Goal: Book appointment/travel/reservation

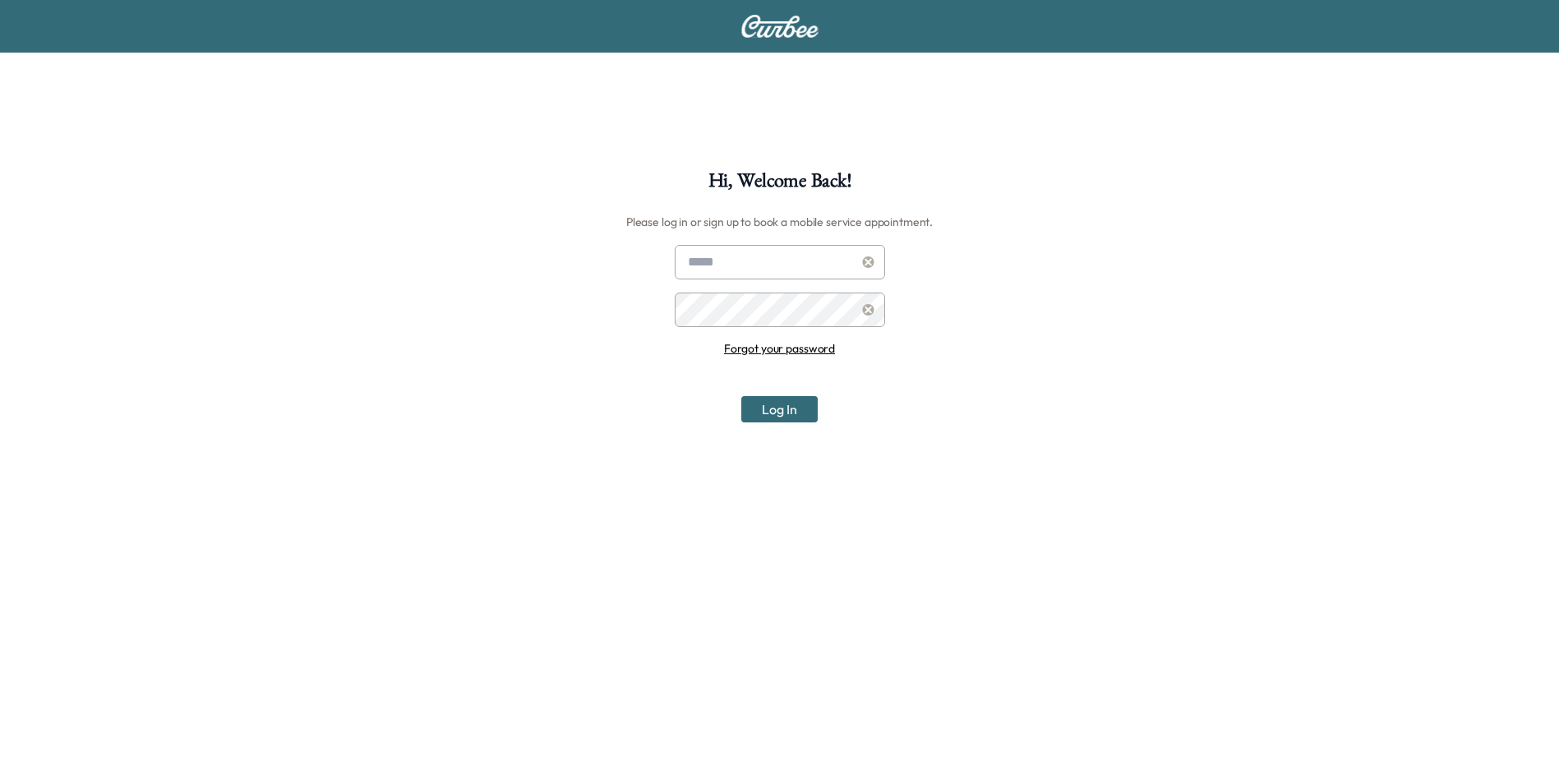
click at [1115, 266] on div "Hi, Welcome Back! Please log in or sign up to book a mobile service appointment…" at bounding box center [780, 563] width 1559 height 784
click at [1100, 183] on div "Hi, Welcome Back! Please log in or sign up to book a mobile service appointment…" at bounding box center [780, 563] width 1559 height 784
click at [1063, 203] on div "Hi, Welcome Back! Please log in or sign up to book a mobile service appointment…" at bounding box center [780, 563] width 1559 height 784
click at [767, 268] on input "text" at bounding box center [780, 263] width 211 height 35
type input "**********"
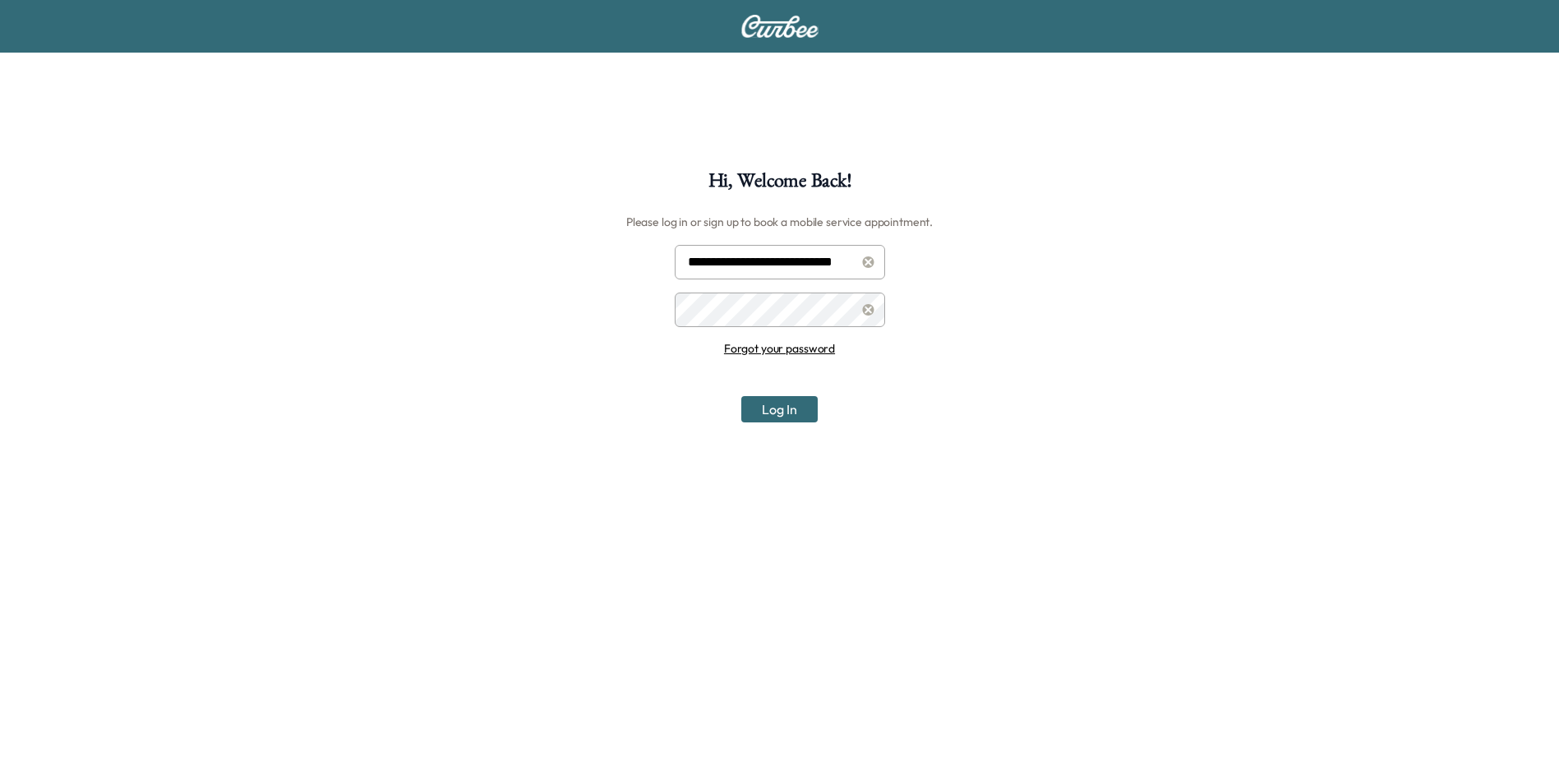
click at [741, 396] on button "Log In" at bounding box center [779, 408] width 76 height 26
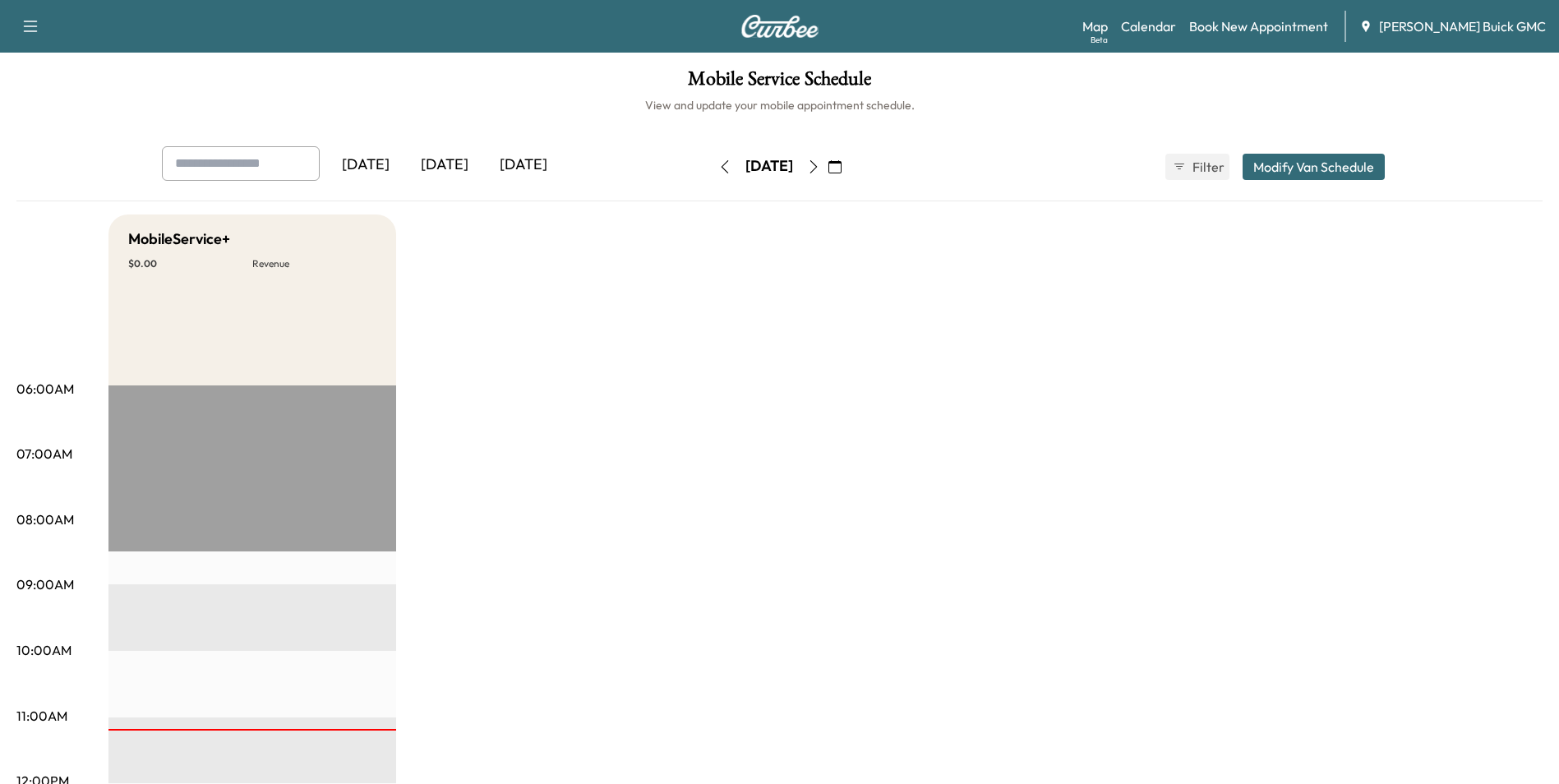
drag, startPoint x: 1241, startPoint y: 331, endPoint x: 1214, endPoint y: 355, distance: 36.1
drag, startPoint x: 881, startPoint y: 452, endPoint x: 892, endPoint y: 446, distance: 12.5
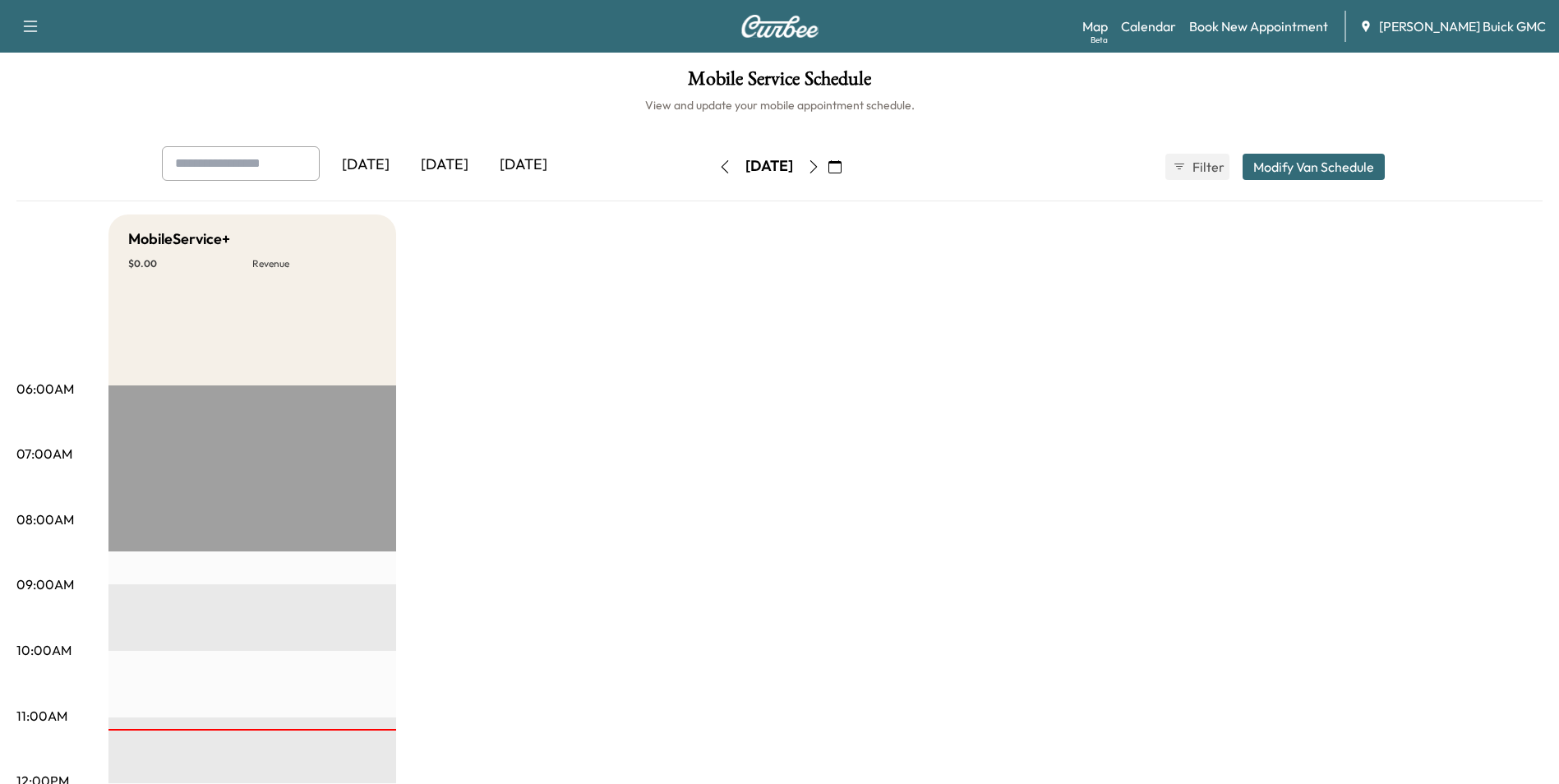
drag, startPoint x: 1056, startPoint y: 435, endPoint x: 1048, endPoint y: 427, distance: 11.3
click at [1287, 26] on link "Book New Appointment" at bounding box center [1259, 26] width 139 height 19
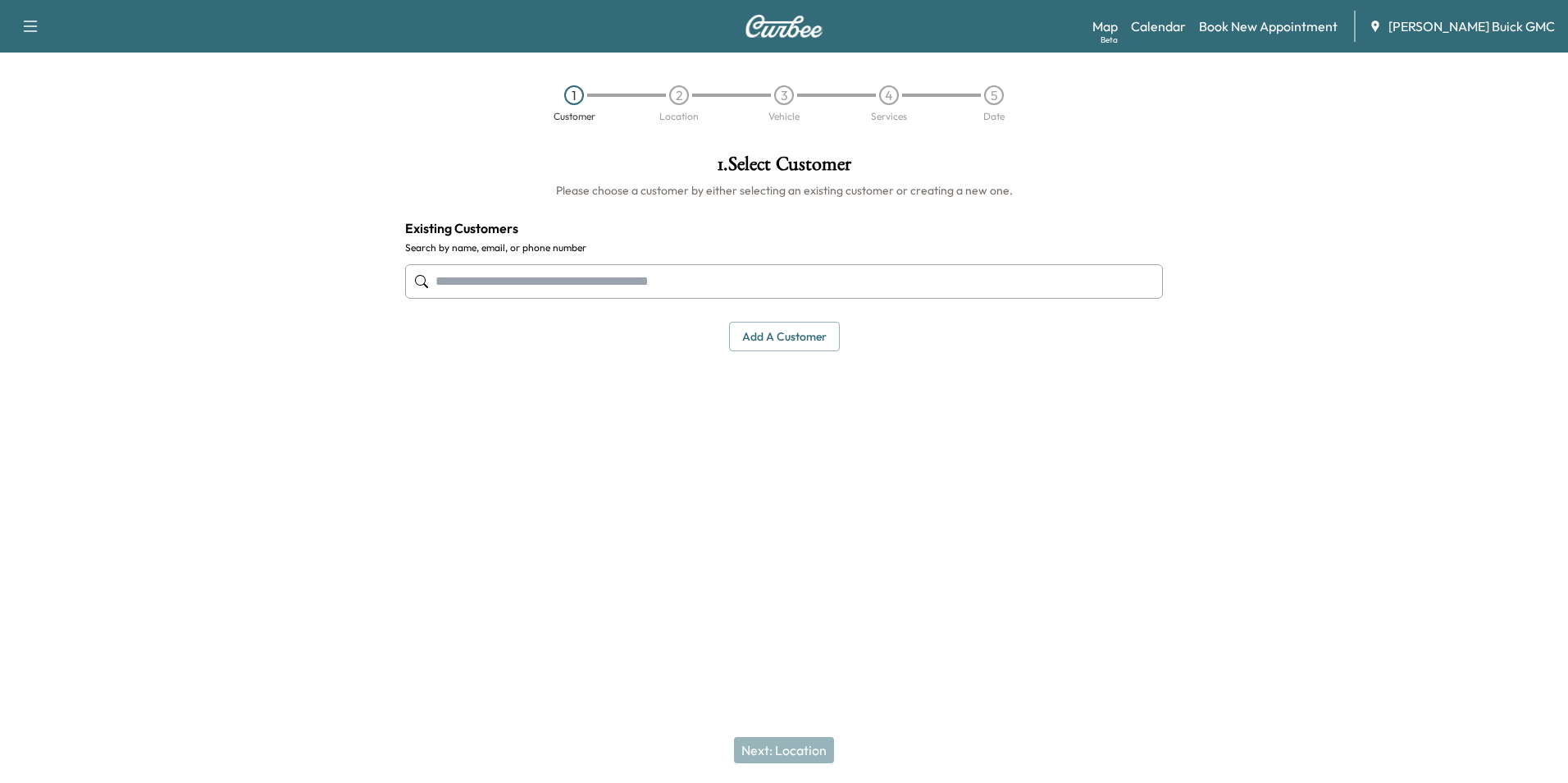
click at [712, 261] on div at bounding box center [784, 282] width 757 height 54
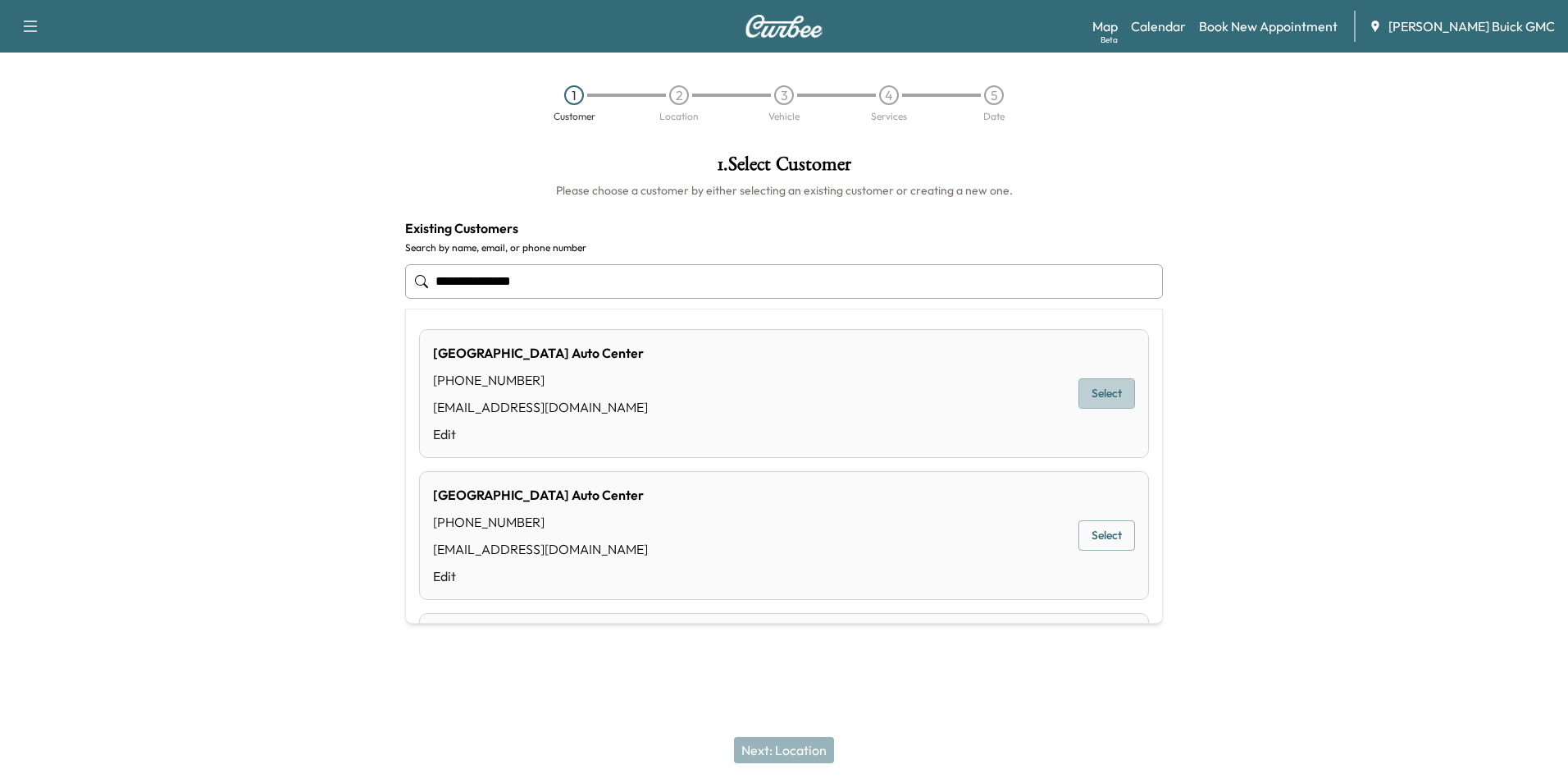
click at [1092, 388] on button "Select" at bounding box center [1106, 392] width 57 height 30
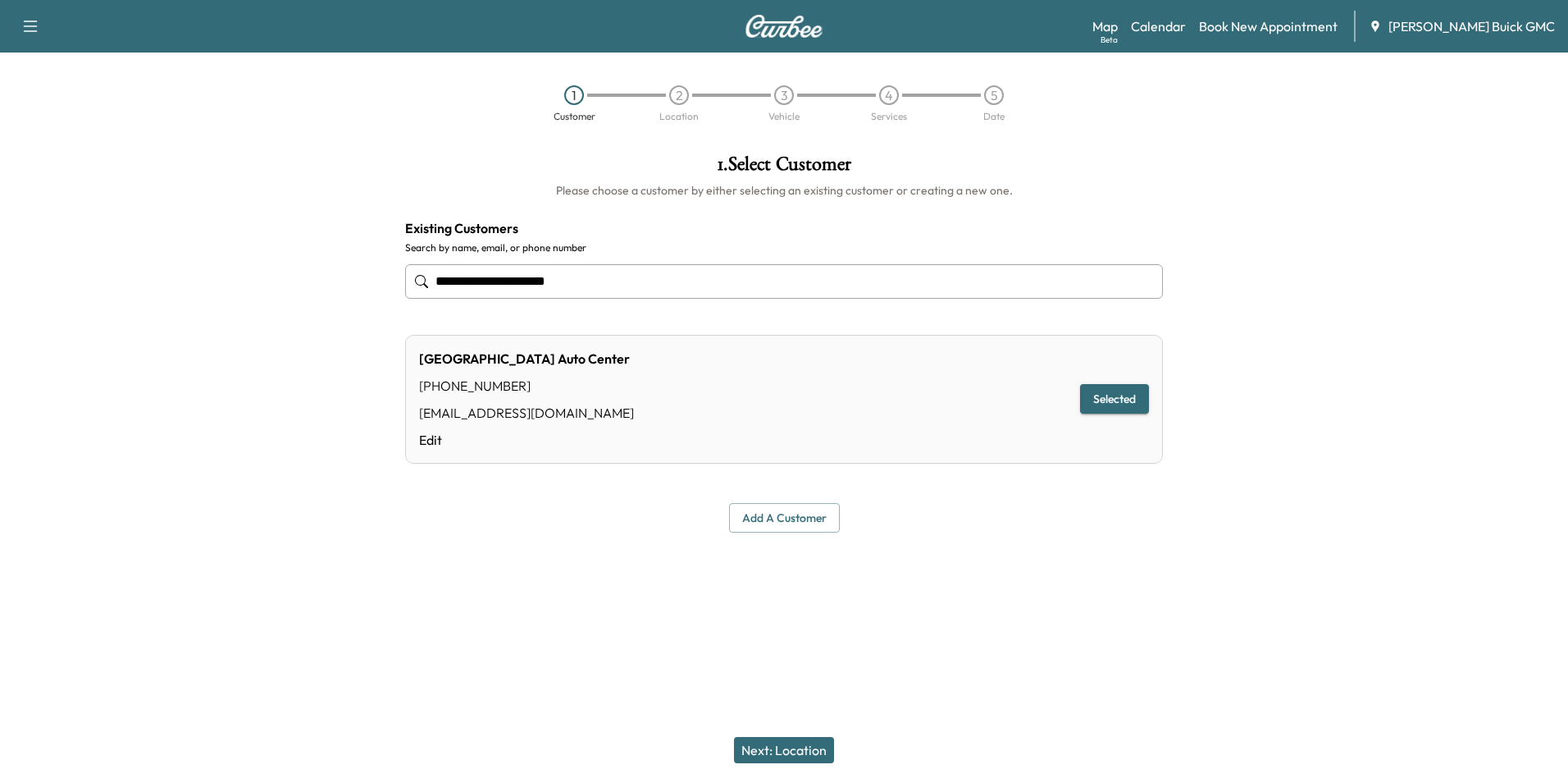
type input "**********"
click at [808, 749] on button "Next: Location" at bounding box center [784, 749] width 100 height 26
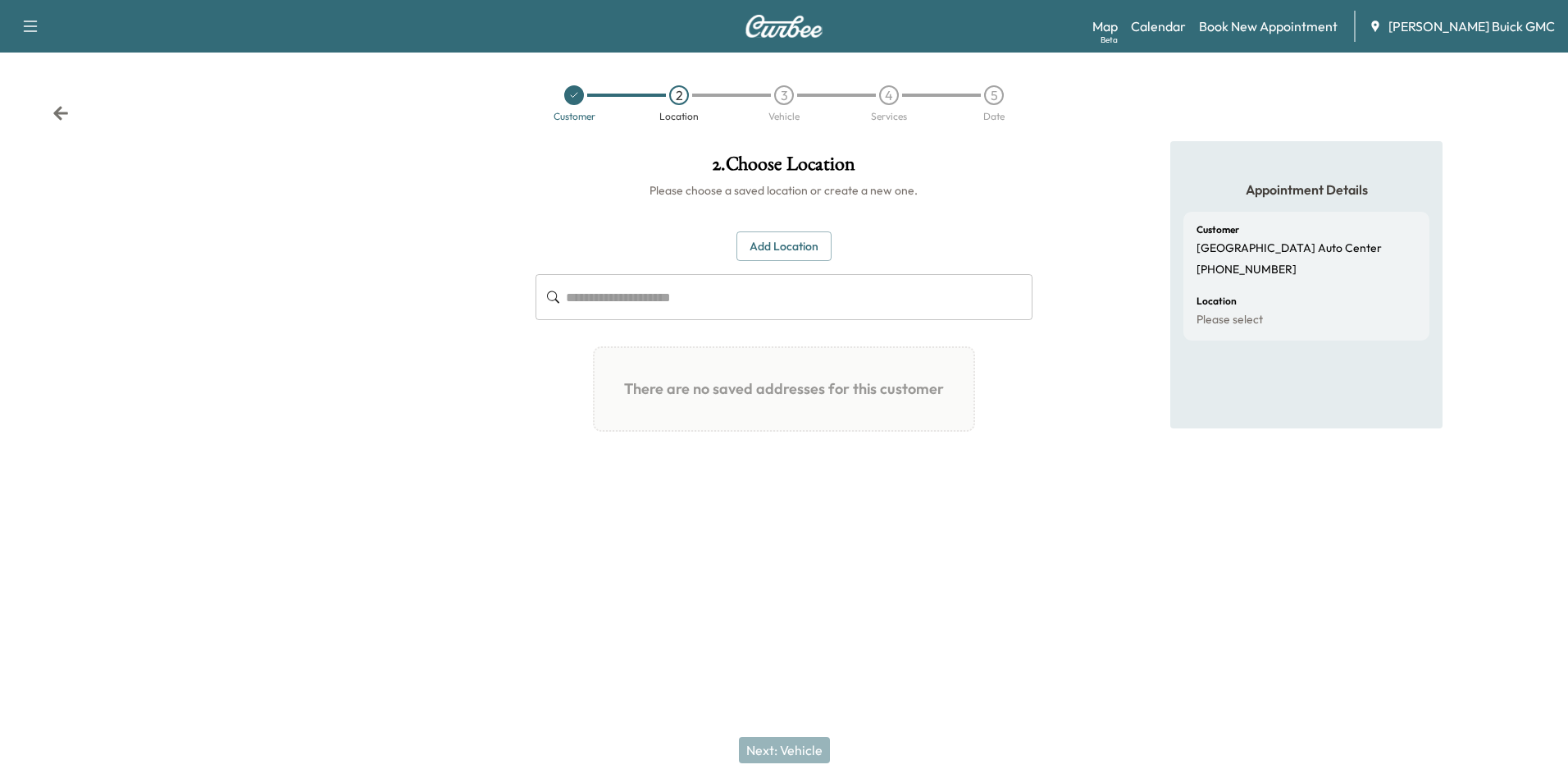
click at [704, 294] on input "text" at bounding box center [798, 297] width 465 height 46
click at [694, 298] on input "*****" at bounding box center [798, 297] width 465 height 46
click at [653, 302] on input "*****" at bounding box center [798, 297] width 465 height 46
type input "*"
click at [792, 238] on button "Add Location" at bounding box center [784, 246] width 95 height 30
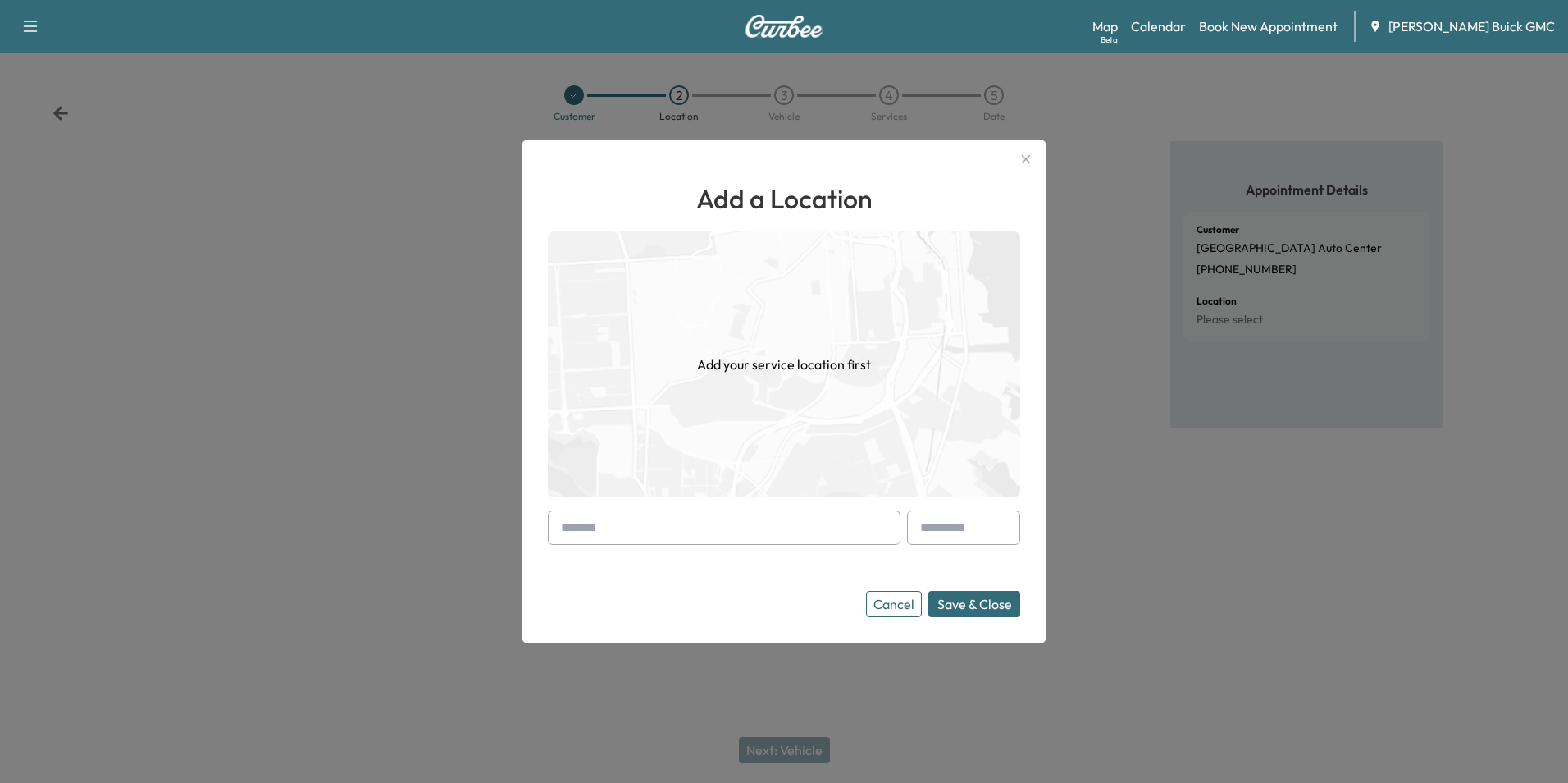
click at [721, 534] on input "text" at bounding box center [724, 527] width 353 height 35
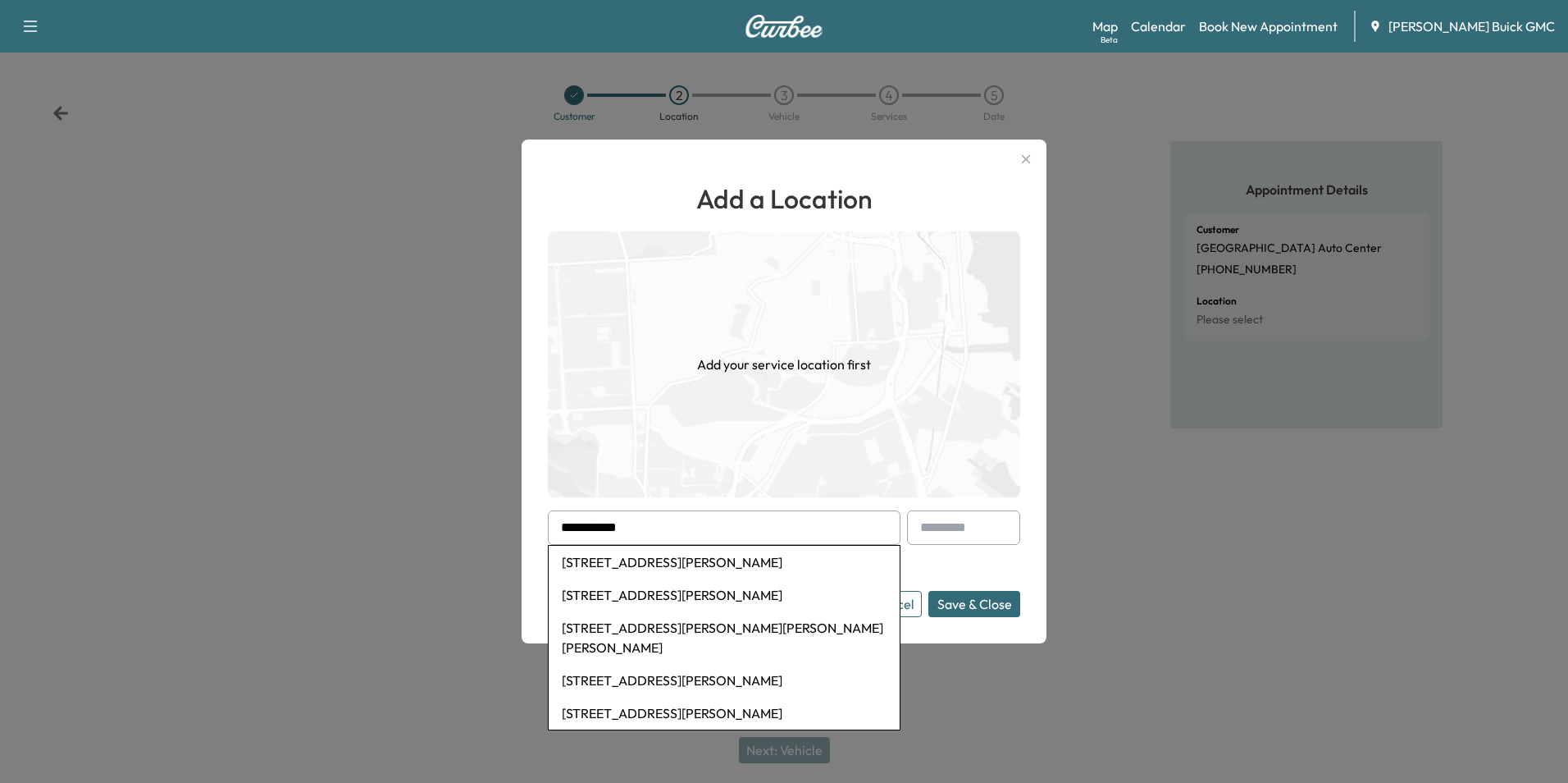
click at [761, 557] on li "[STREET_ADDRESS][PERSON_NAME]" at bounding box center [724, 562] width 351 height 33
type input "**********"
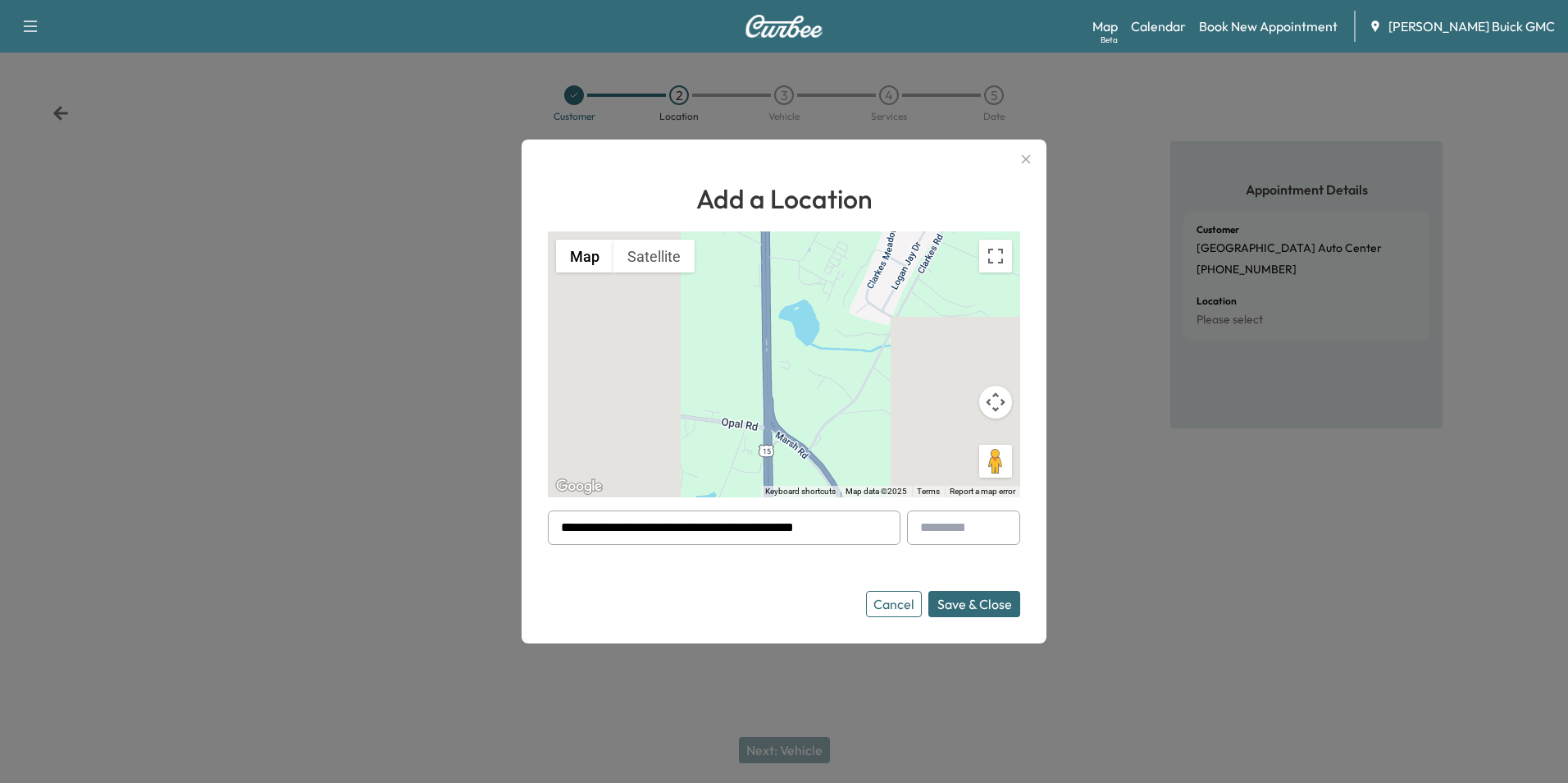
click at [951, 606] on button "Save & Close" at bounding box center [973, 604] width 92 height 26
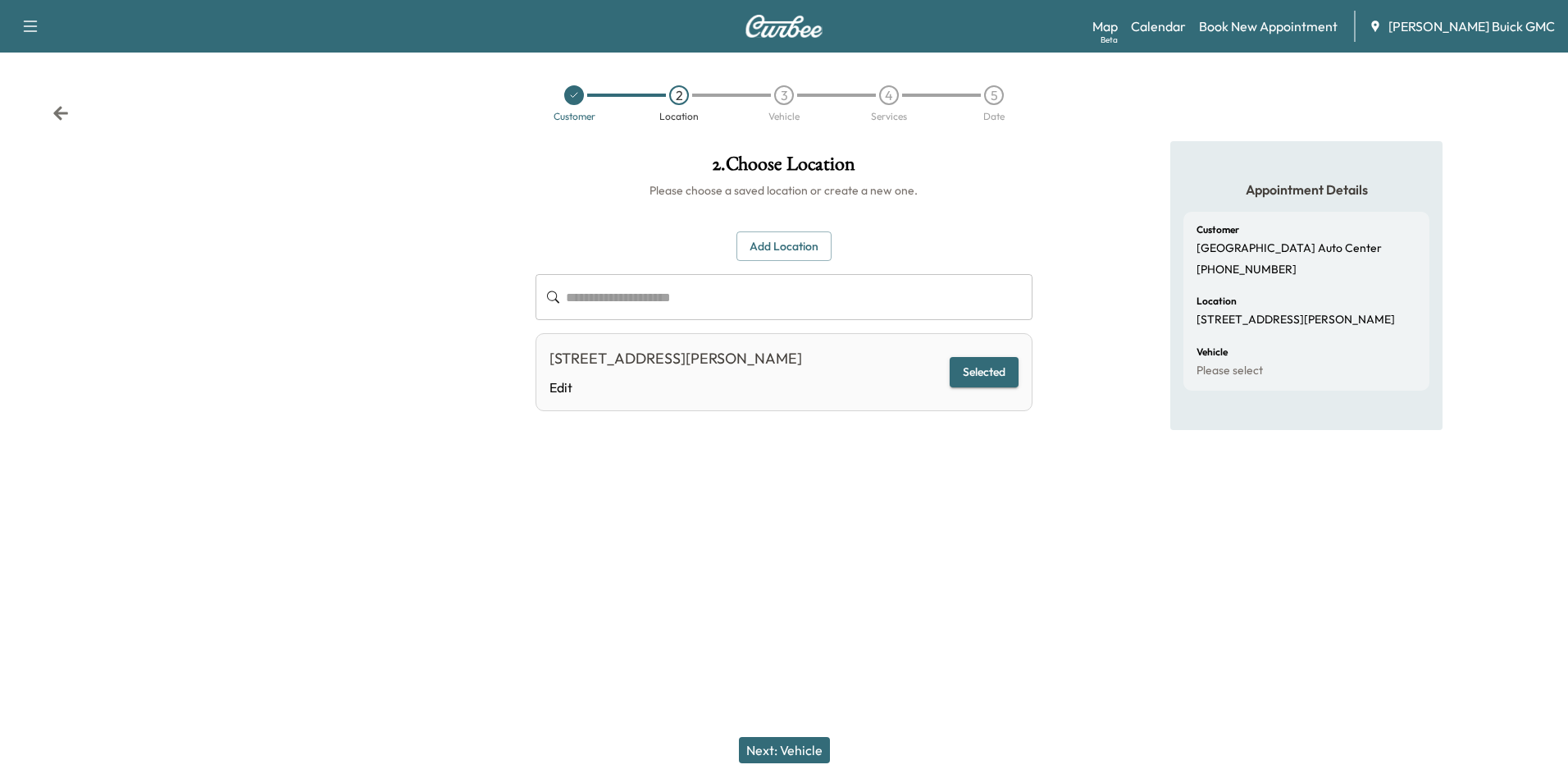
click at [994, 365] on button "Selected" at bounding box center [983, 371] width 68 height 30
click at [802, 744] on button "Next: Vehicle" at bounding box center [784, 749] width 91 height 26
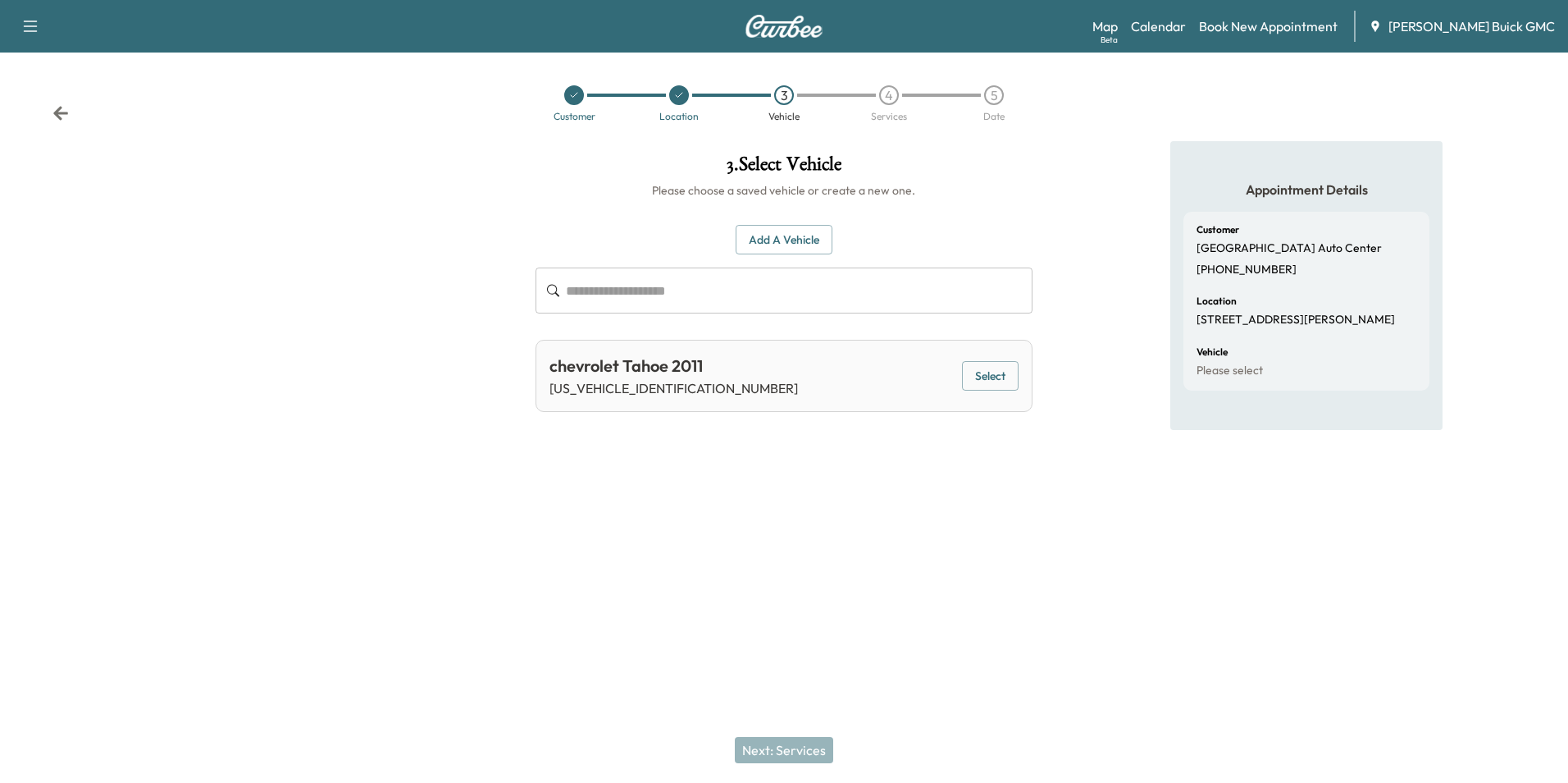
click at [788, 233] on button "Add a Vehicle" at bounding box center [784, 239] width 96 height 30
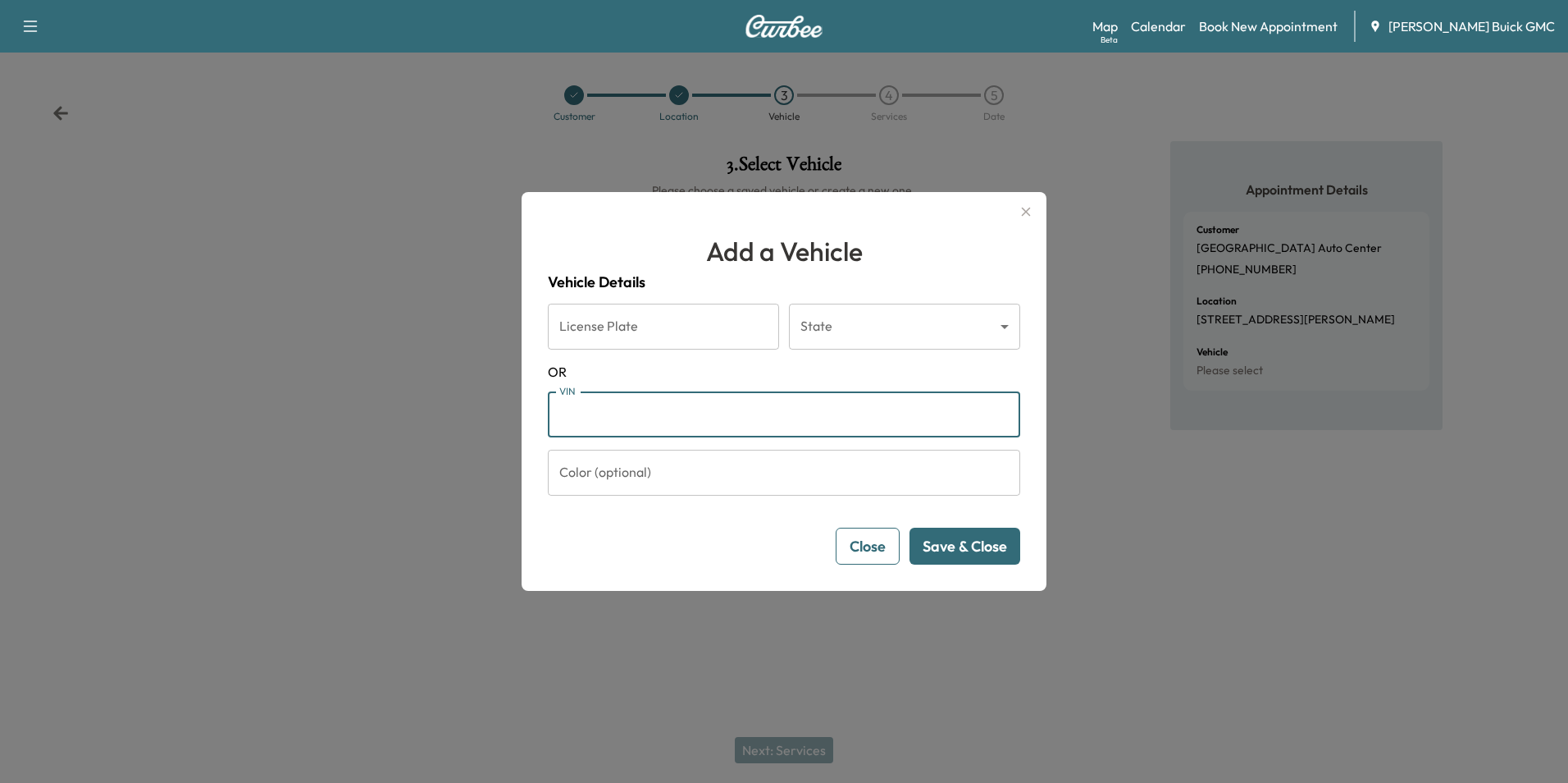
click at [670, 411] on input "VIN" at bounding box center [784, 415] width 472 height 46
type input "**********"
click at [979, 536] on button "Save & Close" at bounding box center [964, 546] width 111 height 37
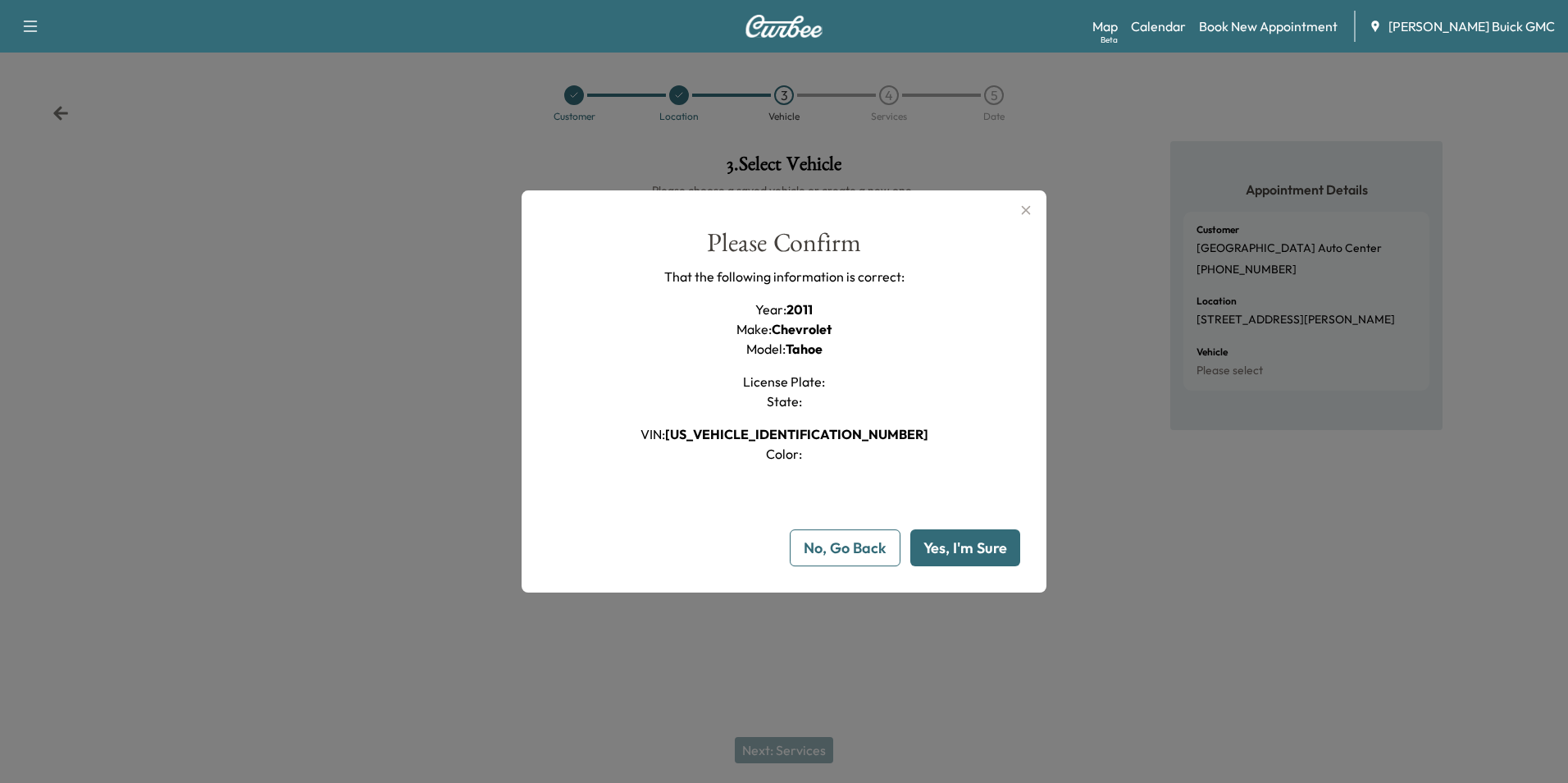
click at [971, 548] on button "Yes, I'm Sure" at bounding box center [965, 548] width 110 height 37
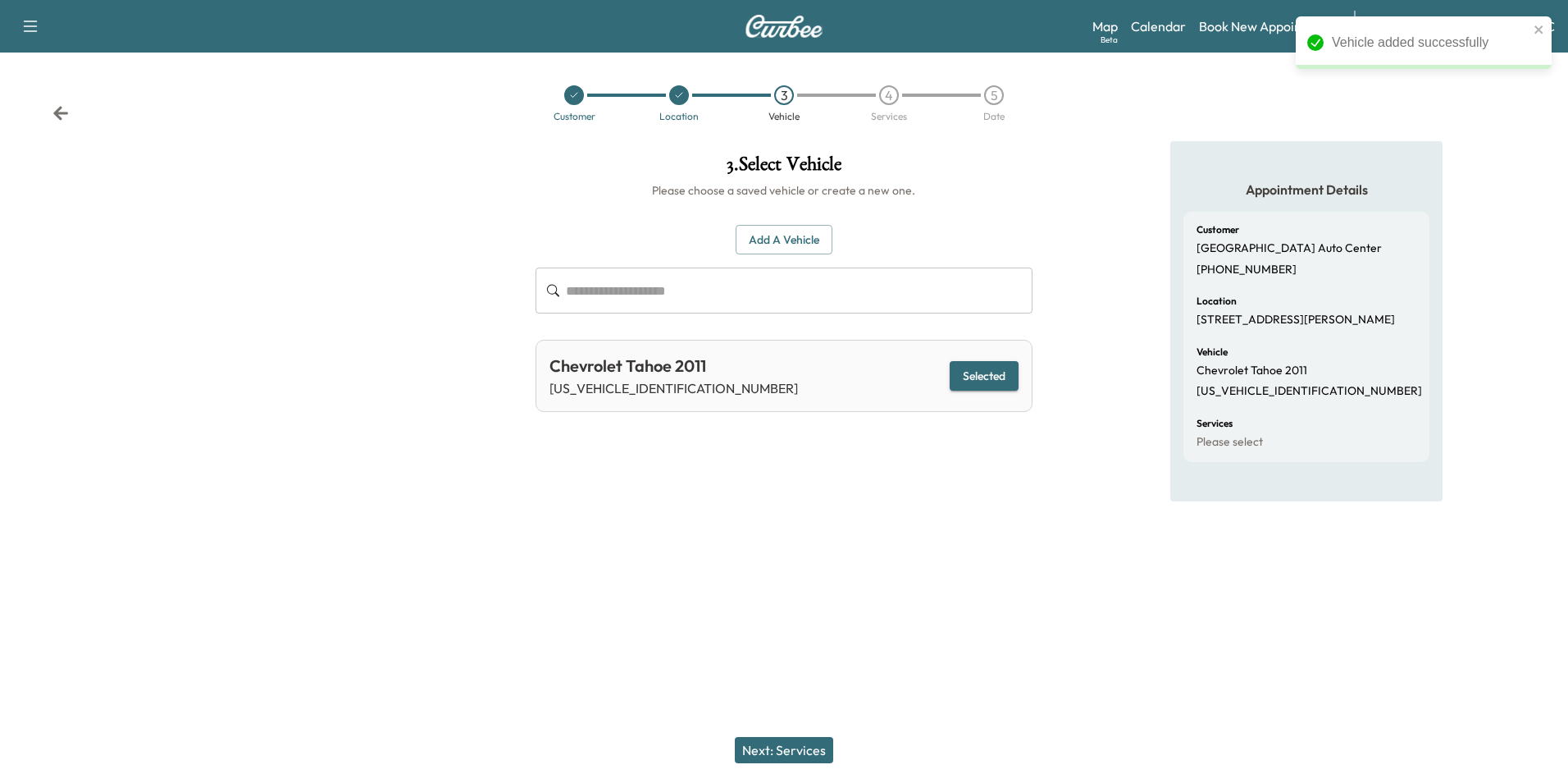
click at [802, 750] on button "Next: Services" at bounding box center [784, 749] width 98 height 26
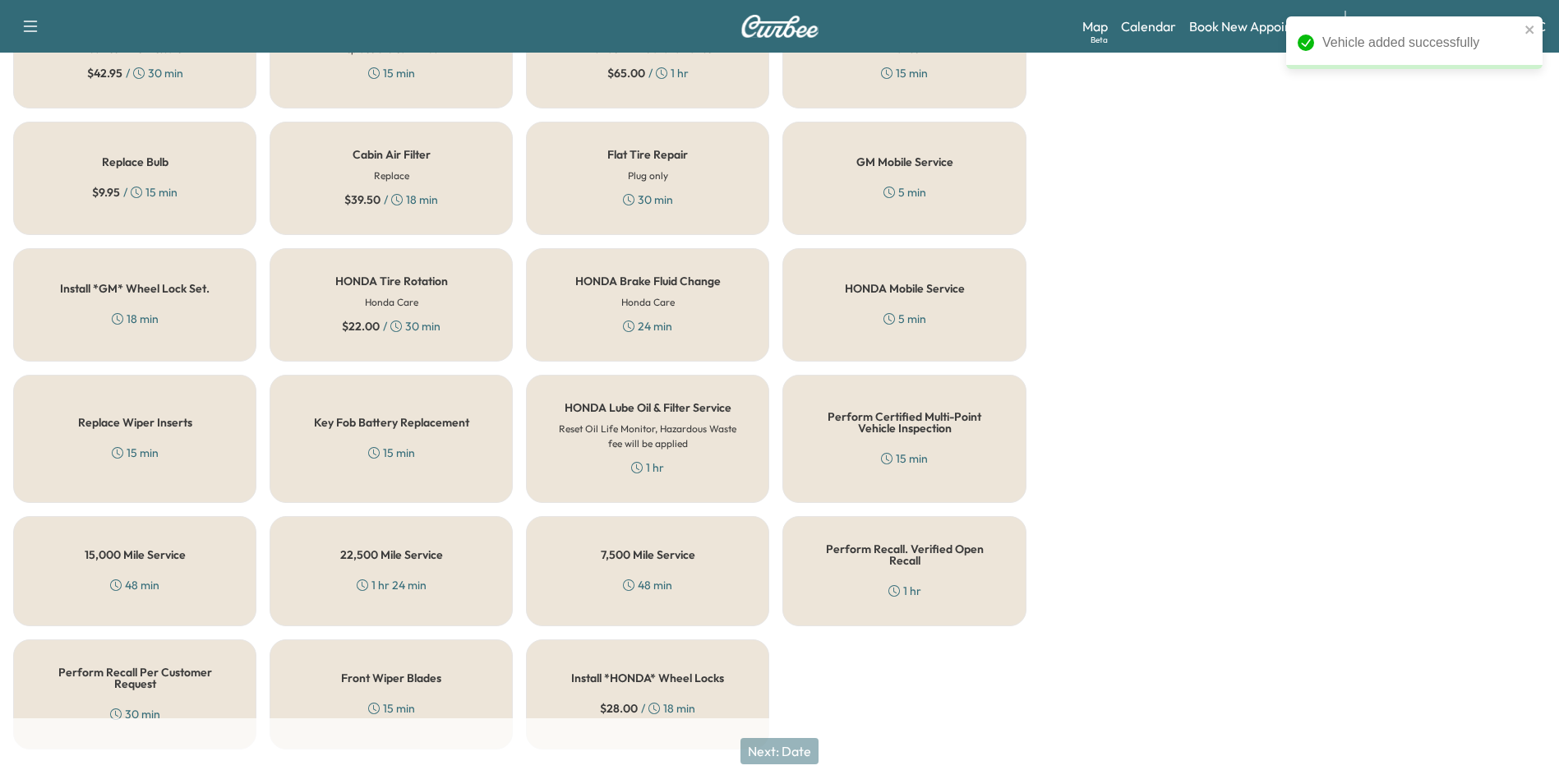
scroll to position [470, 0]
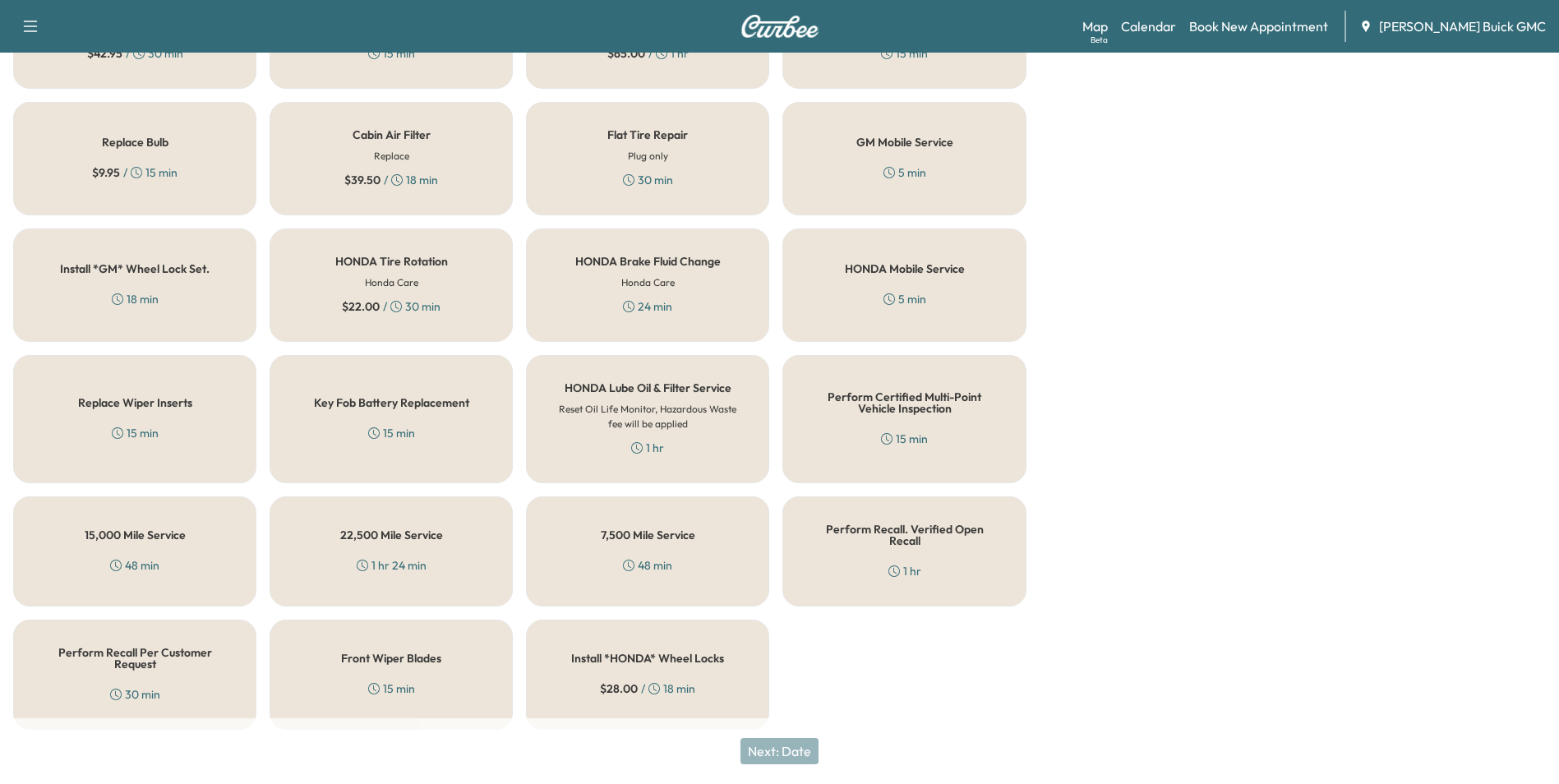
click at [875, 542] on div "Perform Recall. Verified Open Recall 1 hr" at bounding box center [904, 551] width 243 height 110
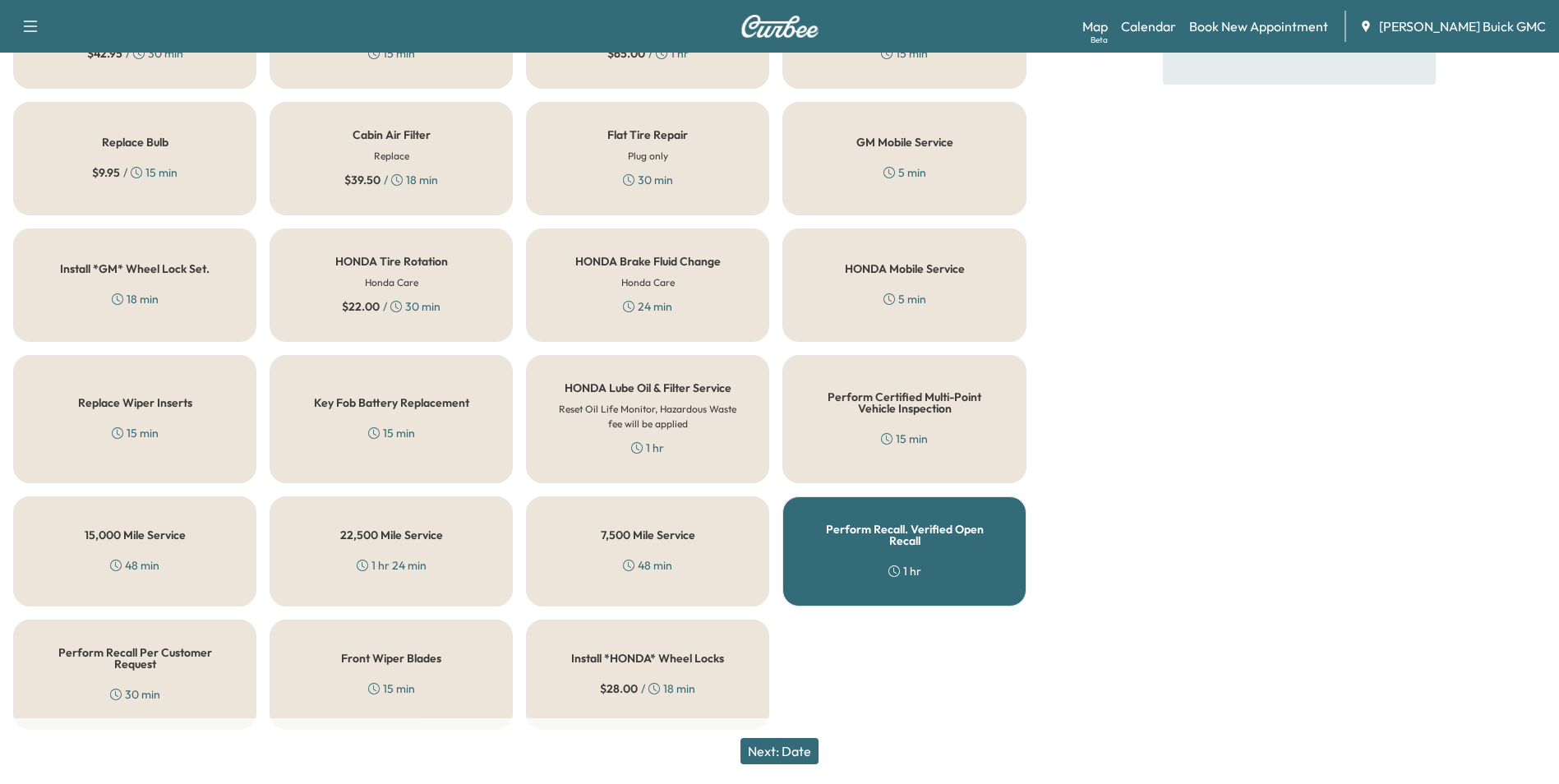
click at [792, 747] on button "Next: Date" at bounding box center [779, 750] width 78 height 26
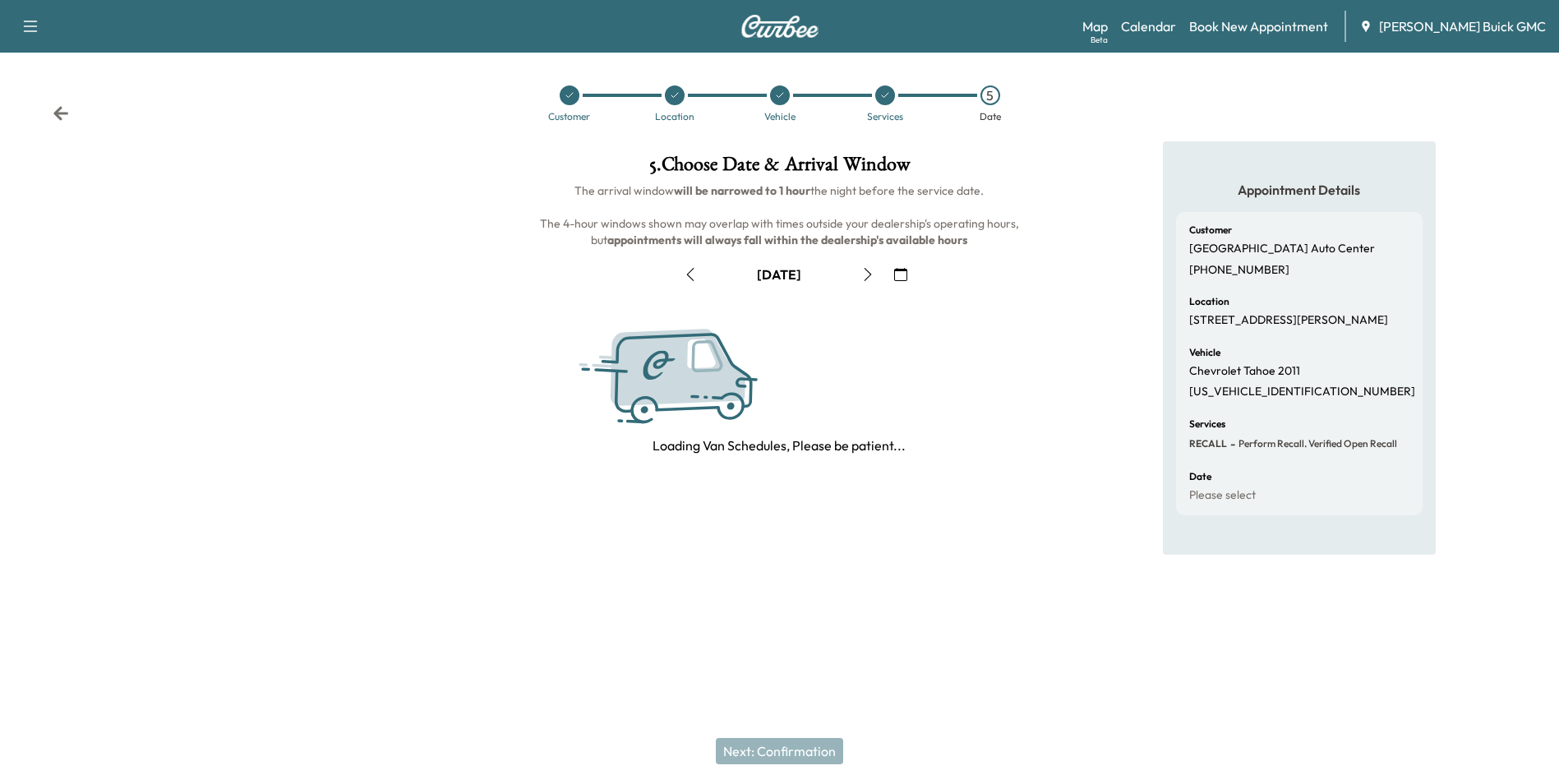
scroll to position [0, 0]
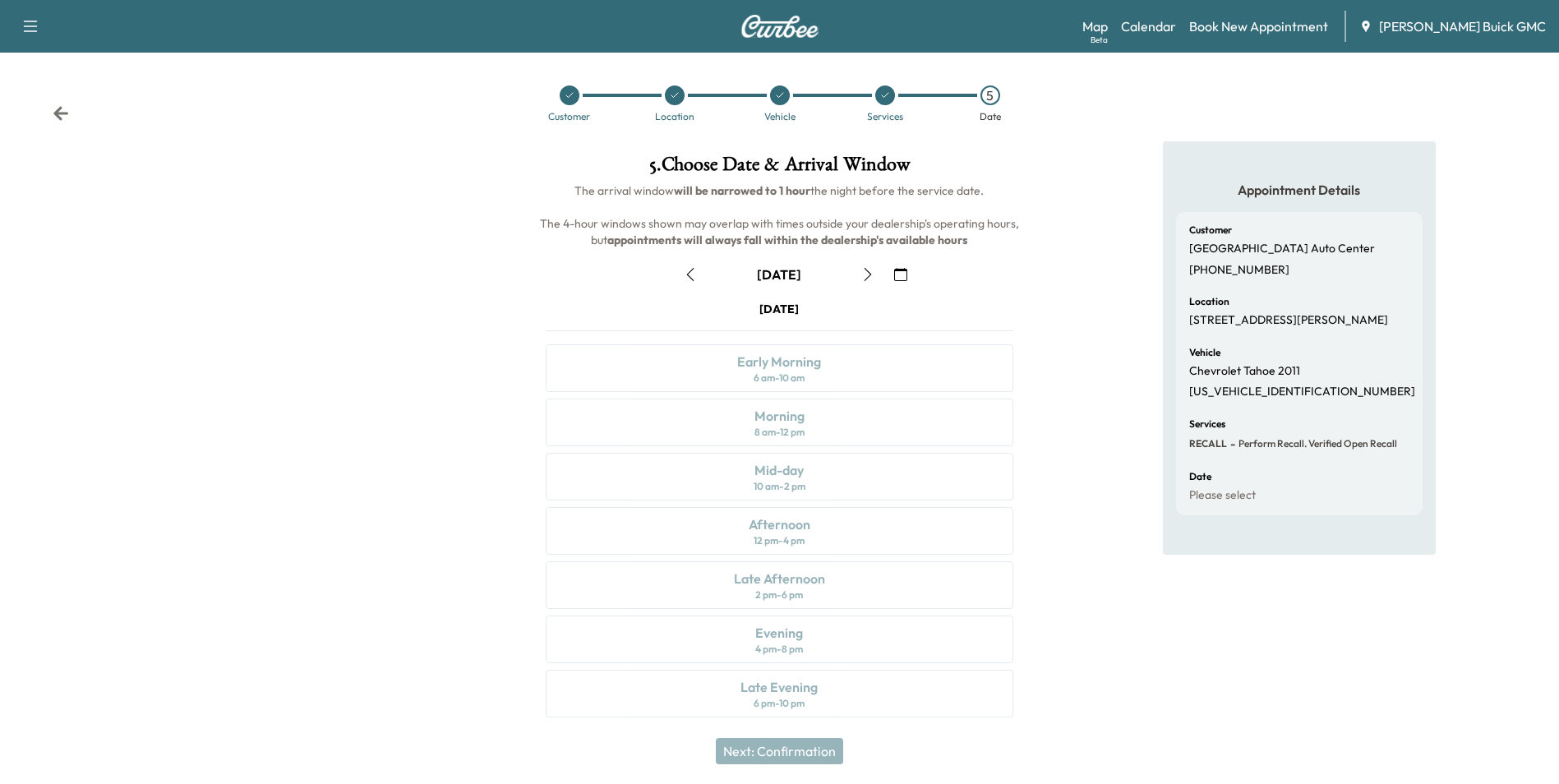
click at [901, 273] on icon "button" at bounding box center [901, 274] width 14 height 14
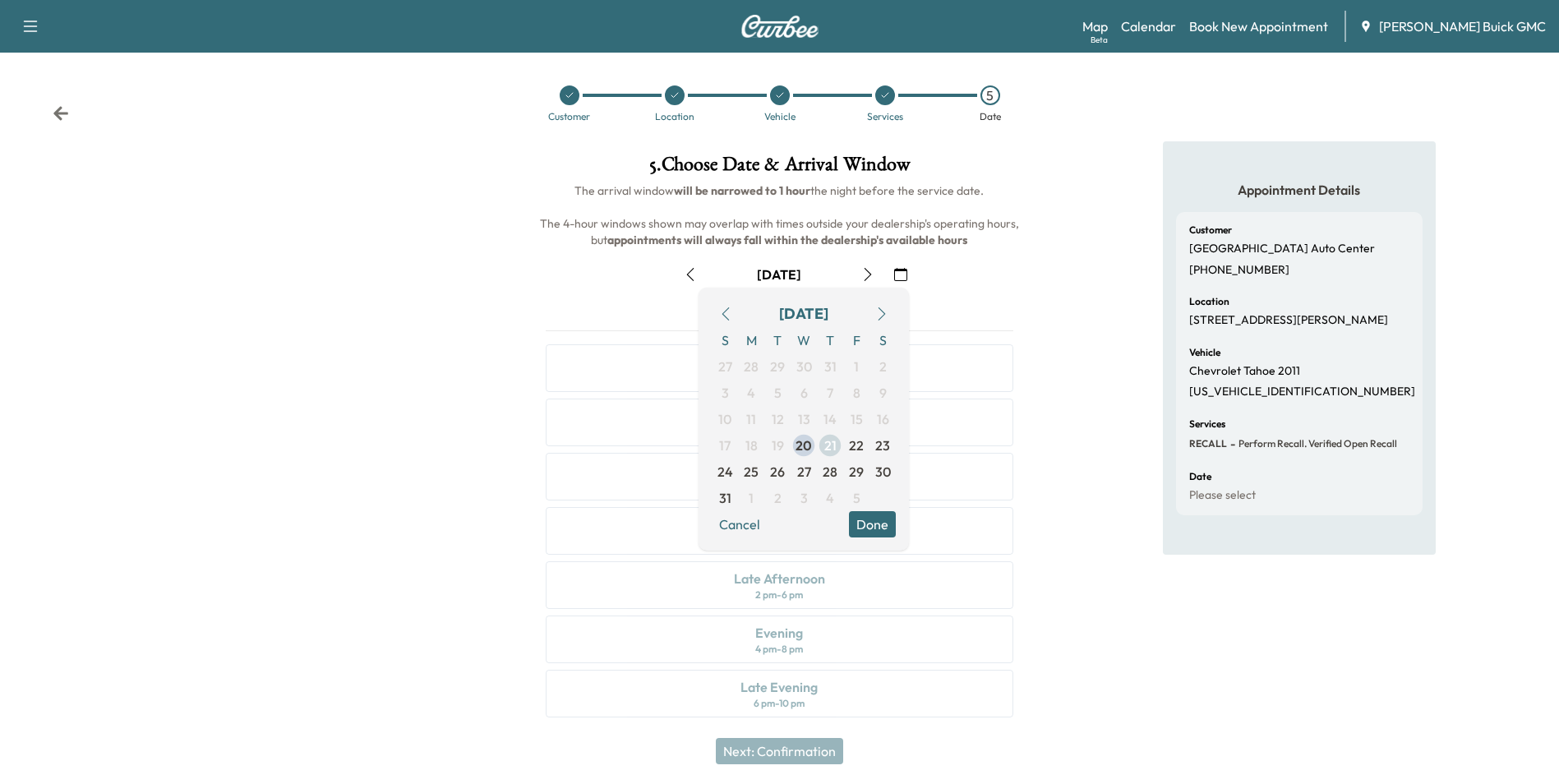
click at [855, 440] on span "22" at bounding box center [856, 445] width 14 height 19
click at [878, 520] on button "Done" at bounding box center [872, 523] width 46 height 26
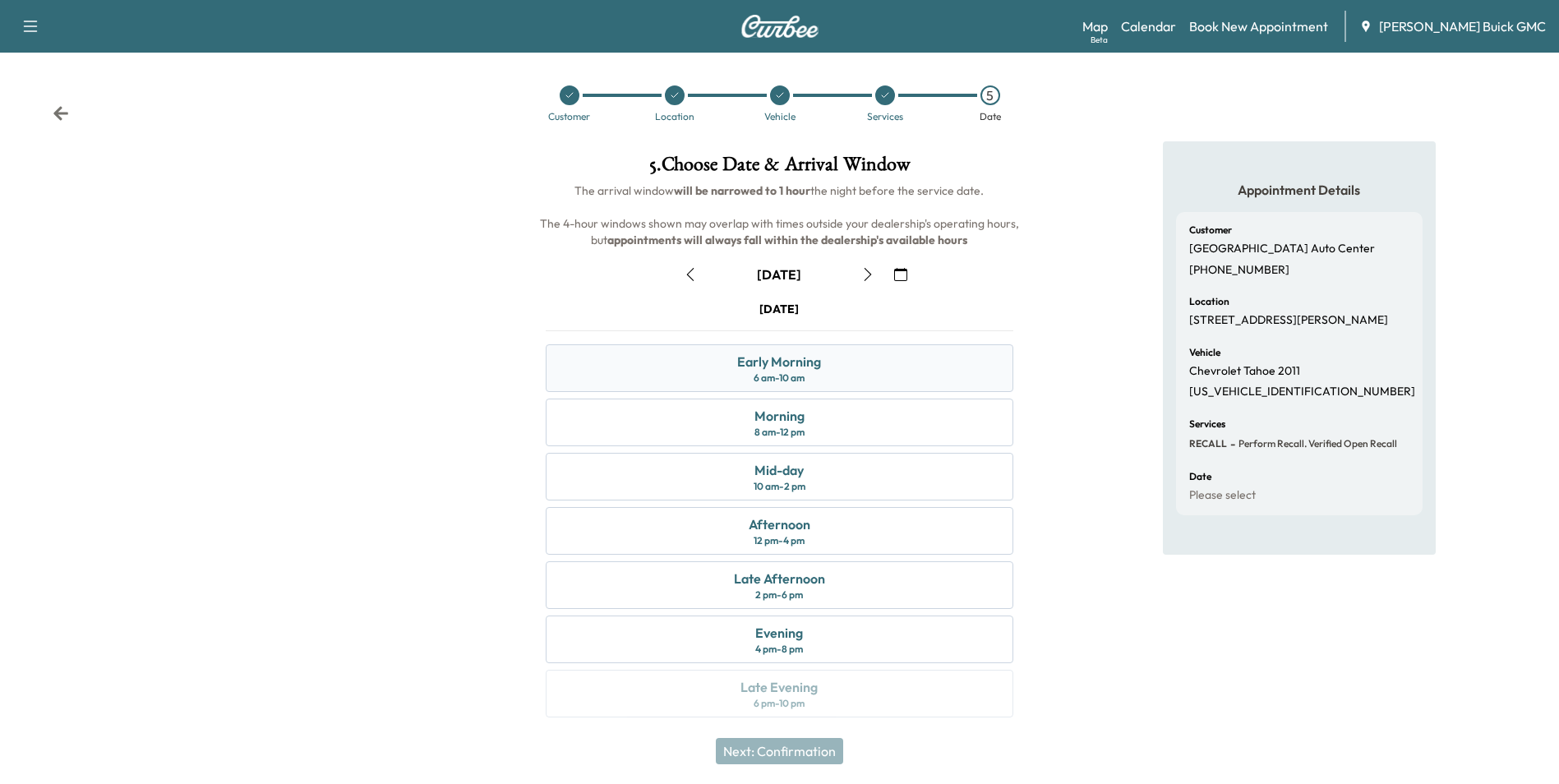
click at [829, 362] on div "Early Morning 6 am - 10 am" at bounding box center [779, 367] width 467 height 47
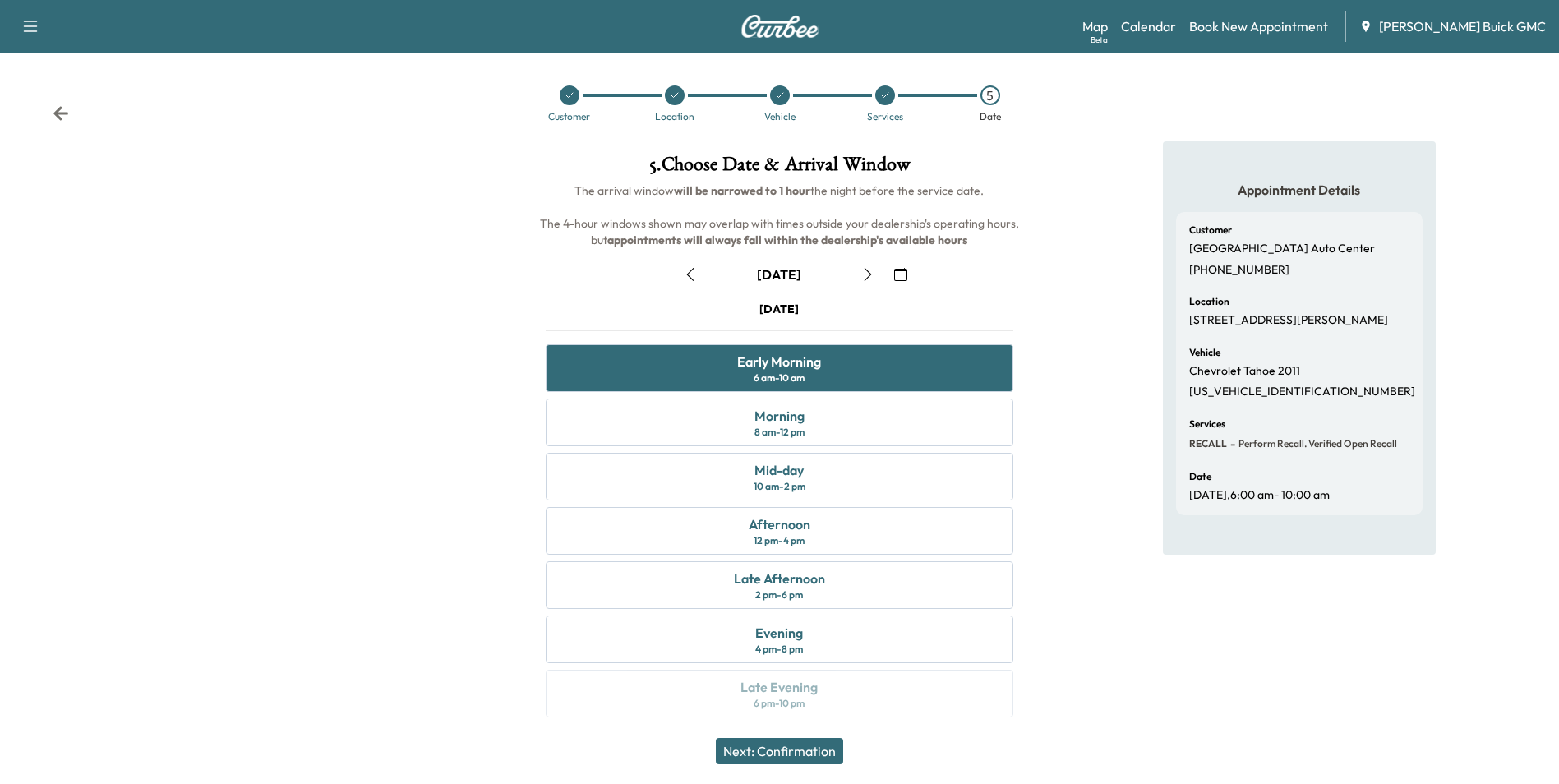
click at [808, 750] on button "Next: Confirmation" at bounding box center [780, 750] width 128 height 26
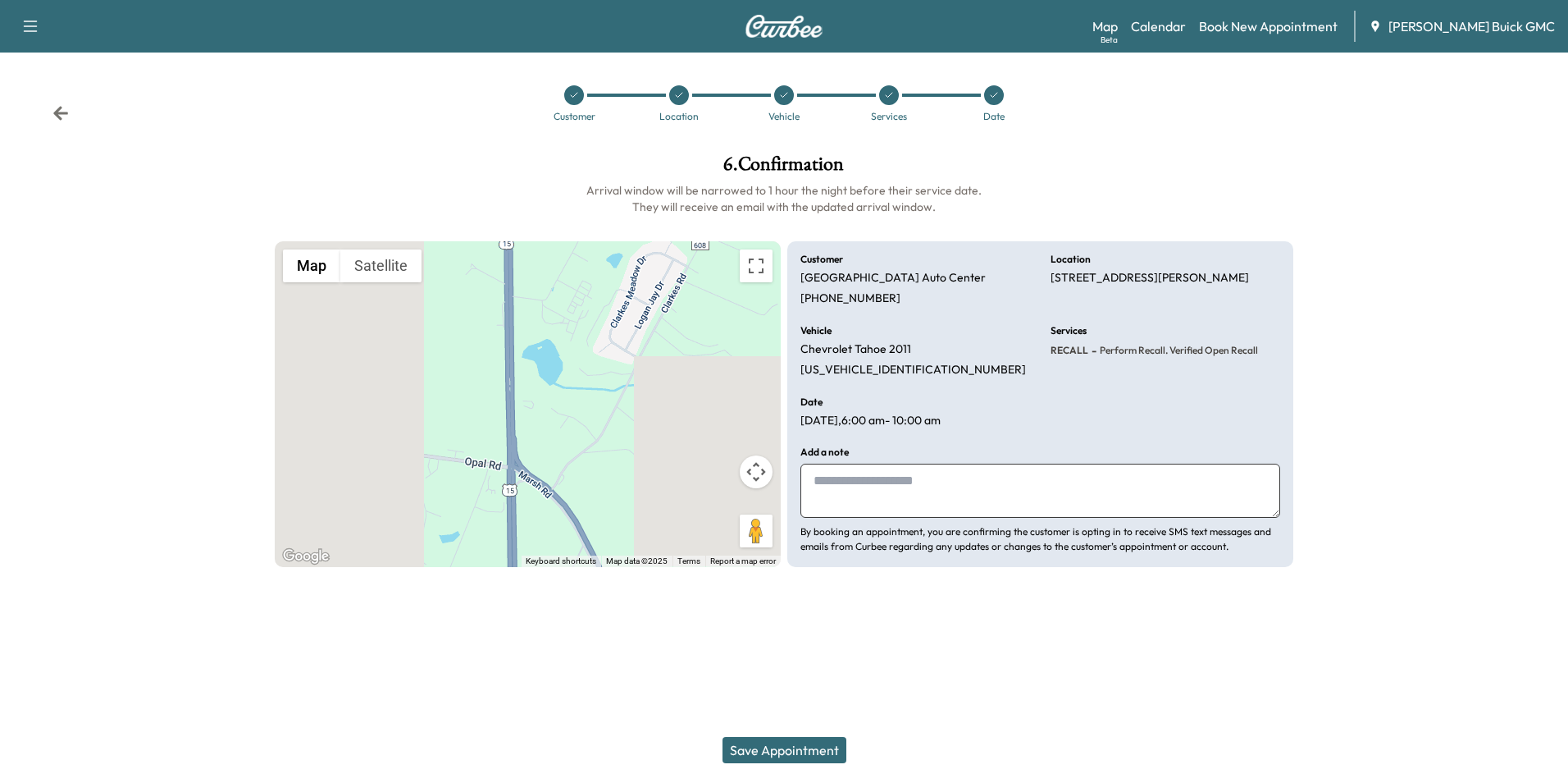
drag, startPoint x: 906, startPoint y: 476, endPoint x: 874, endPoint y: 486, distance: 33.5
click at [908, 476] on textarea at bounding box center [1040, 491] width 480 height 54
type textarea "**********"
click at [793, 747] on button "Save Appointment" at bounding box center [784, 749] width 123 height 26
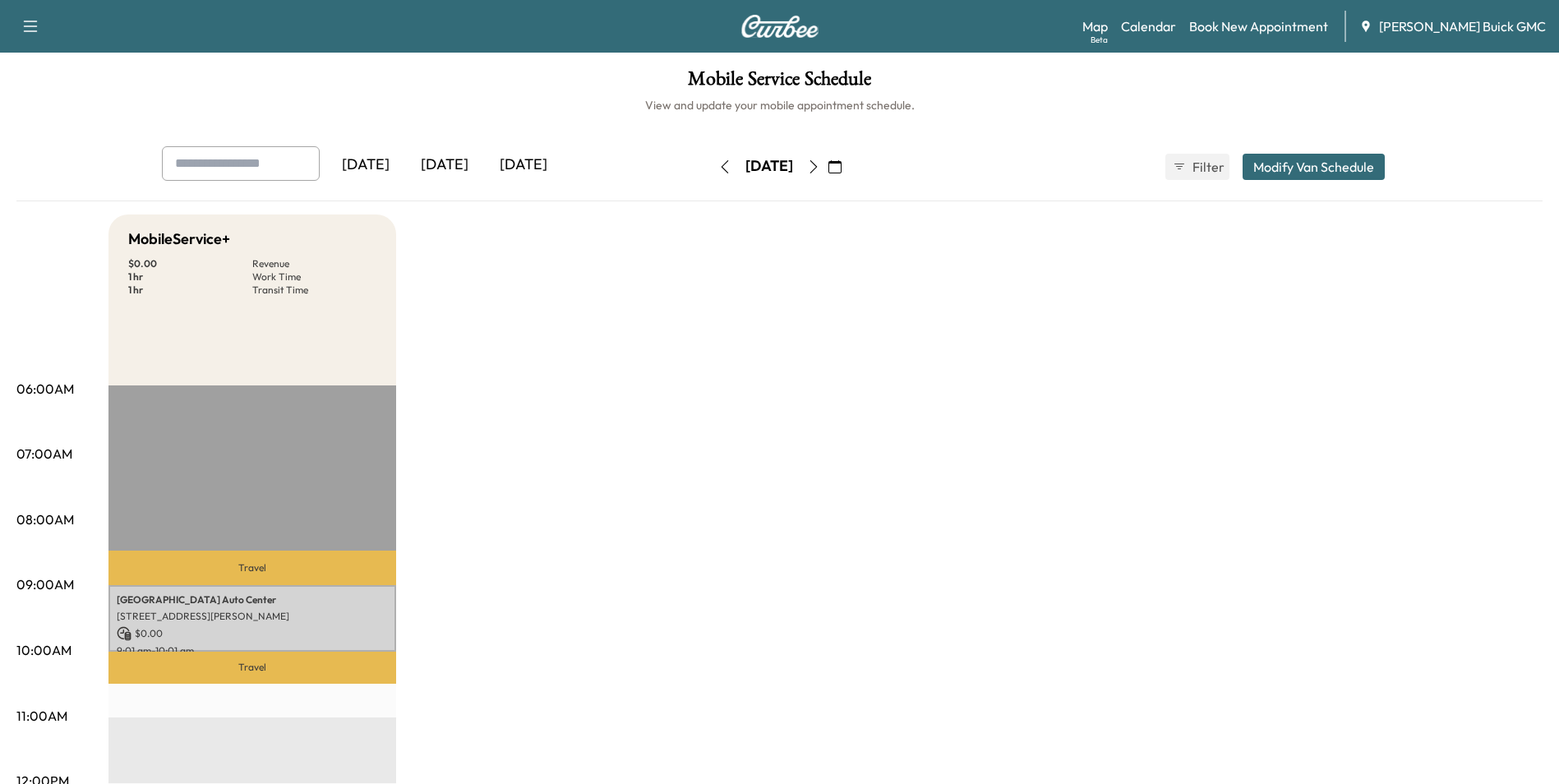
click at [1172, 23] on link "Calendar" at bounding box center [1148, 26] width 55 height 19
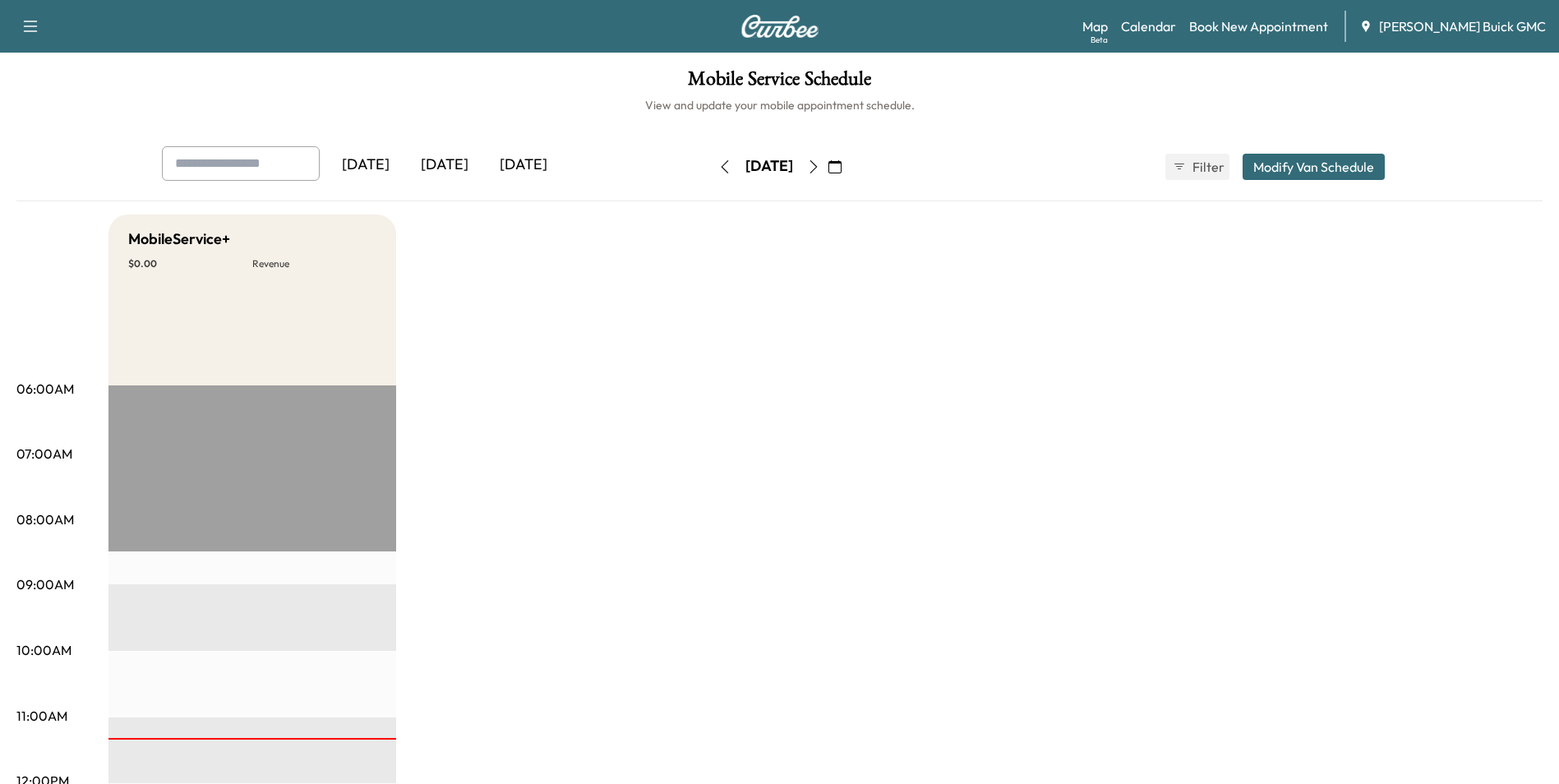
click at [820, 162] on icon "button" at bounding box center [813, 167] width 14 height 14
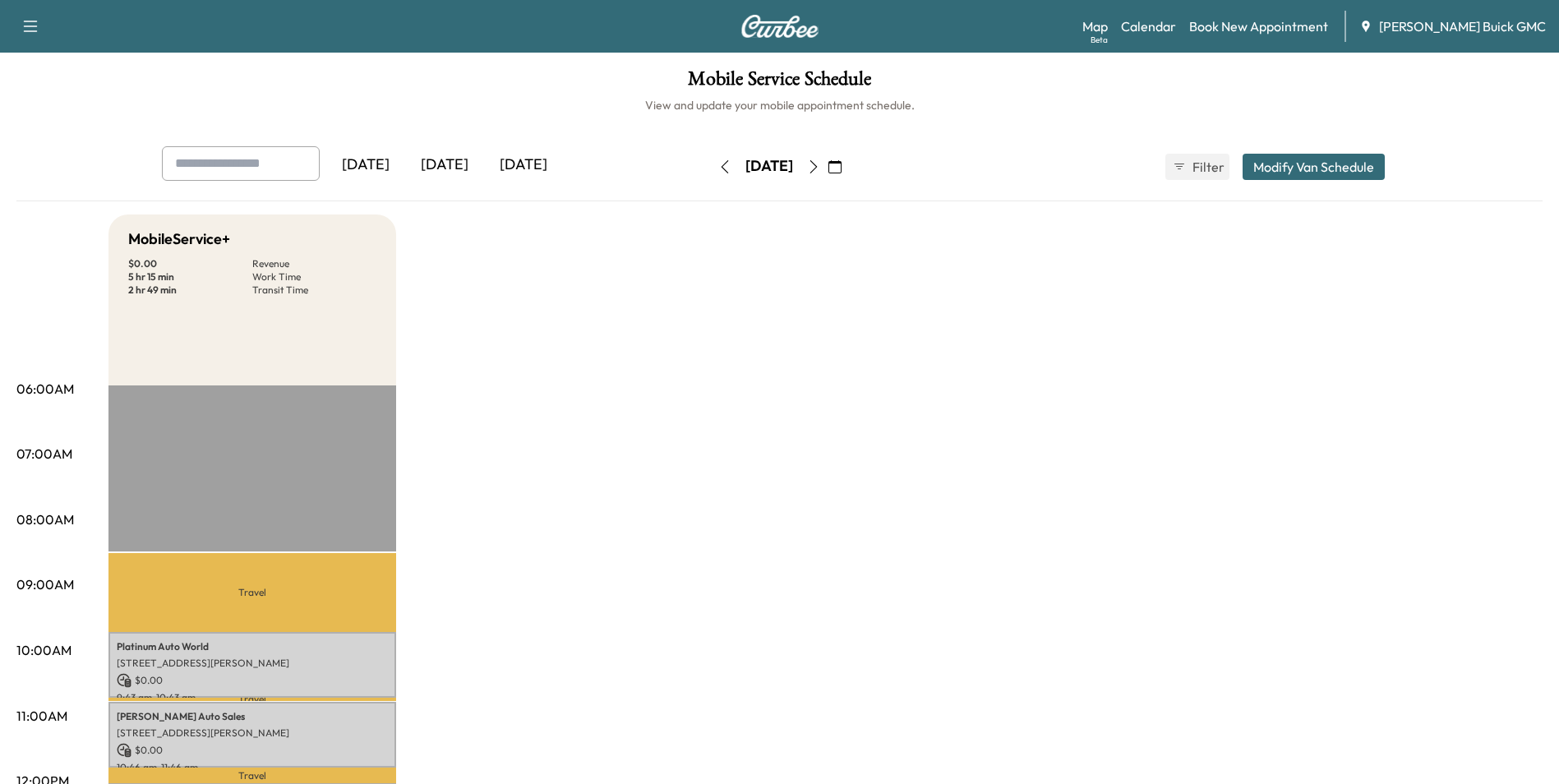
click at [841, 165] on icon "button" at bounding box center [836, 167] width 14 height 14
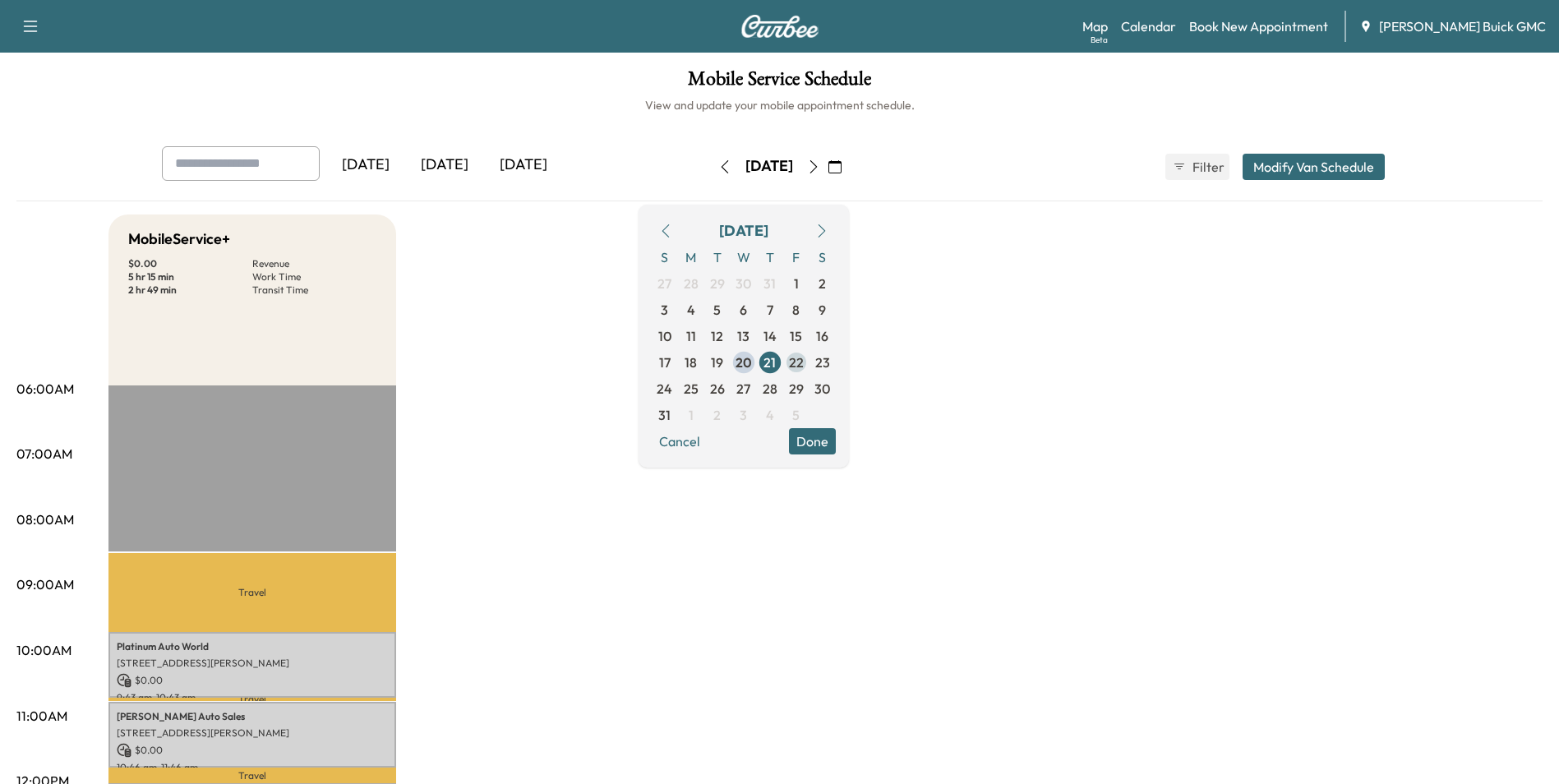
click at [804, 358] on span "22" at bounding box center [796, 362] width 14 height 19
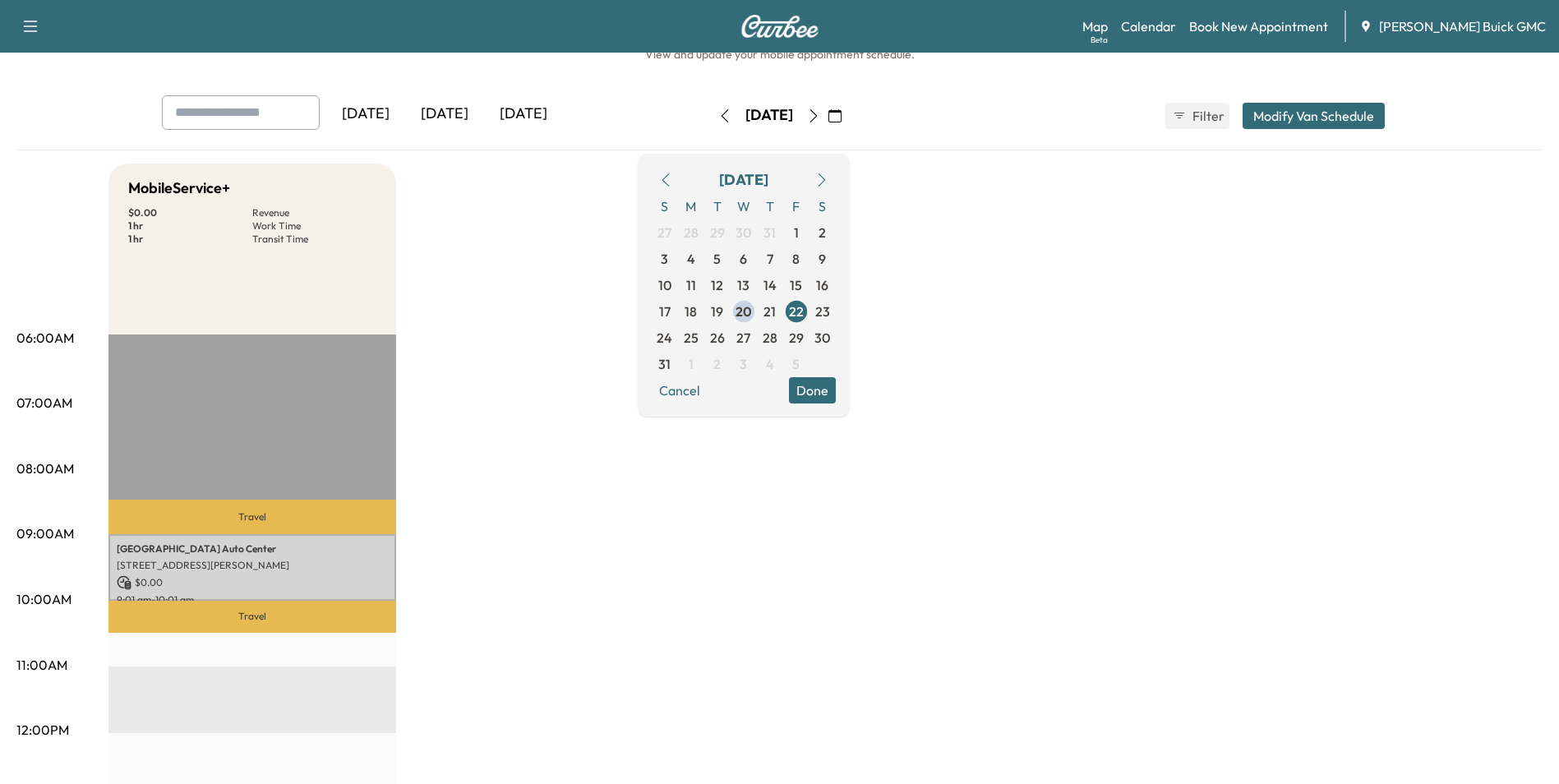
scroll to position [246, 0]
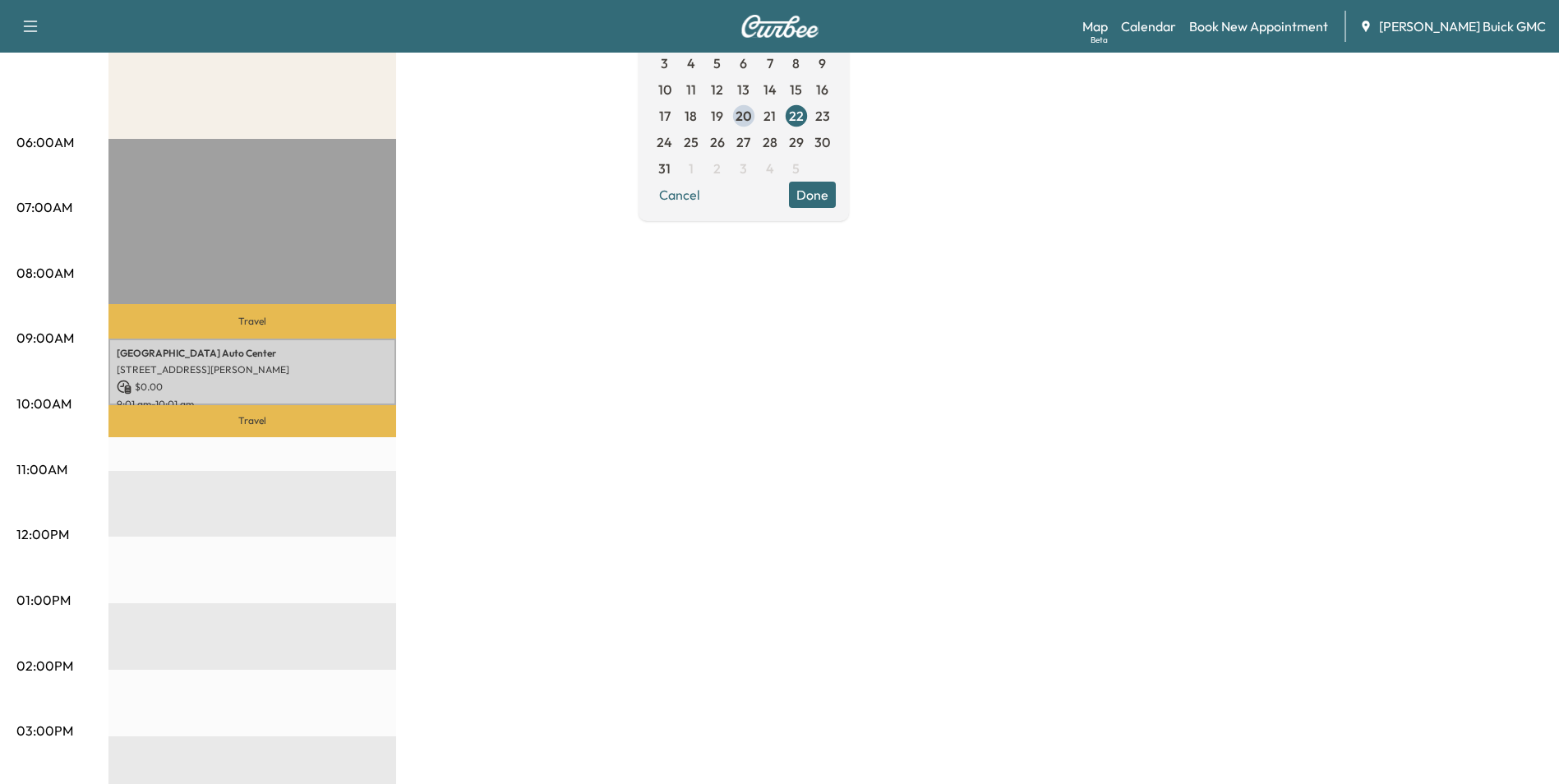
click at [1076, 269] on div "MobileService+ $ 0.00 Revenue 1 hr Work Time 1 hr Transit Time Travel [GEOGRAPH…" at bounding box center [825, 584] width 1433 height 1232
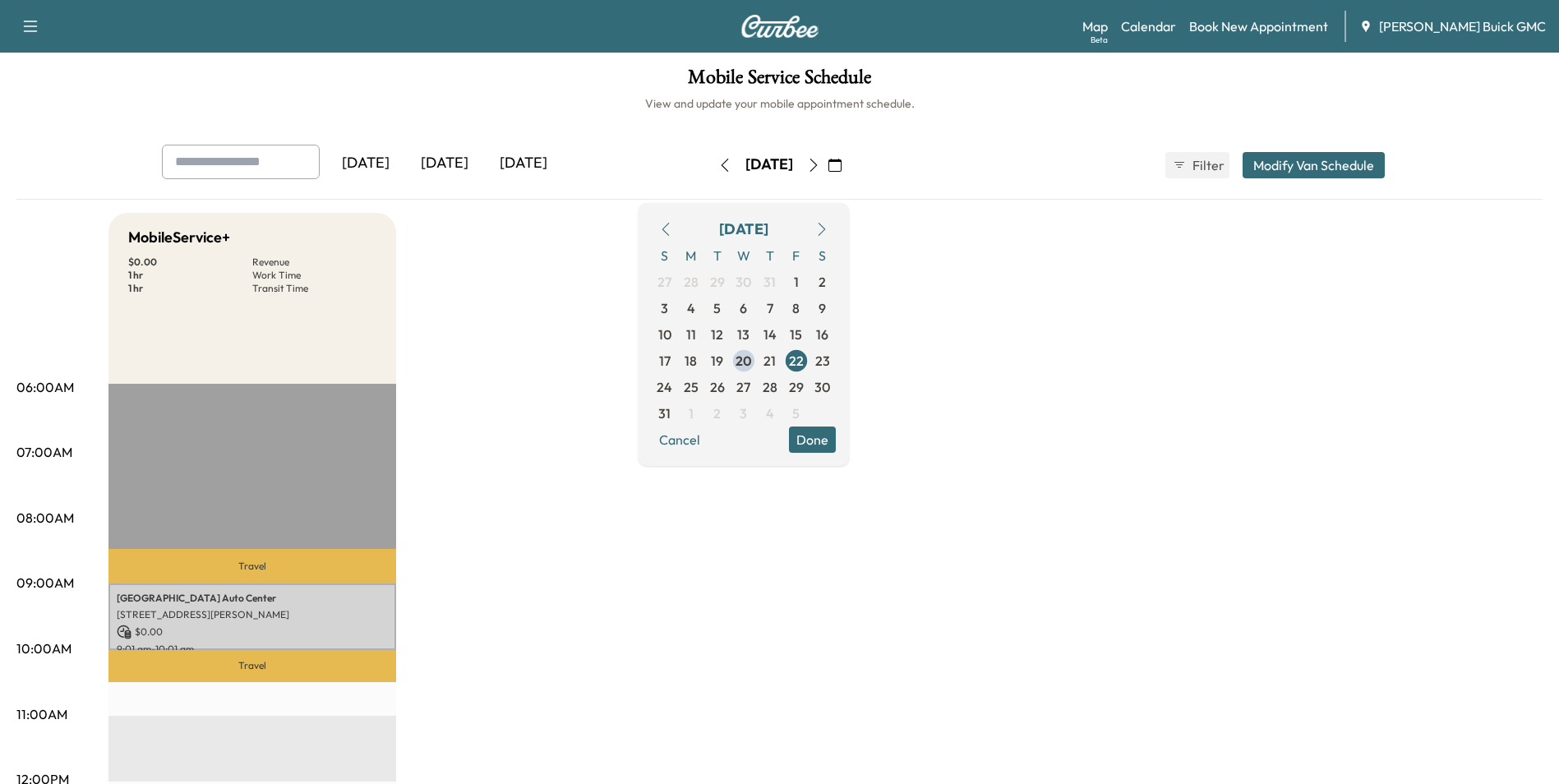
scroll to position [0, 0]
drag, startPoint x: 1103, startPoint y: 409, endPoint x: 1091, endPoint y: 405, distance: 12.6
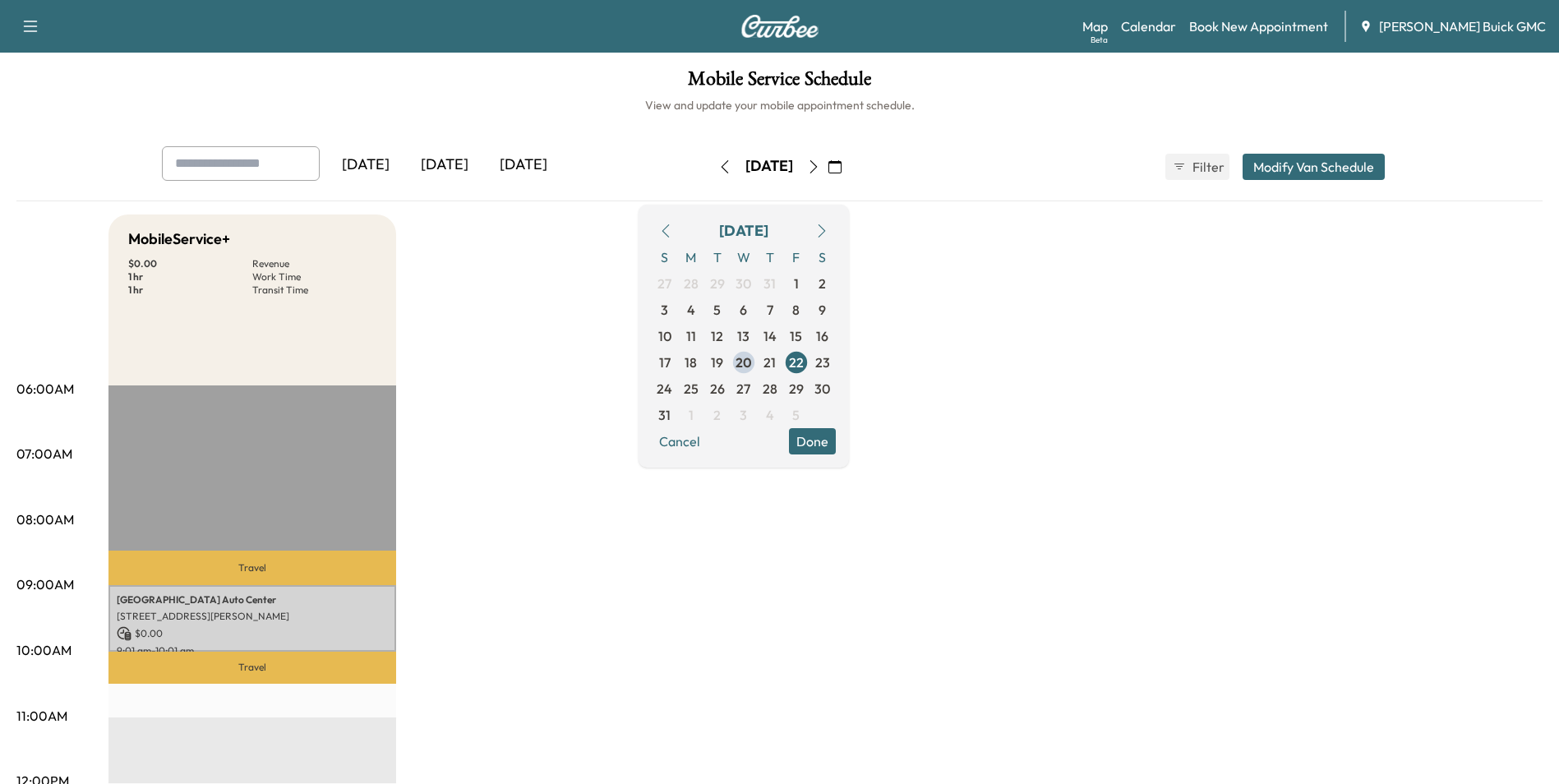
drag, startPoint x: 507, startPoint y: 548, endPoint x: 516, endPoint y: 545, distance: 9.5
click at [776, 362] on span "21" at bounding box center [769, 362] width 13 height 19
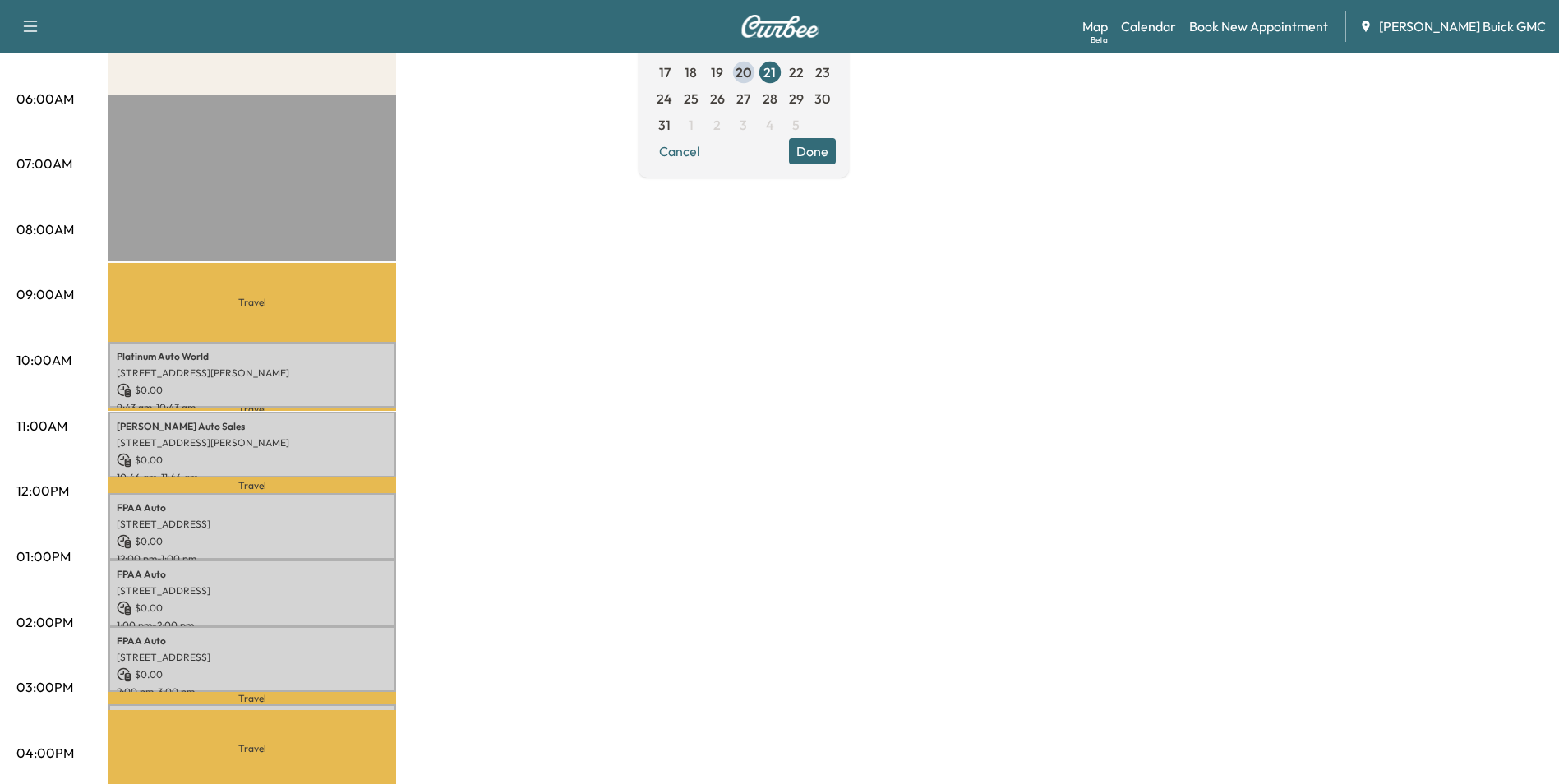
scroll to position [328, 0]
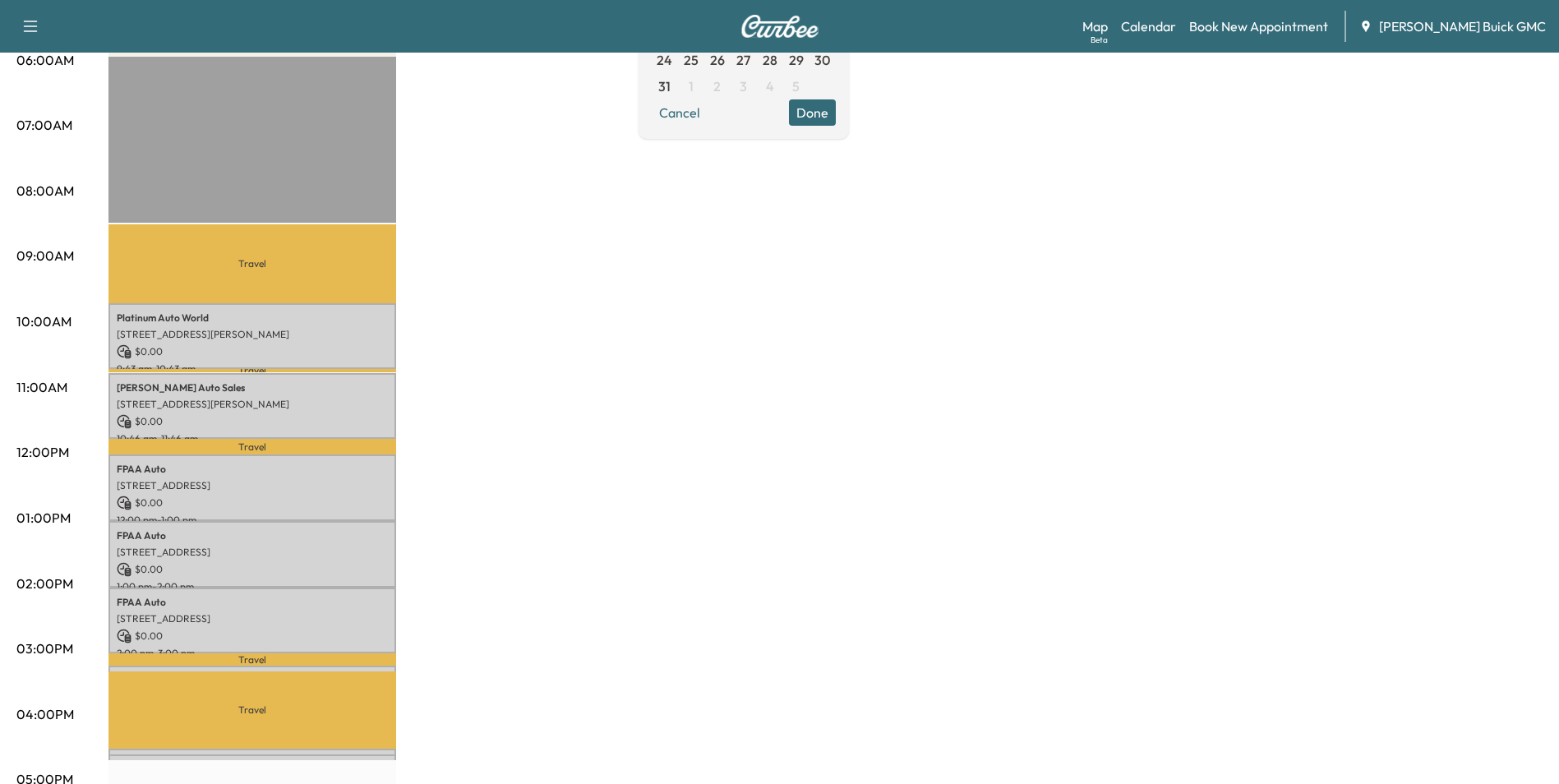
click at [599, 366] on div "MobileService+ $ 0.00 Revenue 5 hr 15 min Work Time 2 hr 49 min Transit Time Tr…" at bounding box center [825, 502] width 1433 height 1232
click at [594, 370] on div "MobileService+ $ 0.00 Revenue 5 hr 15 min Work Time 2 hr 49 min Transit Time Tr…" at bounding box center [825, 502] width 1433 height 1232
click at [918, 274] on div "MobileService+ $ 0.00 Revenue 5 hr 15 min Work Time 2 hr 49 min Transit Time Tr…" at bounding box center [825, 502] width 1433 height 1232
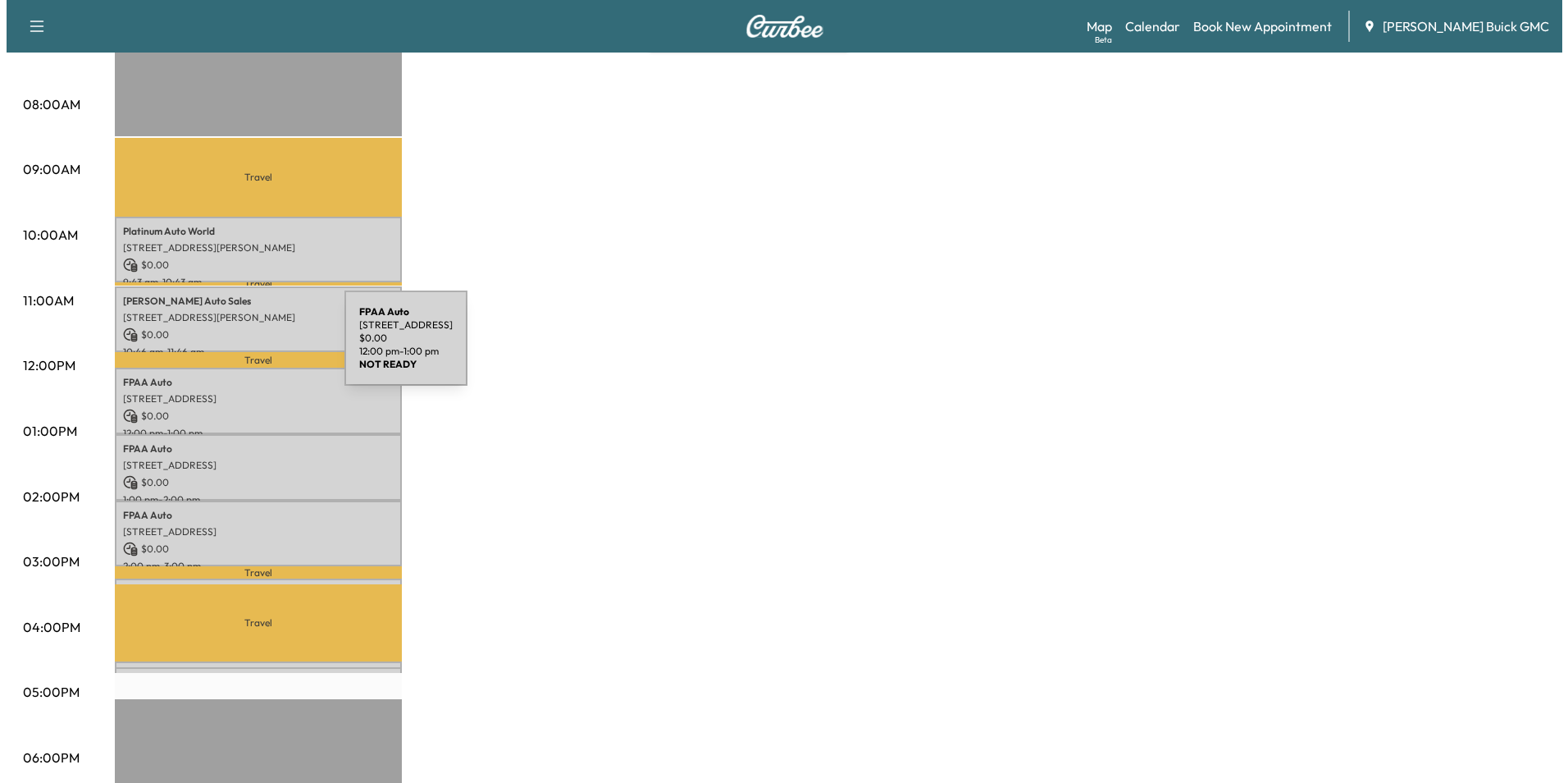
scroll to position [410, 0]
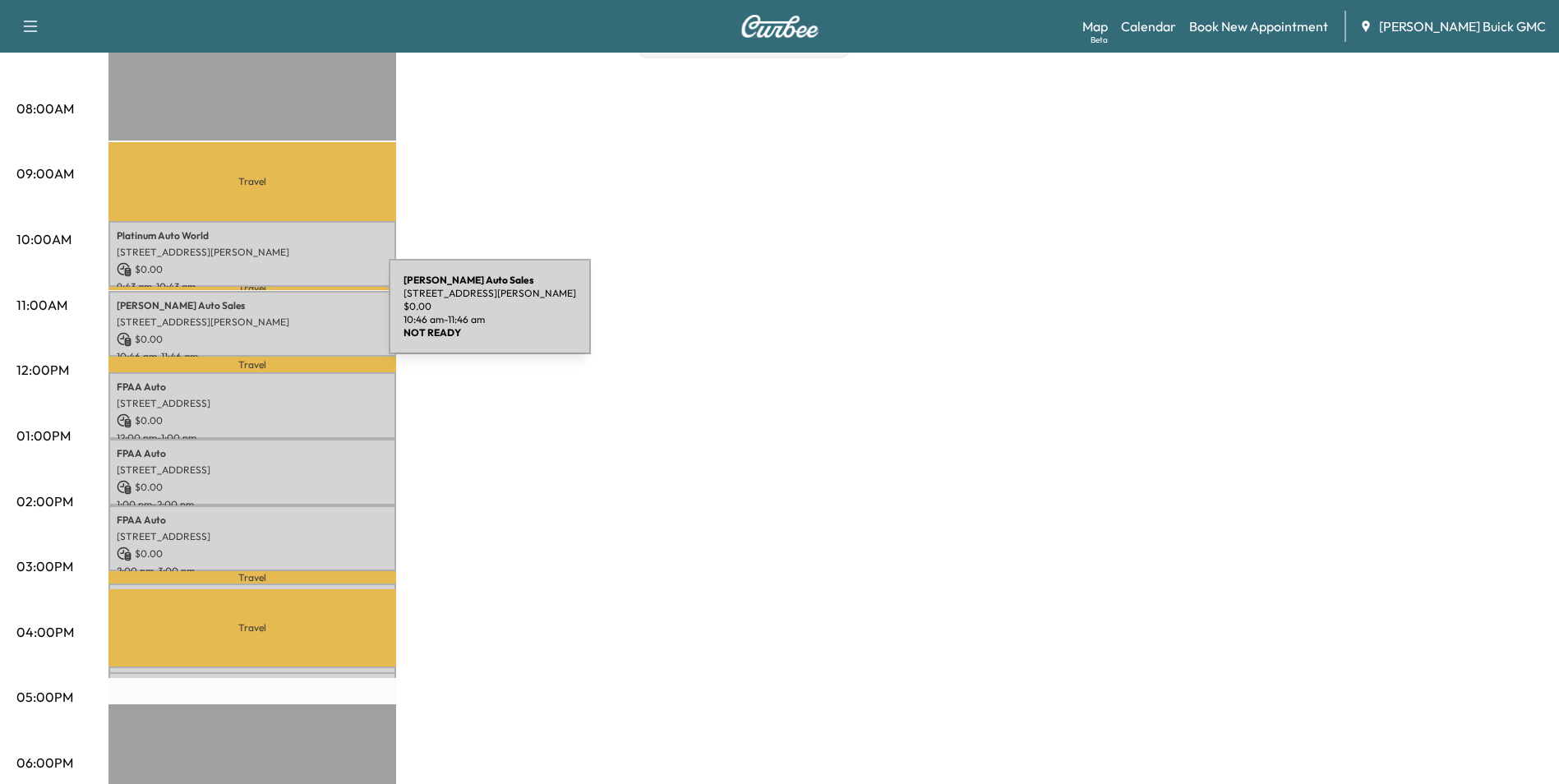
click at [265, 317] on p "[STREET_ADDRESS][PERSON_NAME]" at bounding box center [252, 322] width 271 height 14
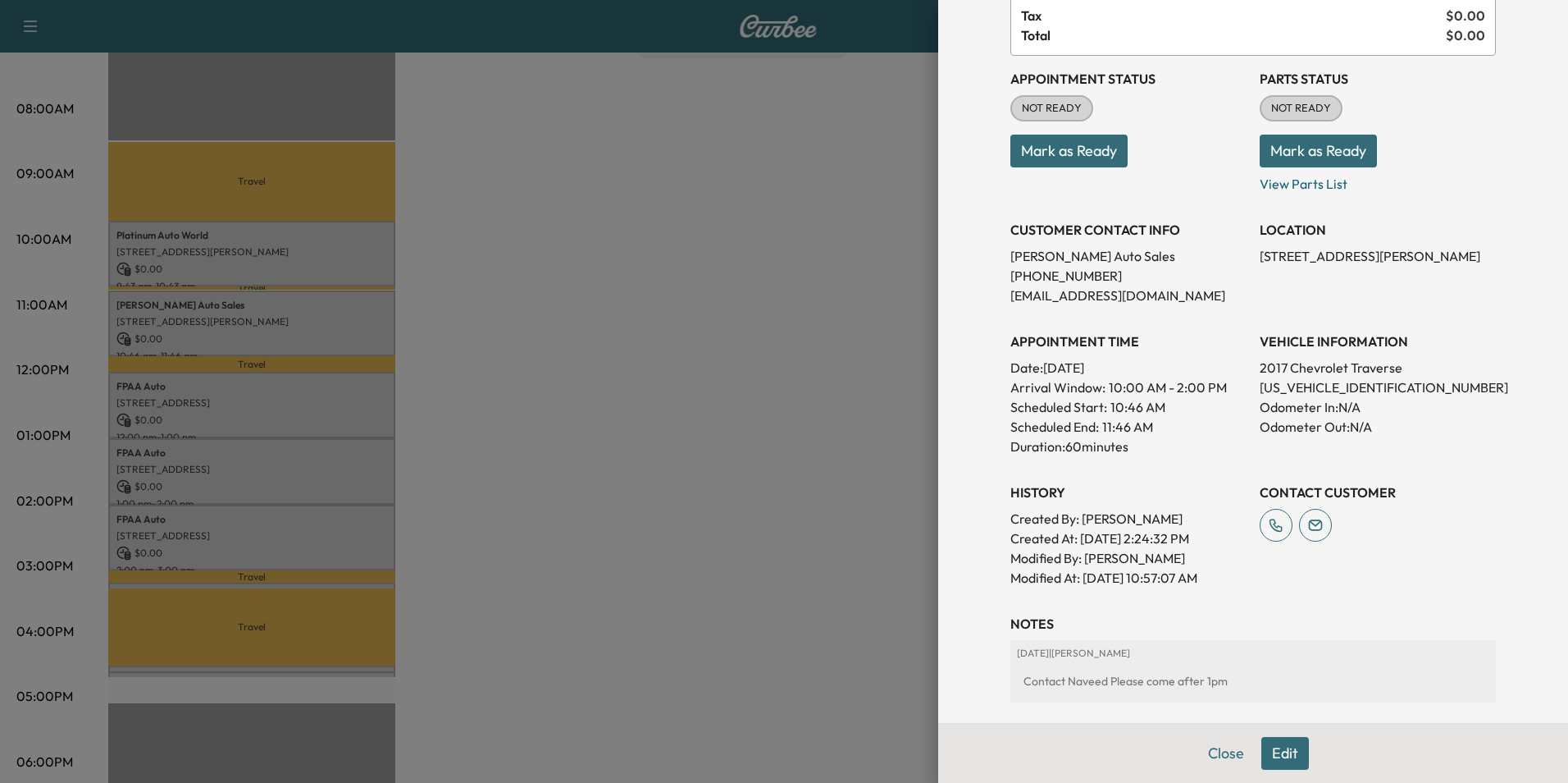
scroll to position [164, 0]
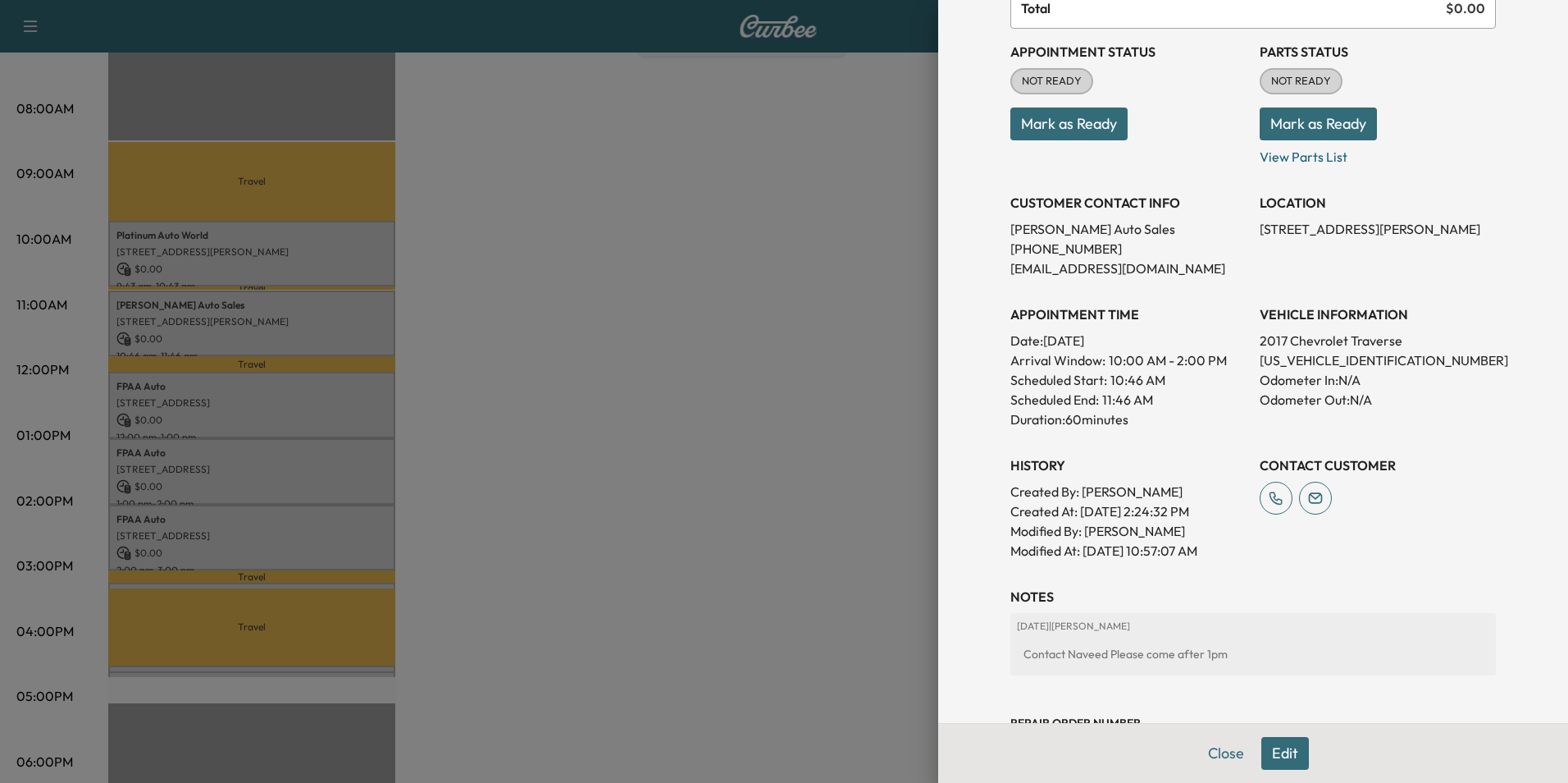
click at [553, 410] on div at bounding box center [784, 392] width 1568 height 783
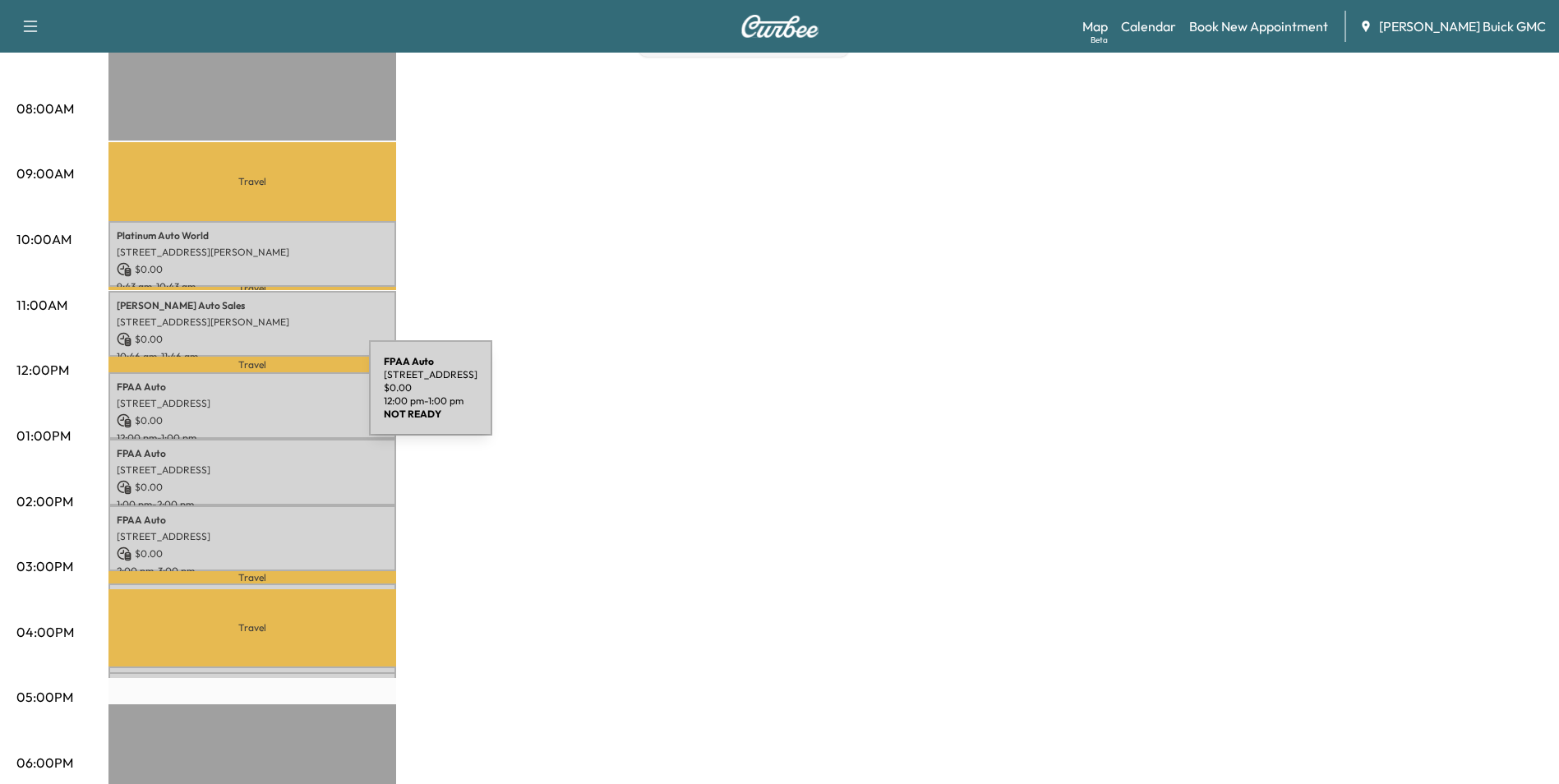
click at [245, 398] on p "[STREET_ADDRESS]" at bounding box center [252, 404] width 271 height 14
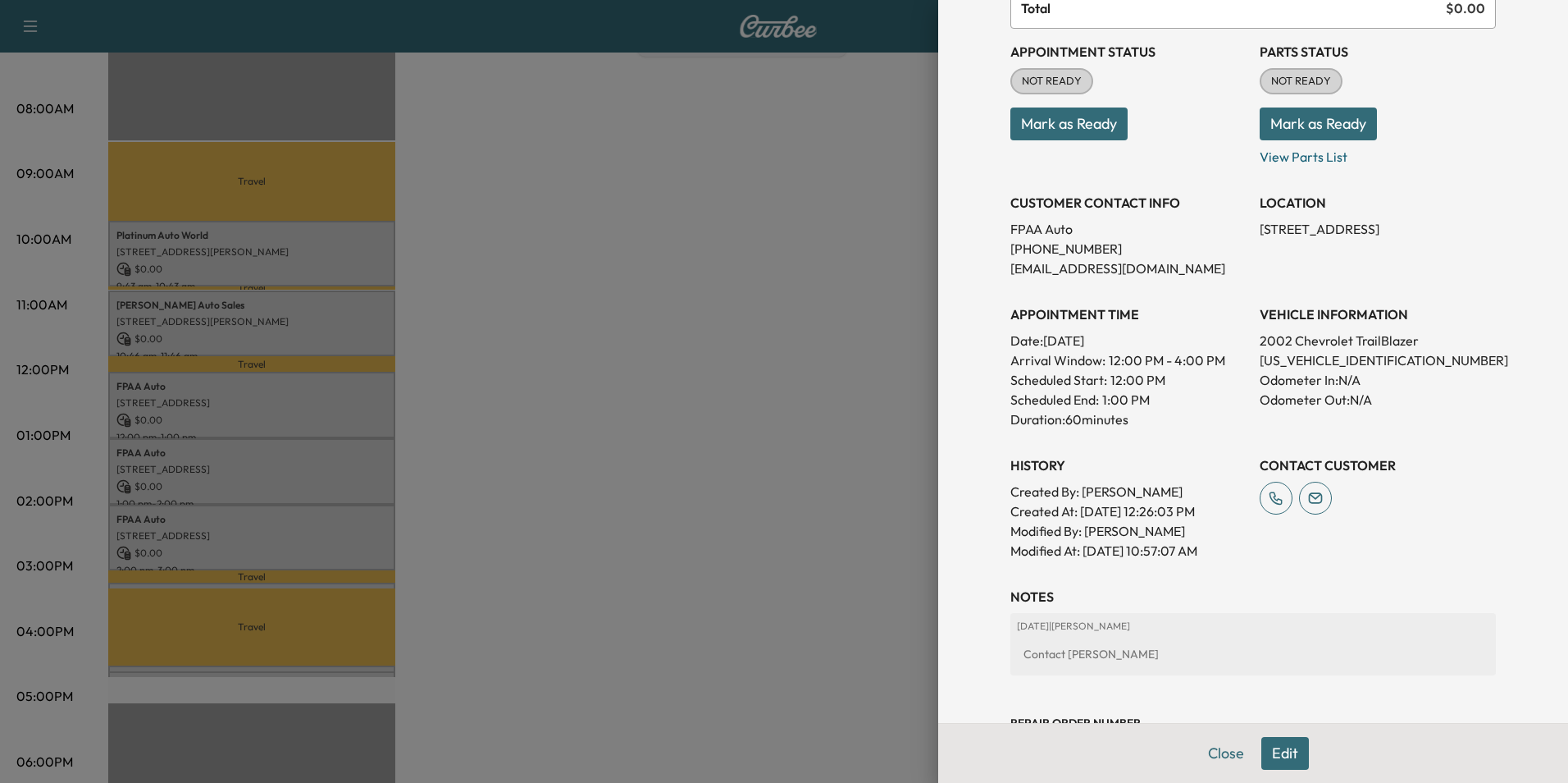
click at [619, 314] on div at bounding box center [784, 392] width 1568 height 783
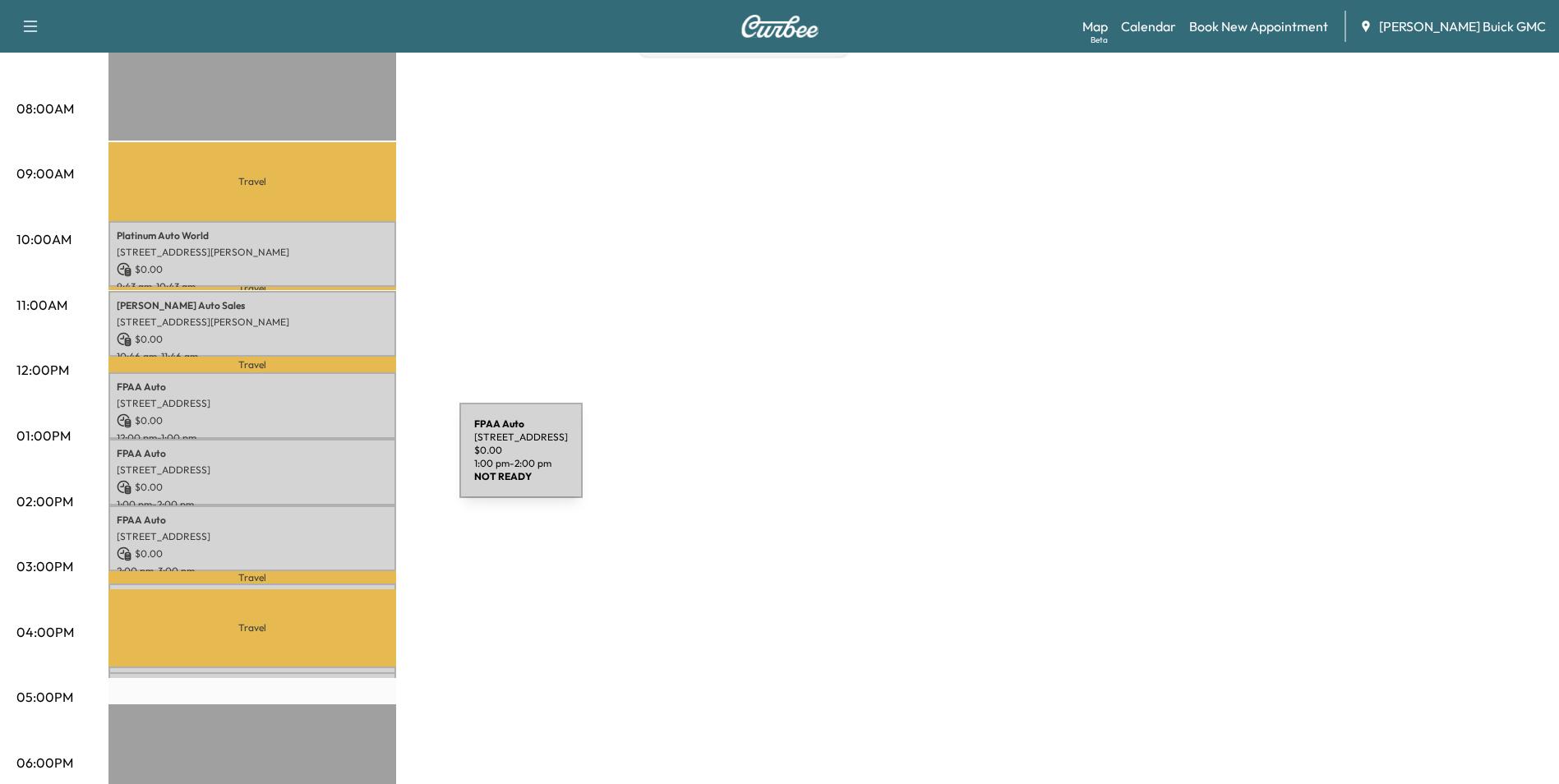
click at [336, 463] on p "[STREET_ADDRESS]" at bounding box center [252, 470] width 271 height 14
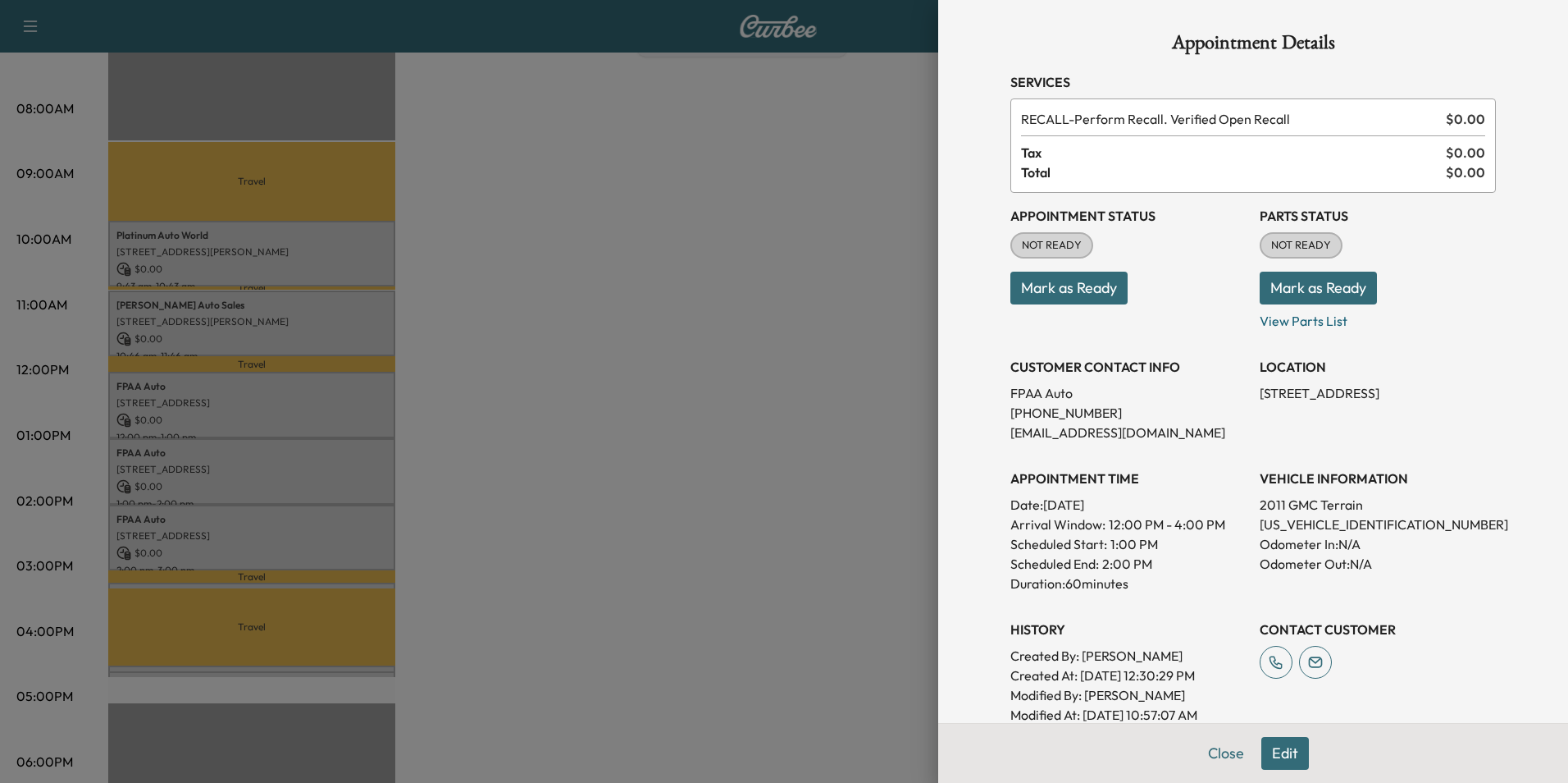
click at [631, 443] on div at bounding box center [784, 392] width 1568 height 783
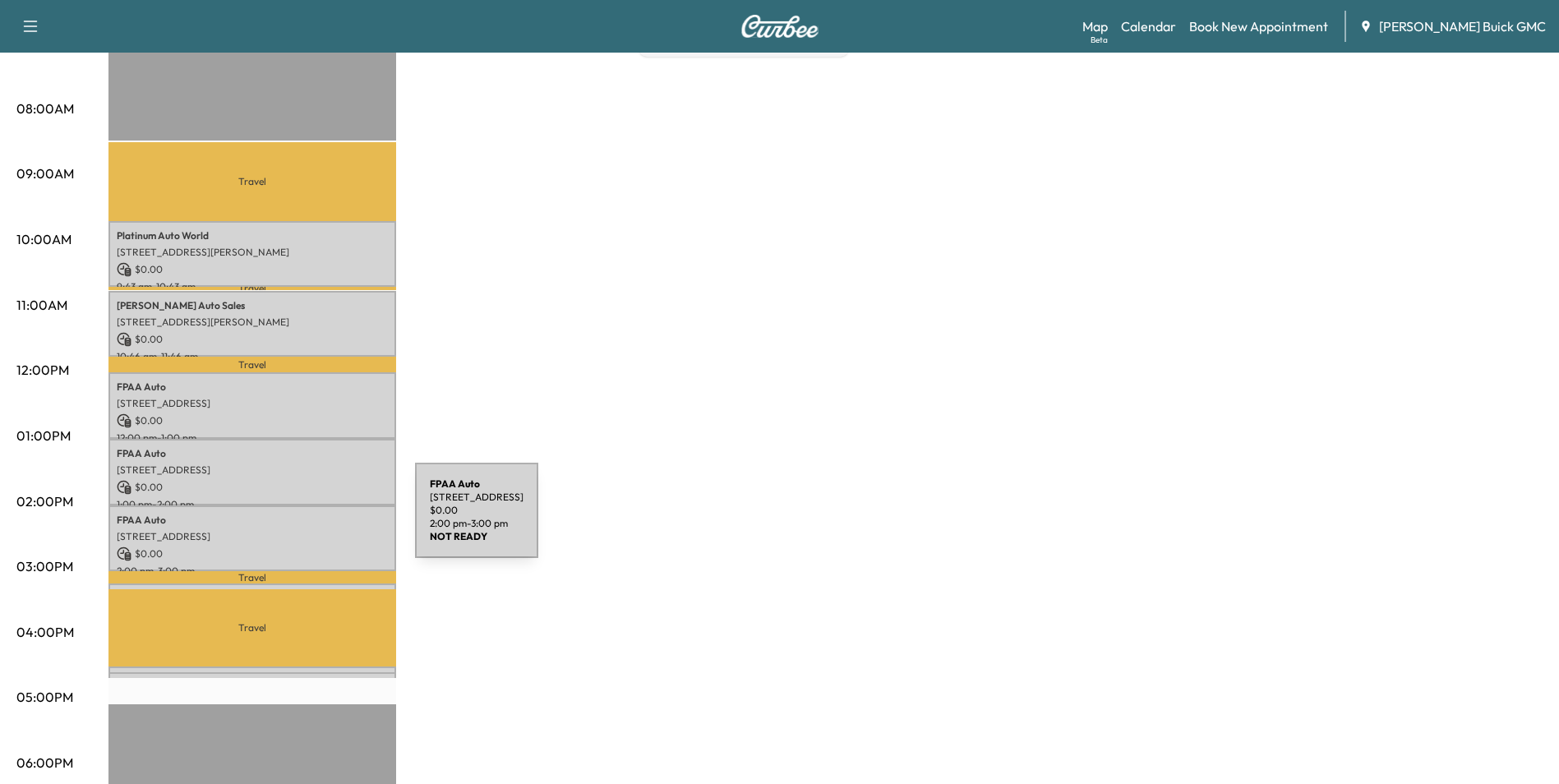
click at [292, 519] on p "FPAA Auto" at bounding box center [252, 520] width 271 height 14
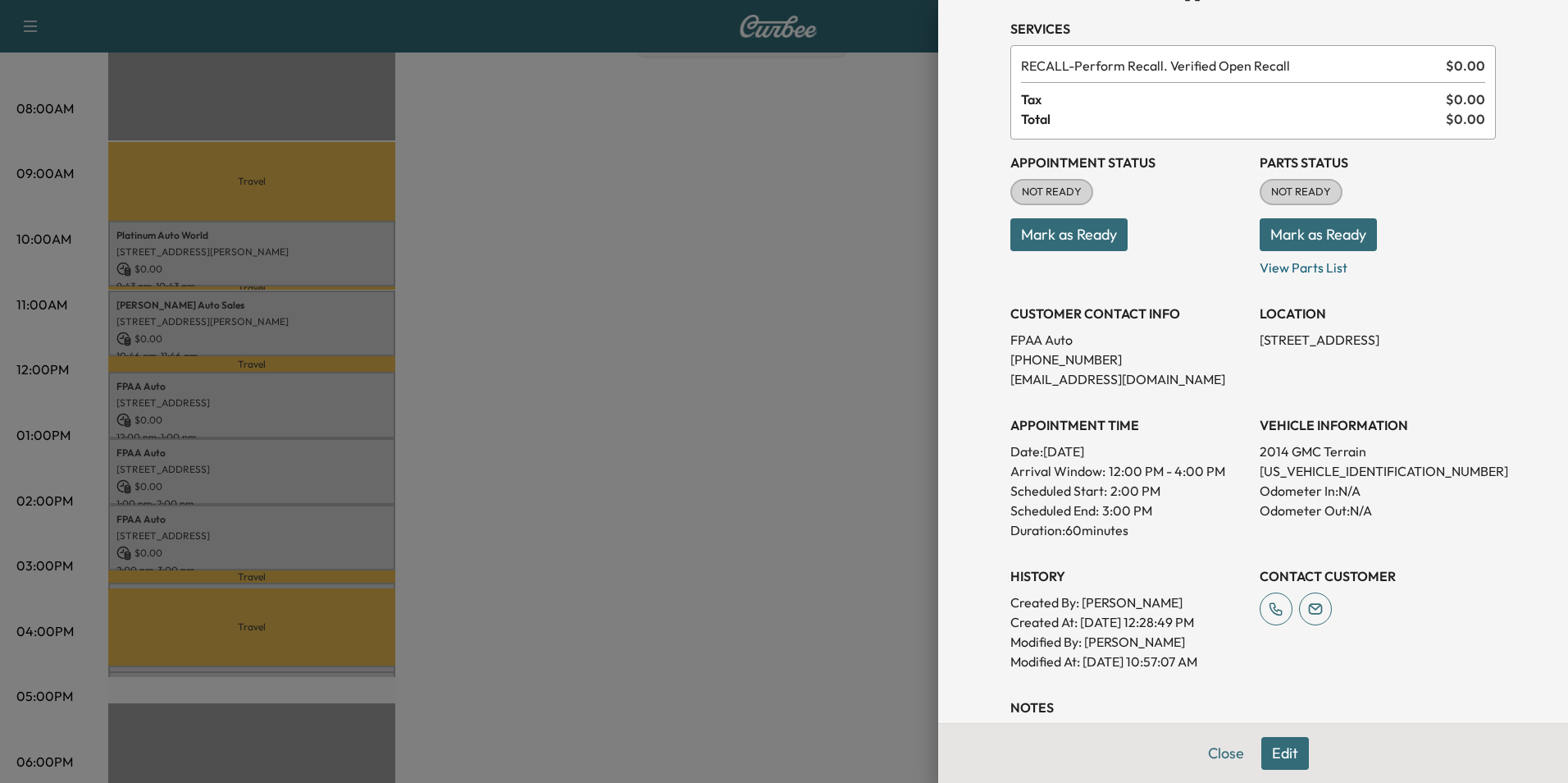
scroll to position [82, 0]
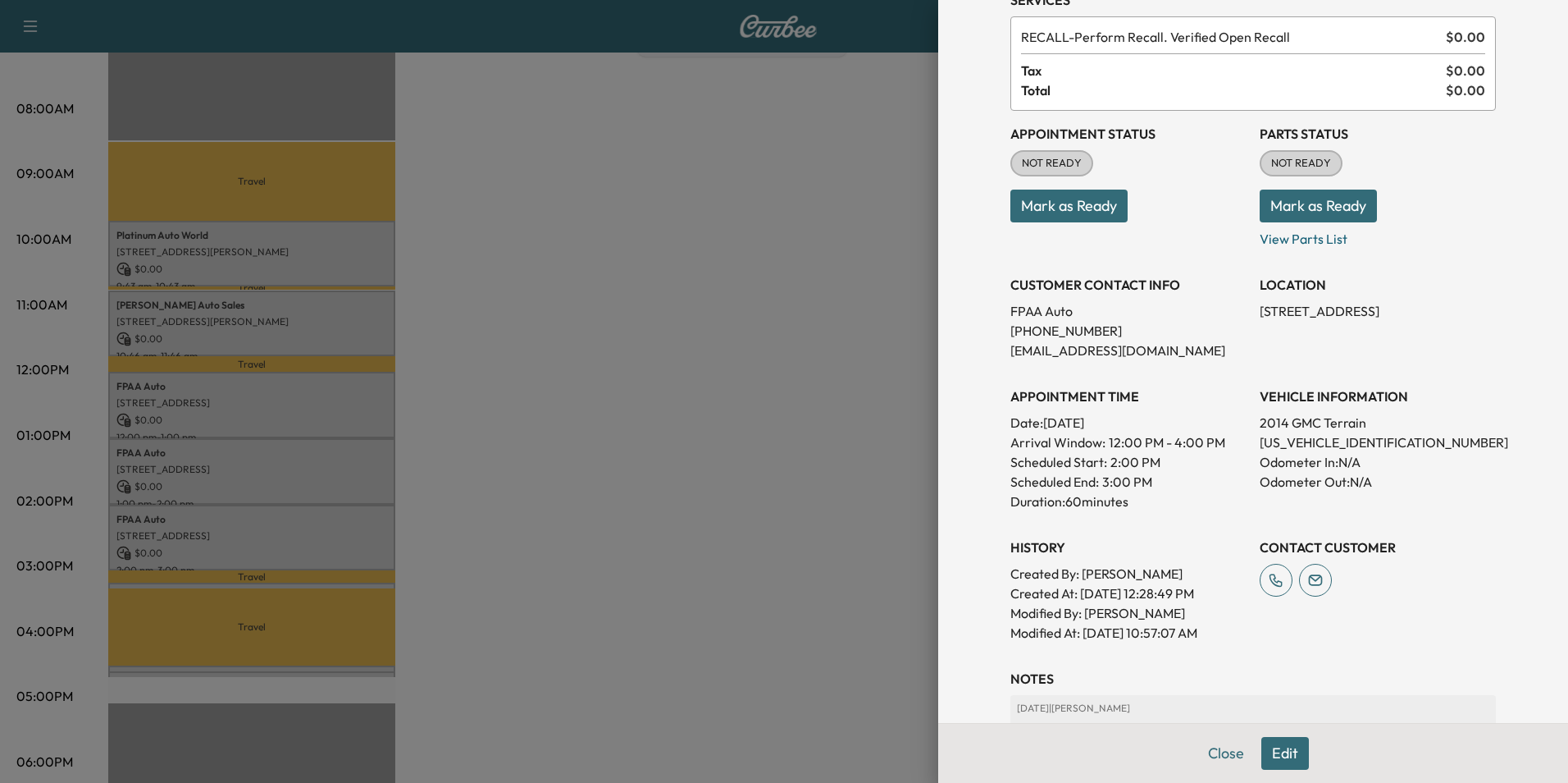
click at [701, 371] on div at bounding box center [784, 392] width 1568 height 783
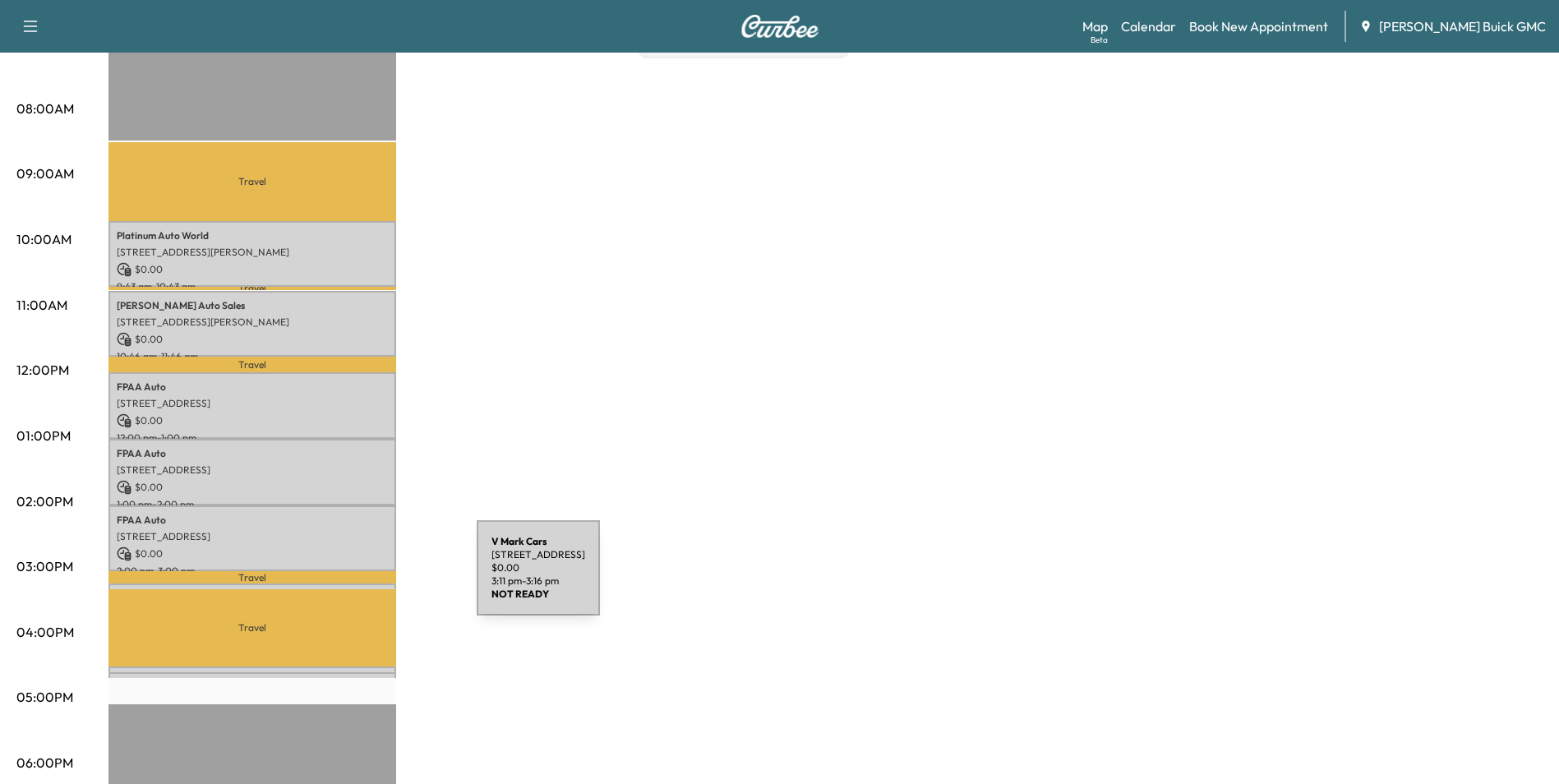
click at [354, 583] on div "V Mark Cars [STREET_ADDRESS] $ 0.00 3:11 pm - 3:16 pm" at bounding box center [252, 591] width 288 height 16
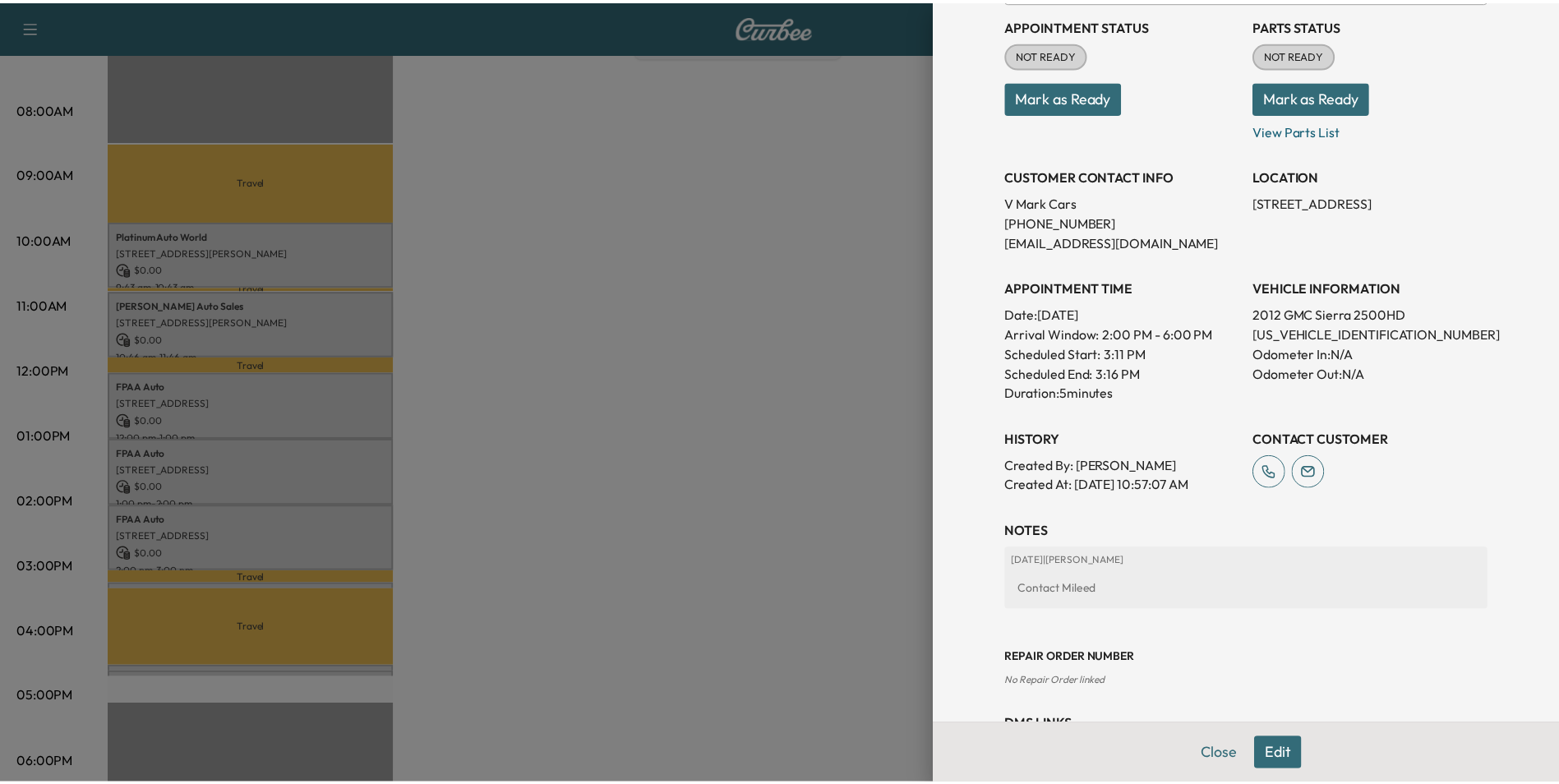
scroll to position [246, 0]
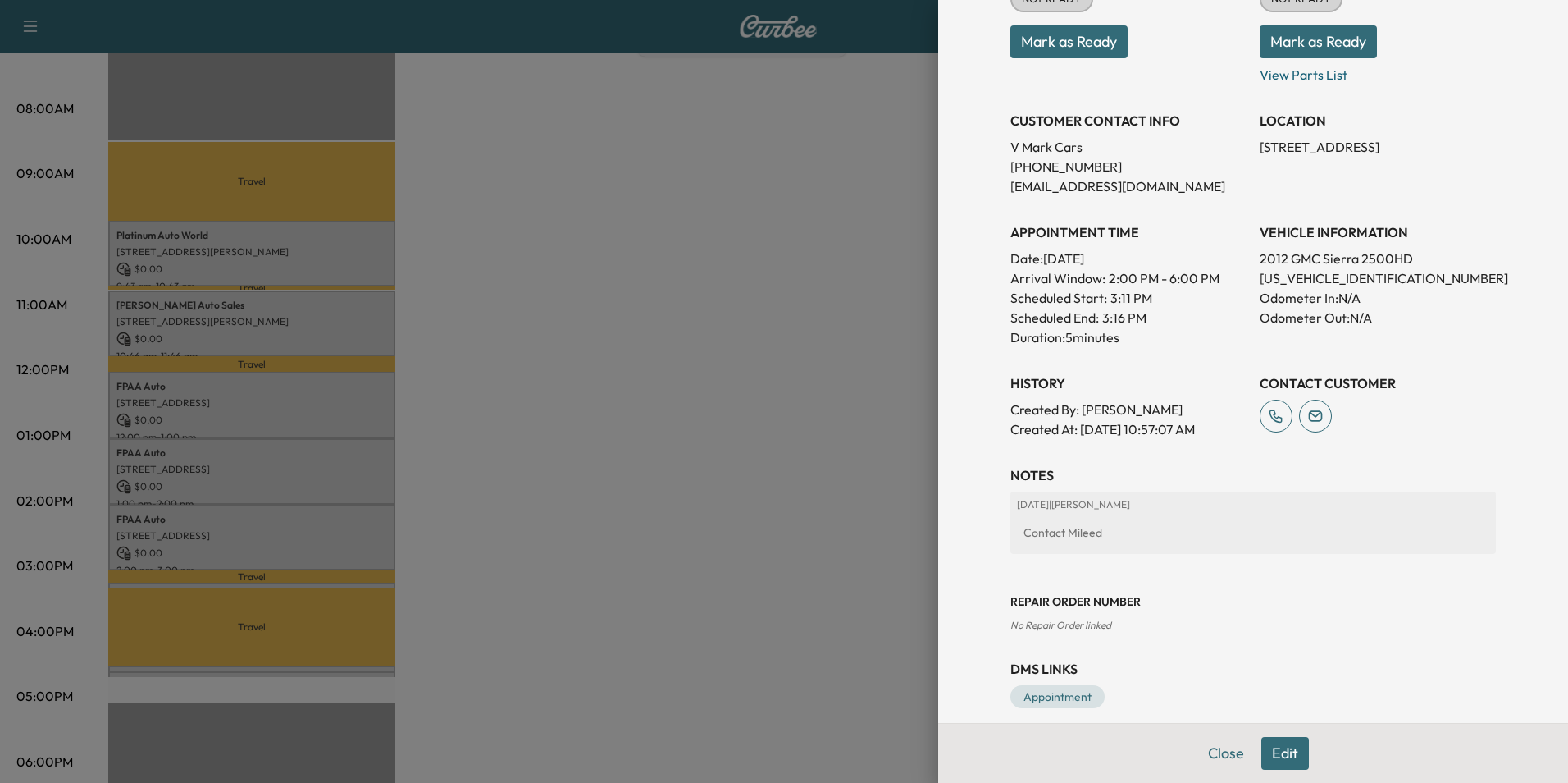
click at [805, 253] on div at bounding box center [784, 392] width 1568 height 783
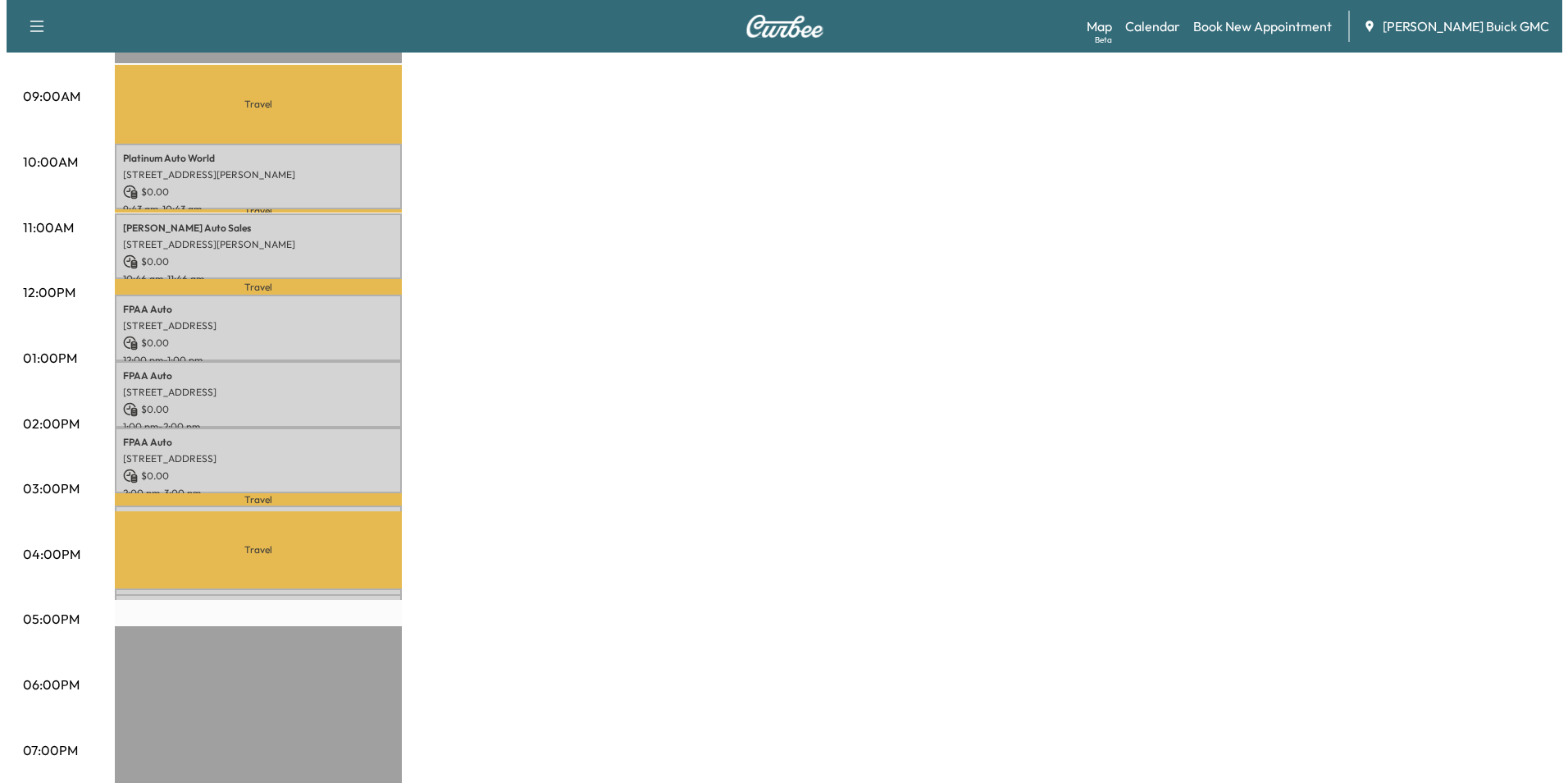
scroll to position [574, 0]
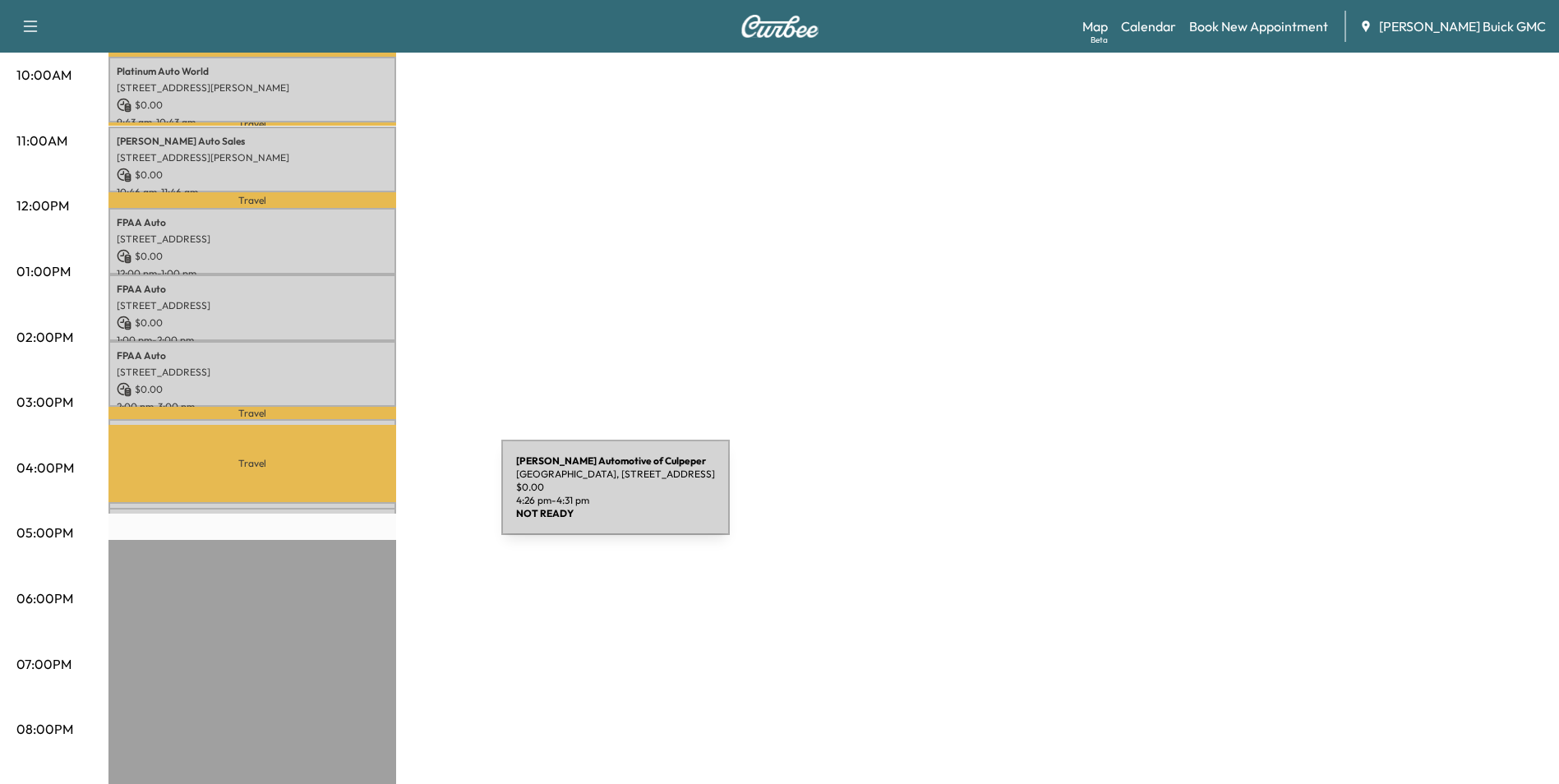
click at [378, 502] on div "[PERSON_NAME] Automotive of [GEOGRAPHIC_DATA], [STREET_ADDRESS] $ 0.00 4:26 pm …" at bounding box center [252, 510] width 288 height 16
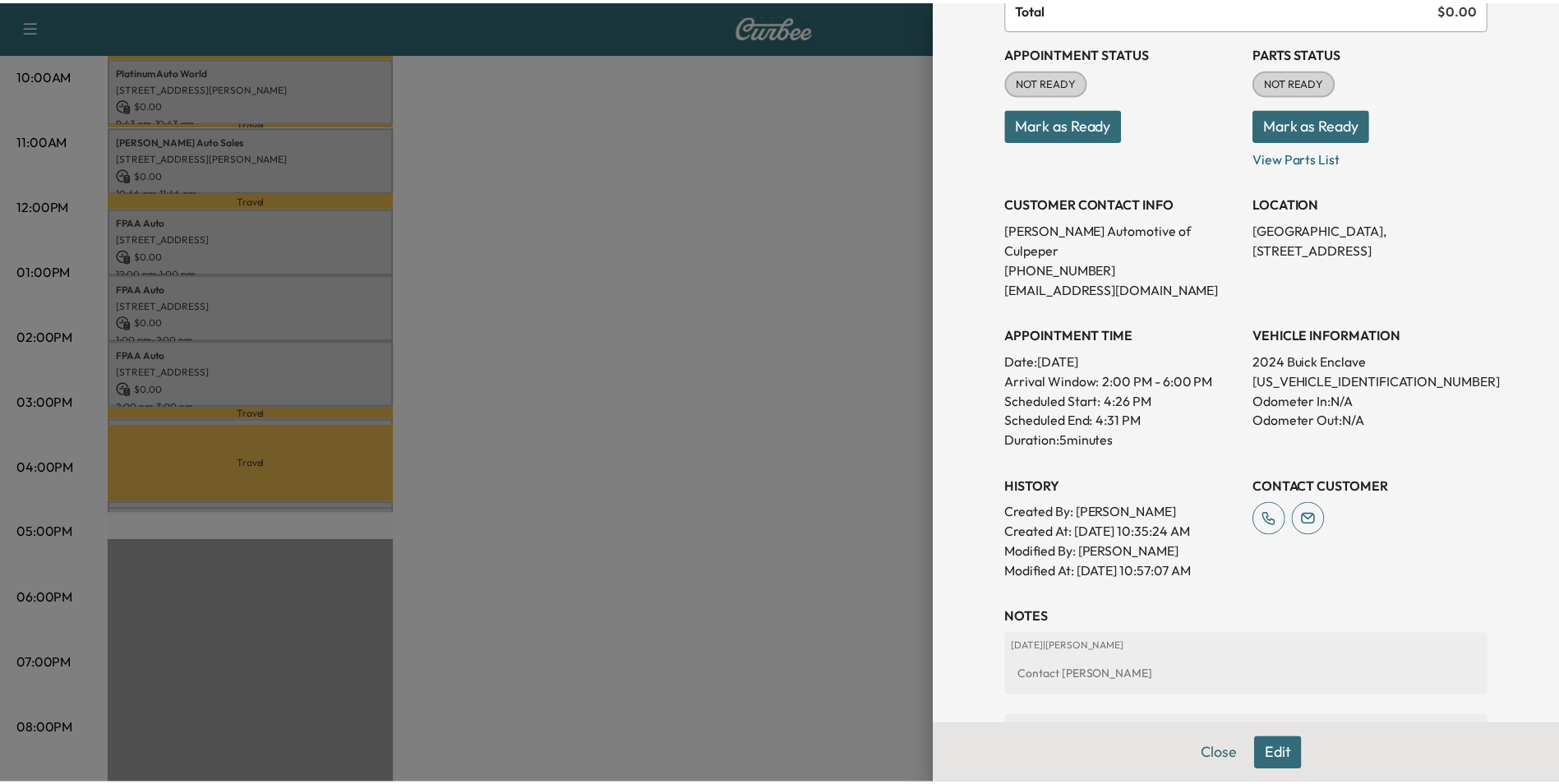
scroll to position [246, 0]
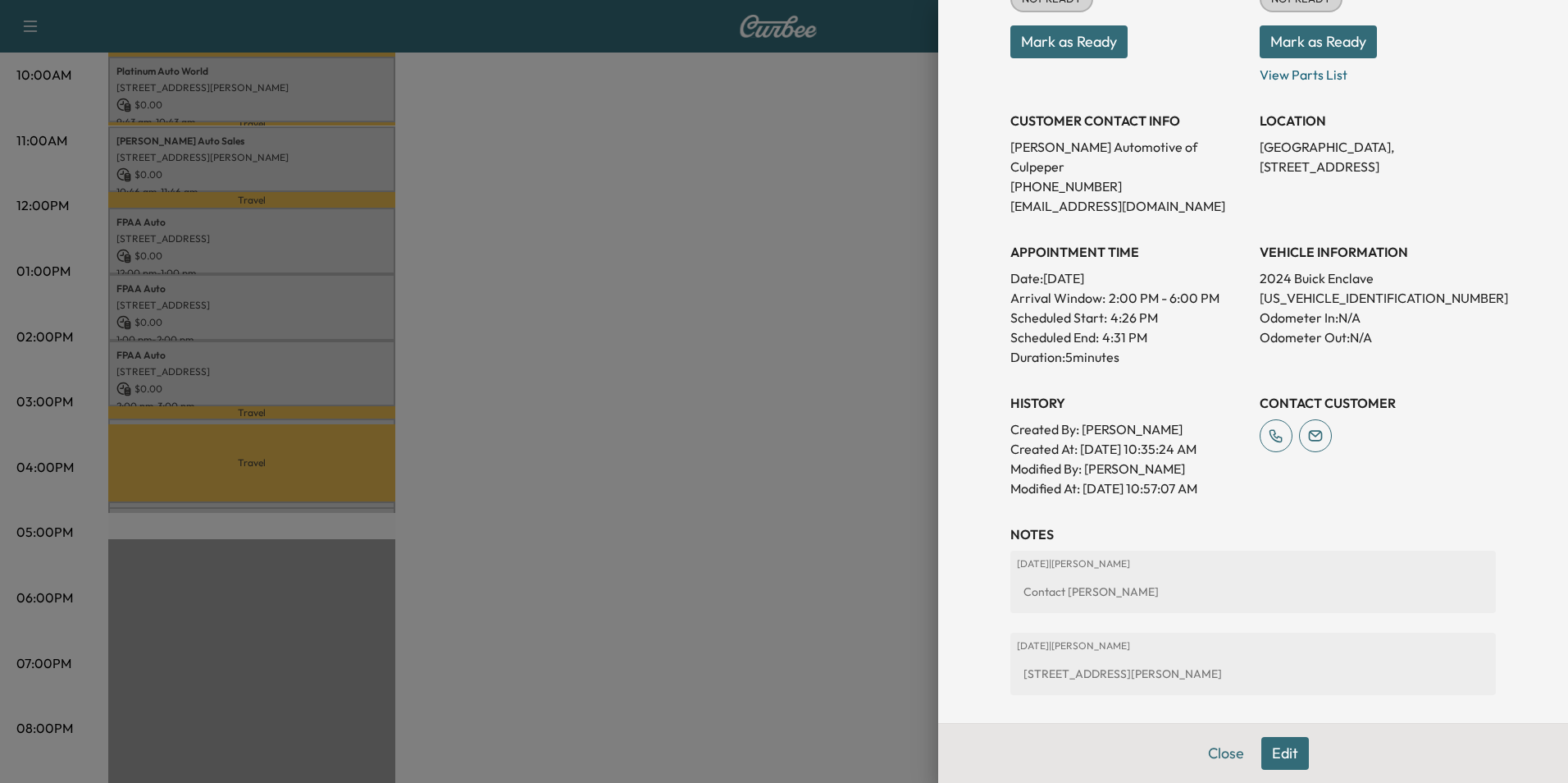
click at [559, 261] on div at bounding box center [784, 392] width 1568 height 783
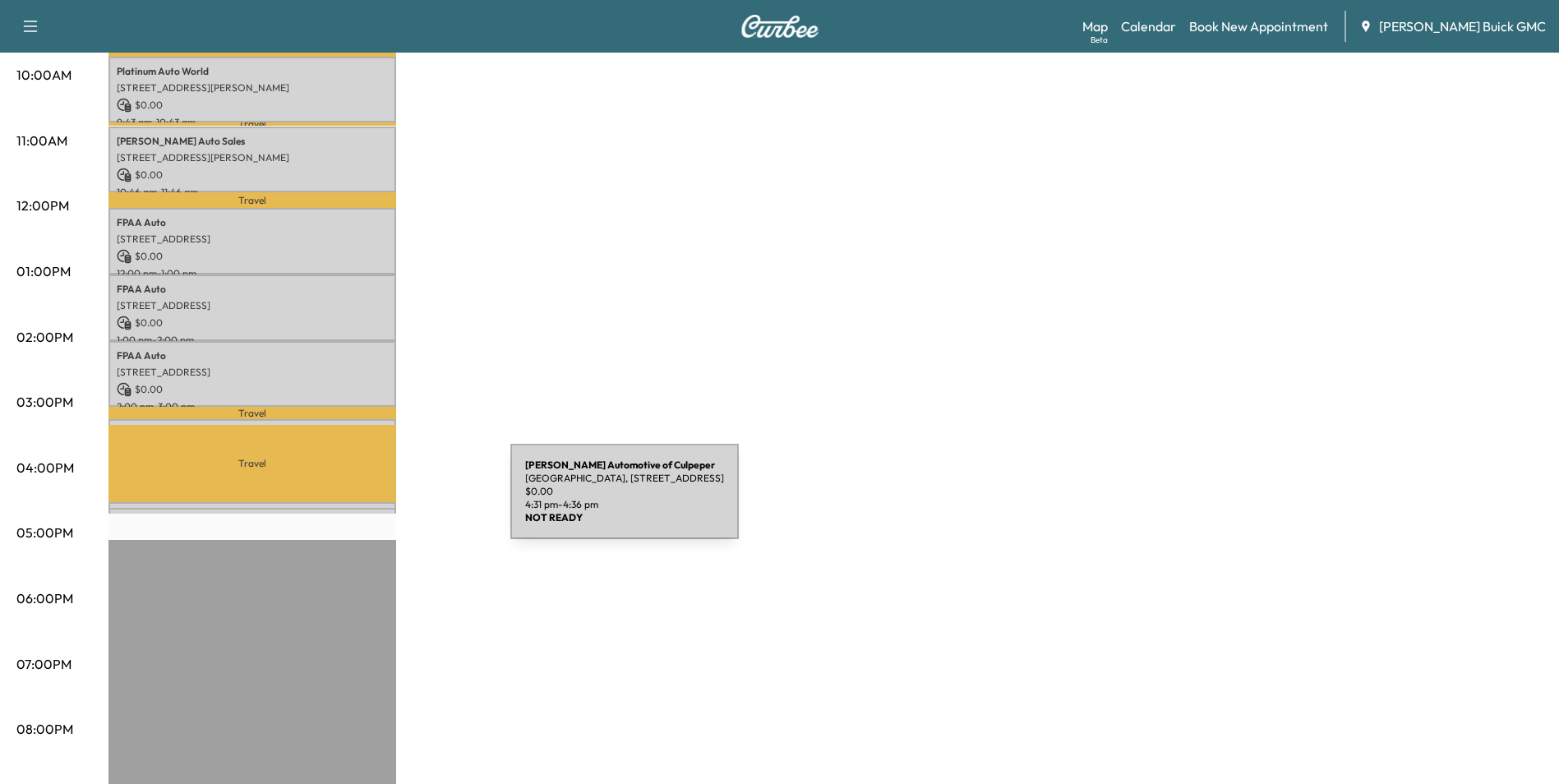
click at [387, 508] on div "[PERSON_NAME] Automotive of [GEOGRAPHIC_DATA], [STREET_ADDRESS] $ 0.00 4:31 pm …" at bounding box center [252, 516] width 288 height 16
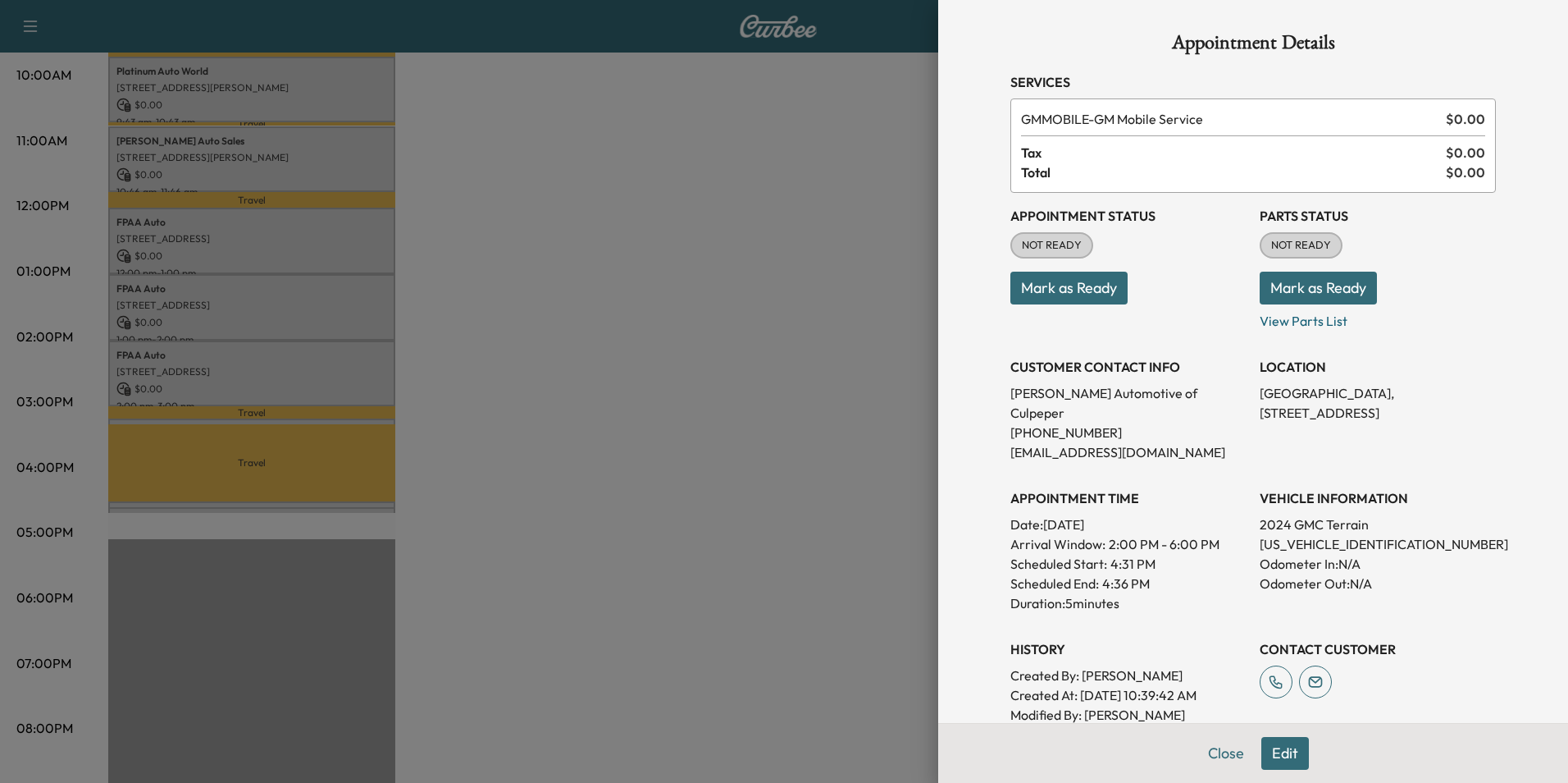
drag, startPoint x: 386, startPoint y: 500, endPoint x: 856, endPoint y: 137, distance: 593.9
click at [856, 137] on div at bounding box center [784, 392] width 1568 height 783
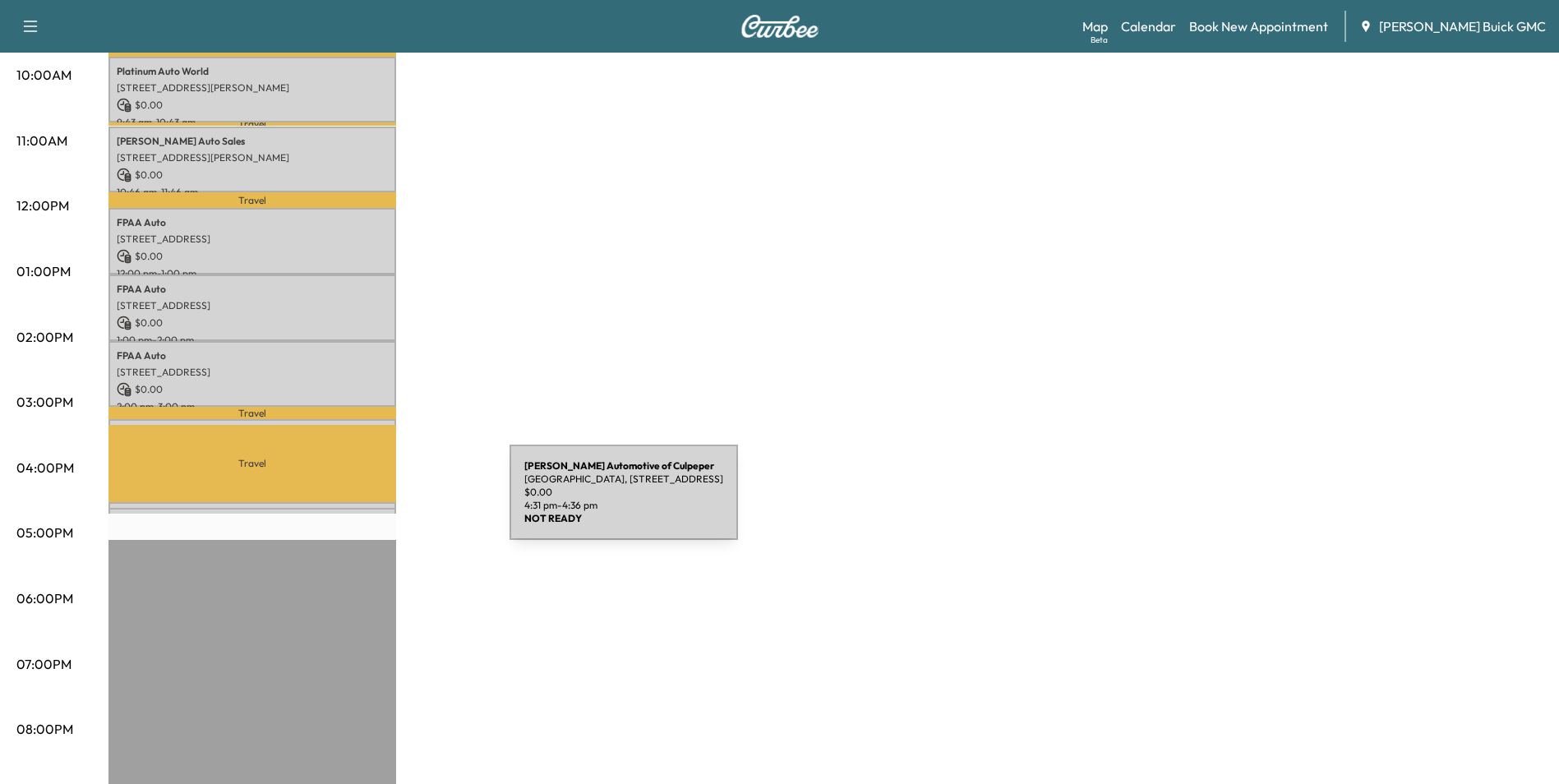
click at [386, 508] on div "[PERSON_NAME] Automotive of [GEOGRAPHIC_DATA], [STREET_ADDRESS] $ 0.00 4:31 pm …" at bounding box center [252, 516] width 288 height 16
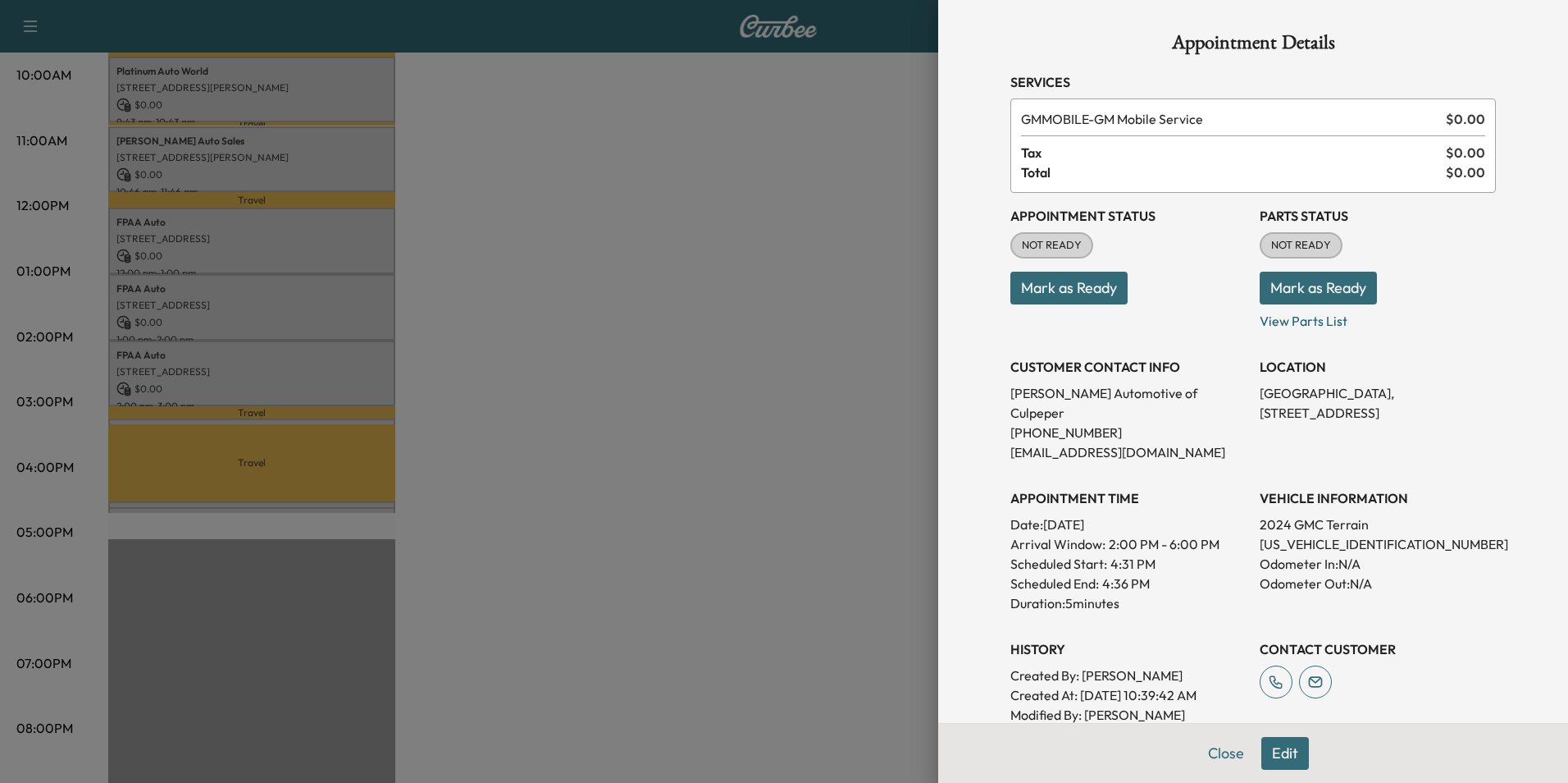
click at [798, 287] on div at bounding box center [784, 392] width 1568 height 783
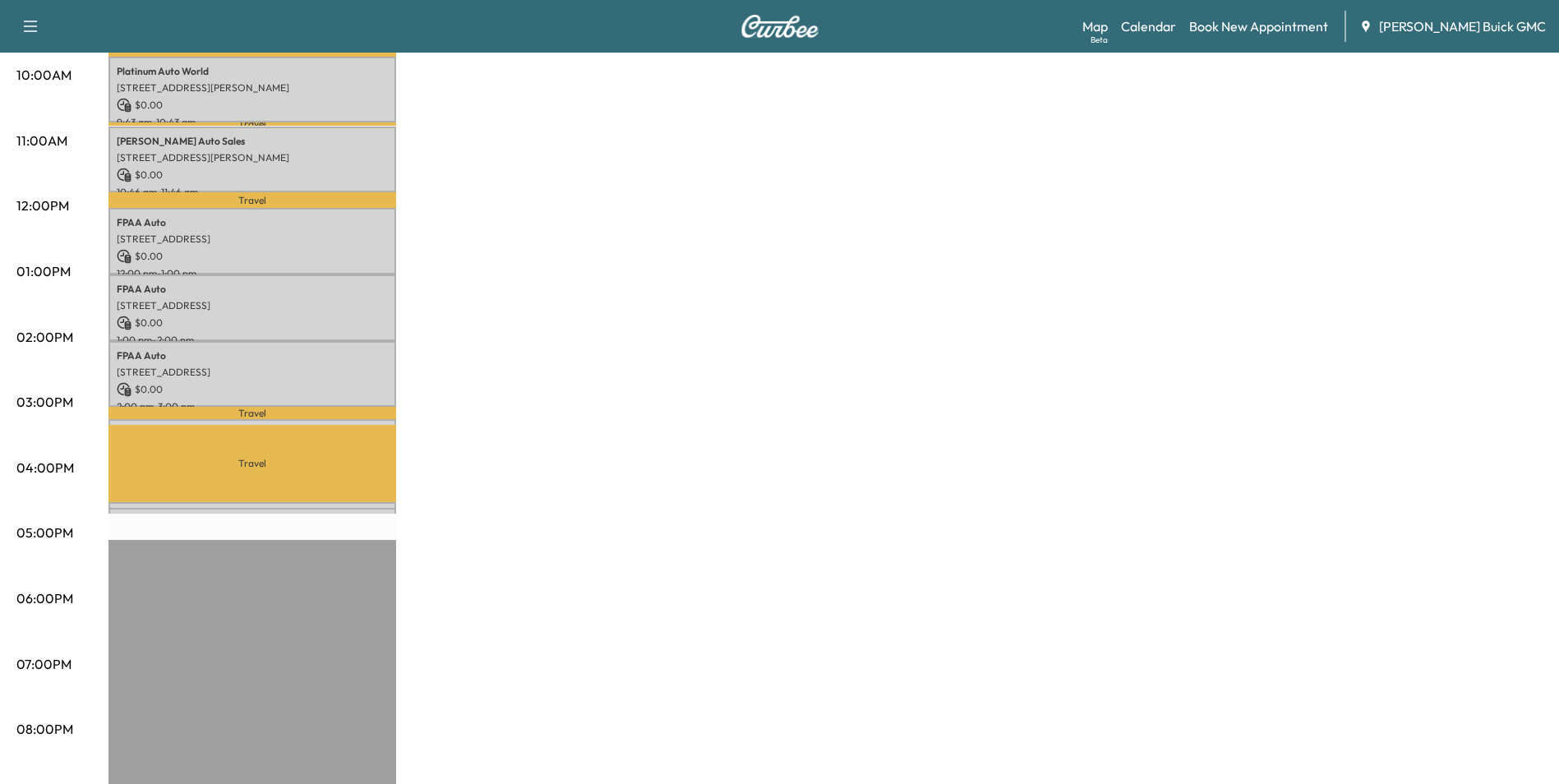
click at [817, 239] on div "MobileService+ $ 0.00 Revenue 5 hr 15 min Work Time 2 hr 49 min Transit Time Tr…" at bounding box center [825, 256] width 1433 height 1232
click at [1139, 386] on div "MobileService+ $ 0.00 Revenue 5 hr 15 min Work Time 2 hr 49 min Transit Time Tr…" at bounding box center [825, 256] width 1433 height 1232
click at [1206, 421] on div "MobileService+ $ 0.00 Revenue 5 hr 15 min Work Time 2 hr 49 min Transit Time Tr…" at bounding box center [825, 256] width 1433 height 1232
click at [1197, 428] on div "MobileService+ $ 0.00 Revenue 5 hr 15 min Work Time 2 hr 49 min Transit Time Tr…" at bounding box center [825, 256] width 1433 height 1232
click at [1263, 315] on div "MobileService+ $ 0.00 Revenue 5 hr 15 min Work Time 2 hr 49 min Transit Time Tr…" at bounding box center [825, 256] width 1433 height 1232
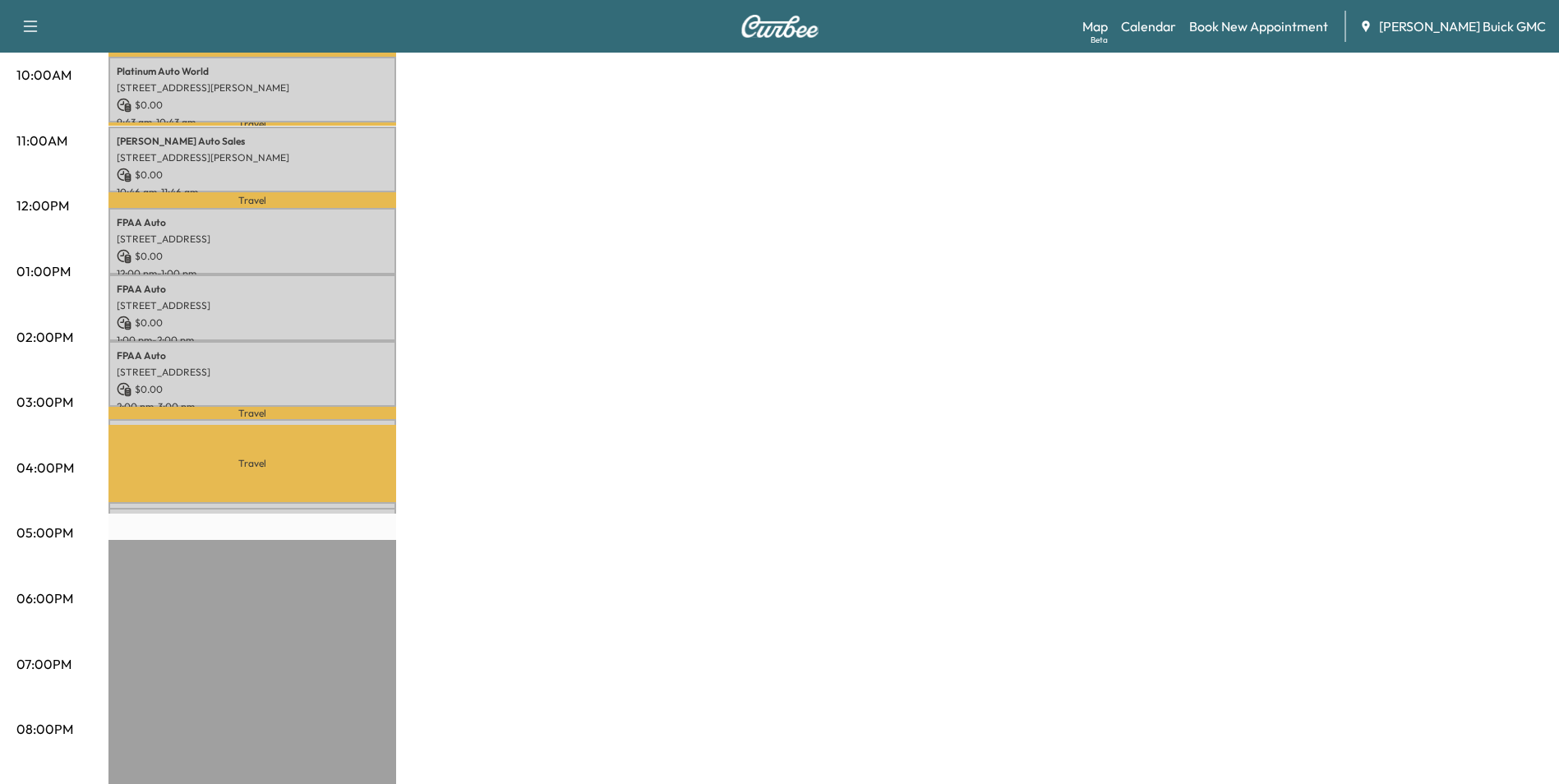
click at [589, 520] on div "MobileService+ $ 0.00 Revenue 5 hr 15 min Work Time 2 hr 49 min Transit Time Tr…" at bounding box center [825, 256] width 1433 height 1232
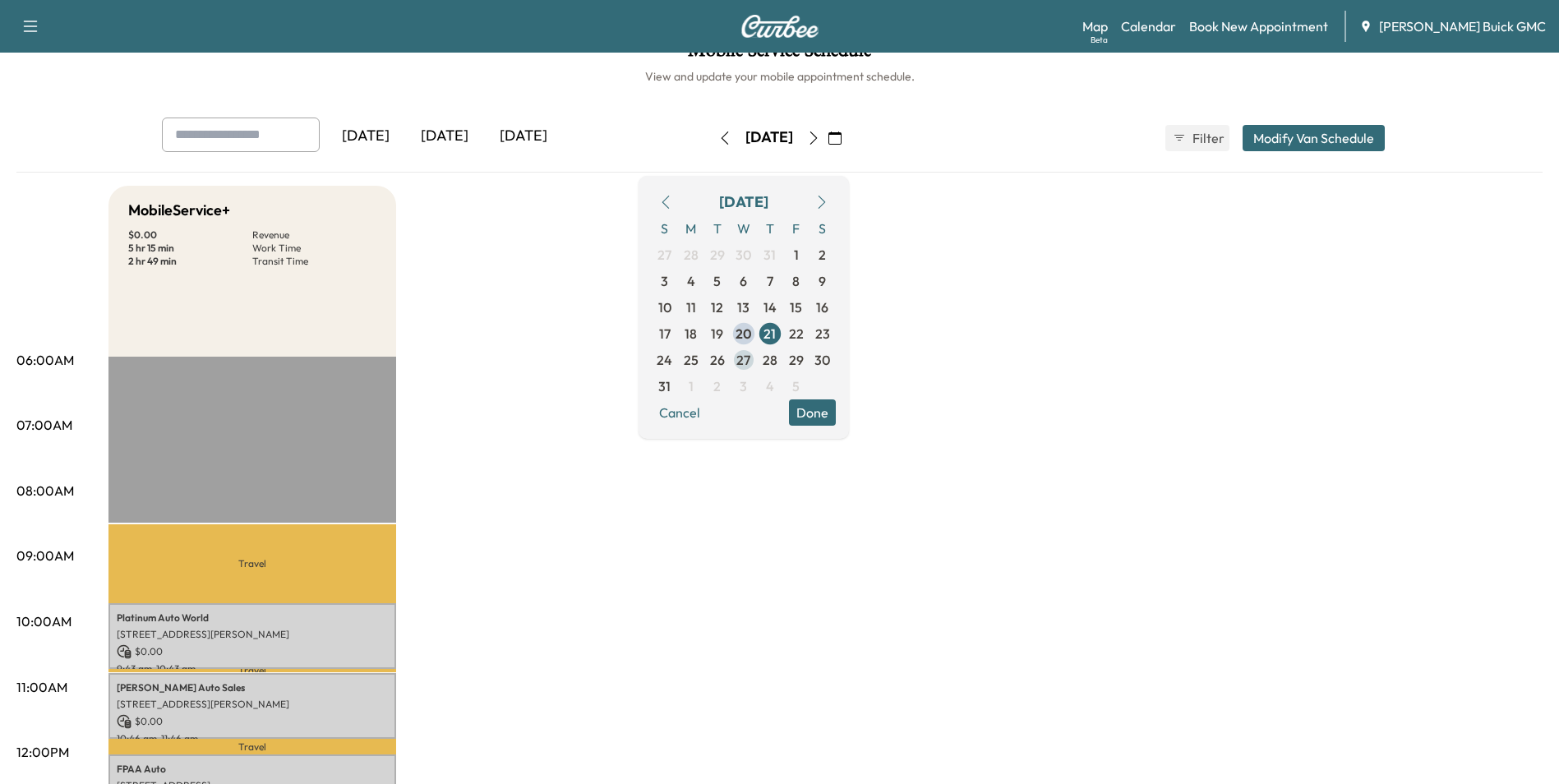
scroll to position [0, 0]
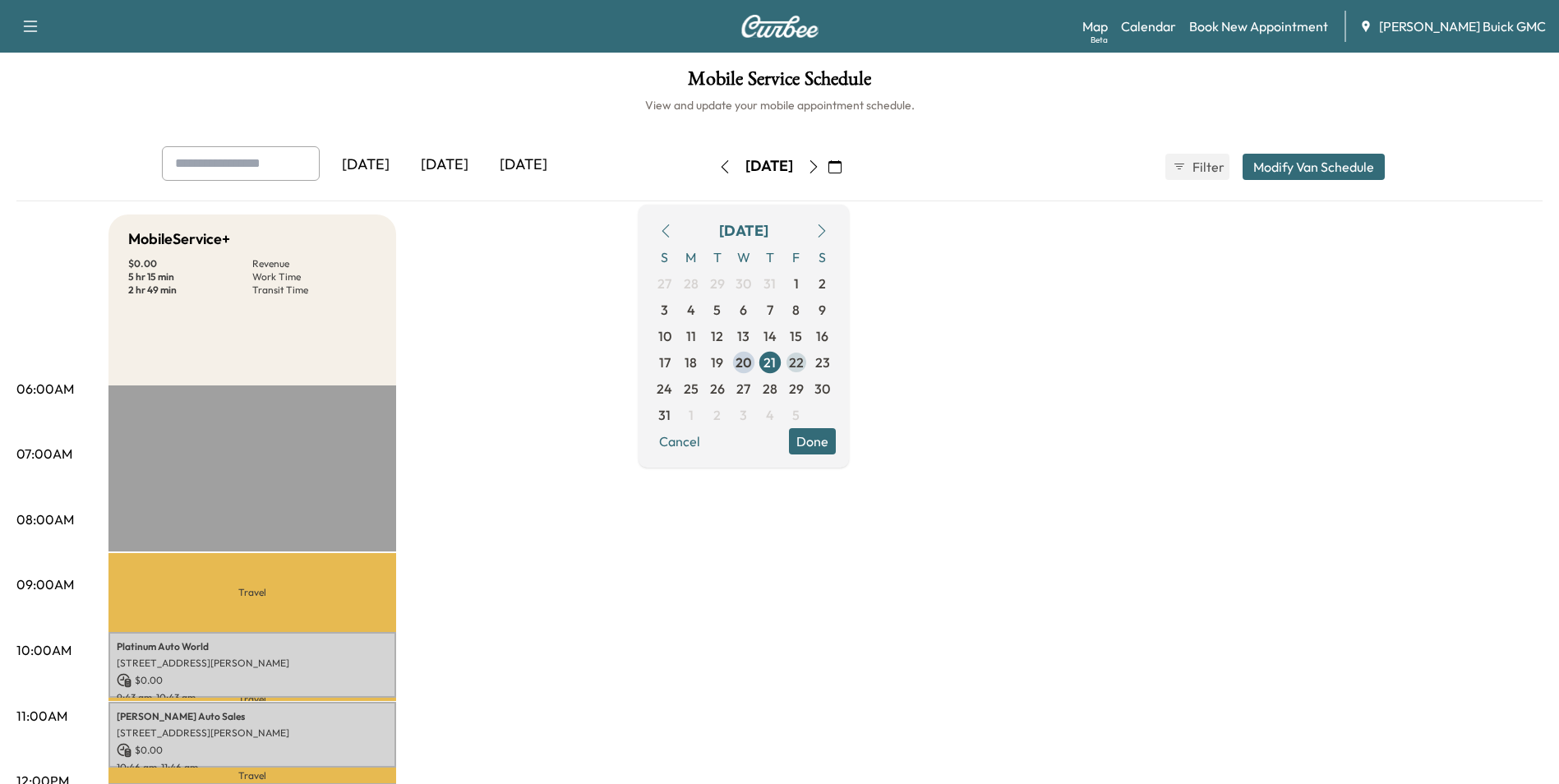
click at [804, 359] on span "22" at bounding box center [796, 362] width 14 height 19
